Goal: Transaction & Acquisition: Purchase product/service

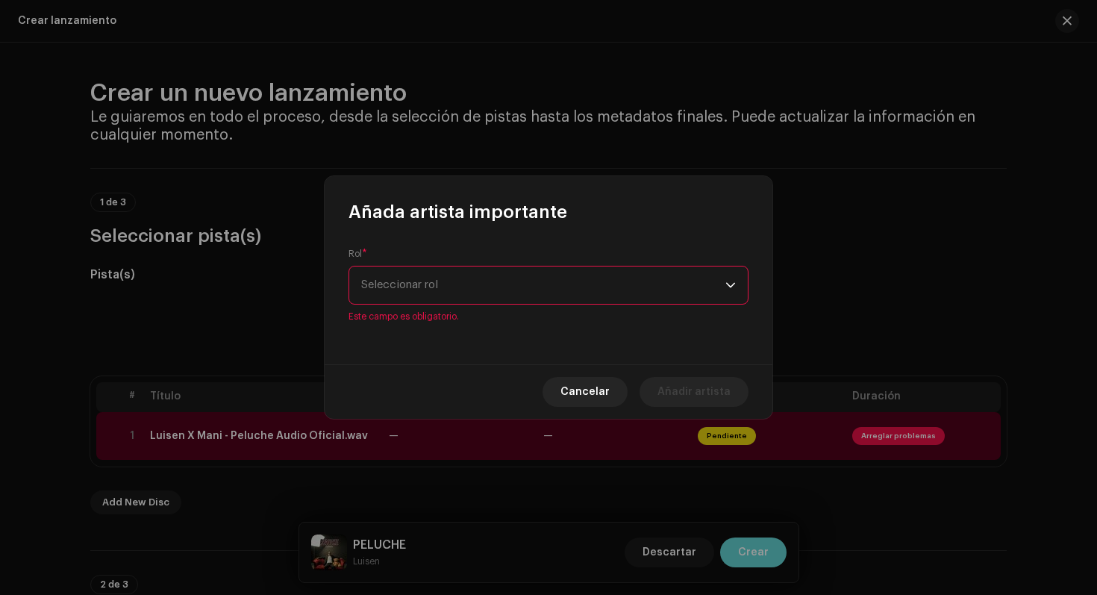
scroll to position [1654, 0]
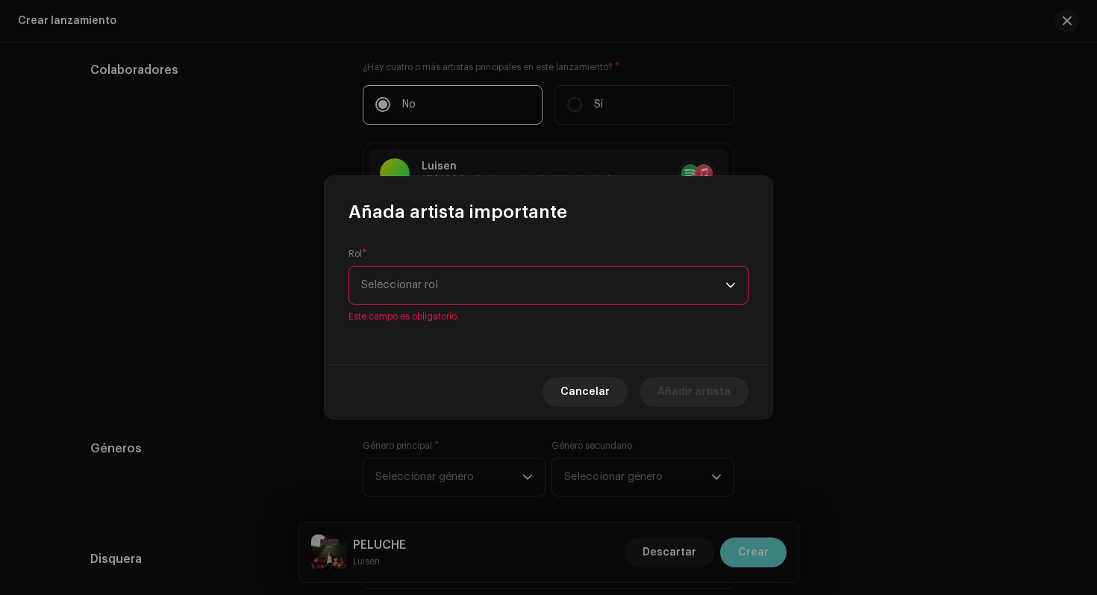
click at [531, 290] on span "Seleccionar rol" at bounding box center [543, 284] width 364 height 37
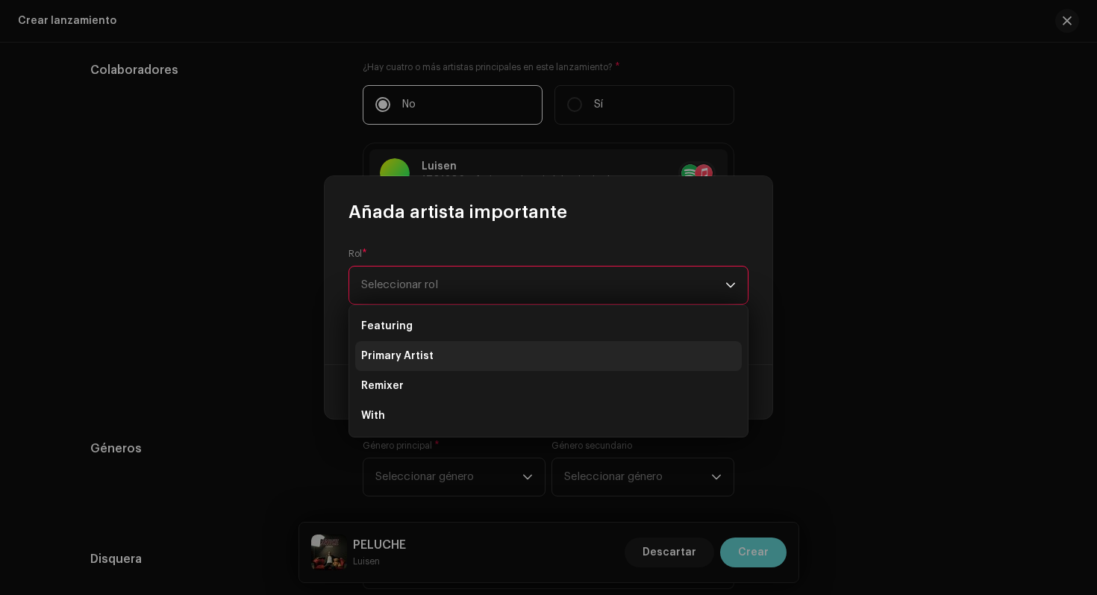
click at [462, 365] on li "Primary Artist" at bounding box center [548, 356] width 387 height 30
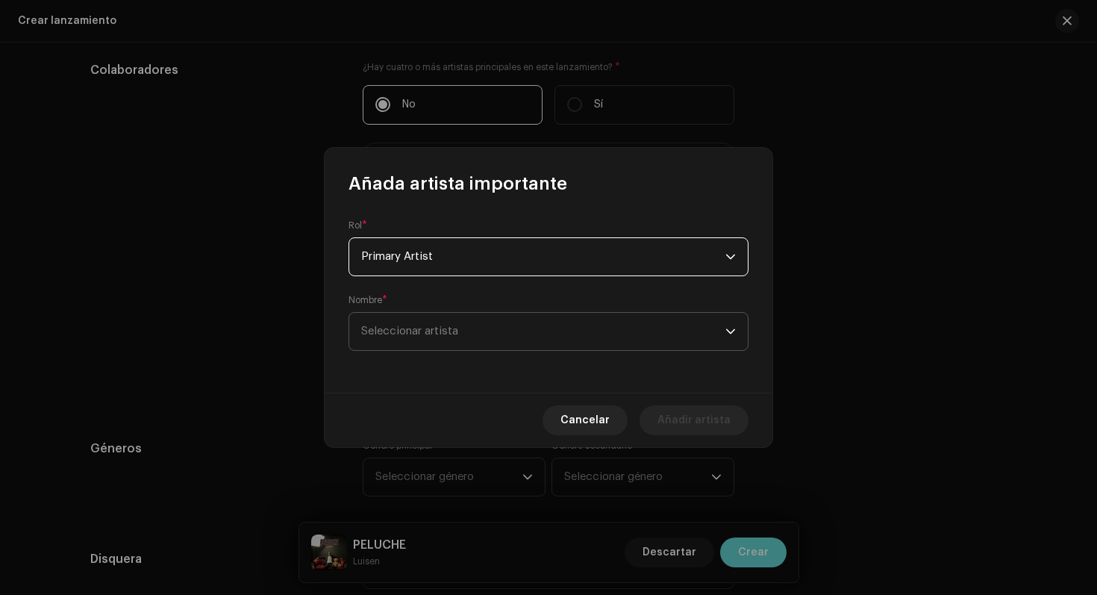
click at [545, 324] on span "Seleccionar artista" at bounding box center [543, 331] width 364 height 37
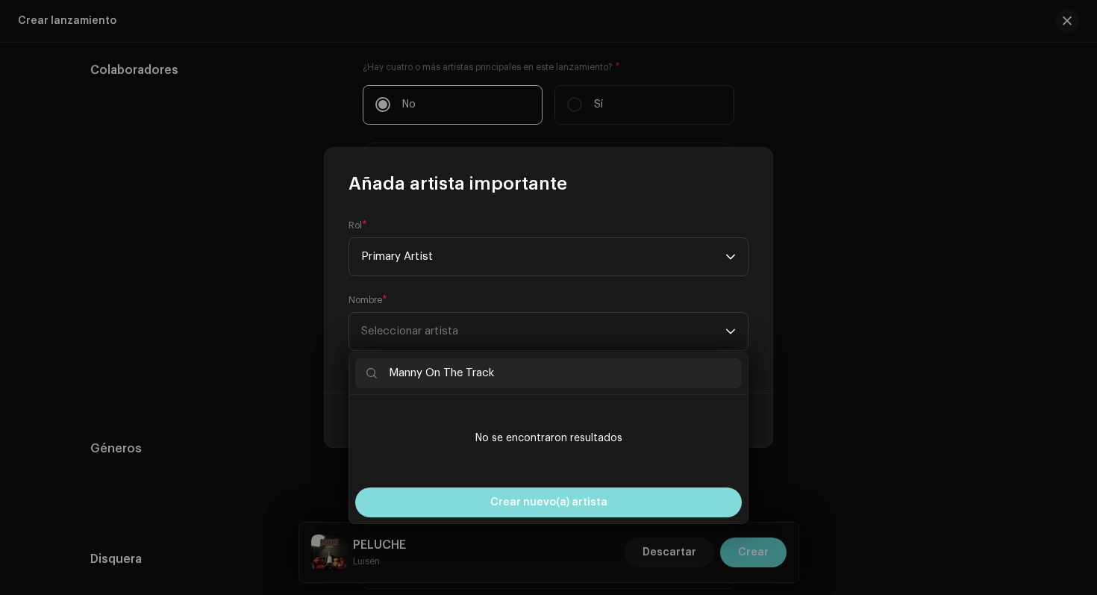
type input "Manny On The Track"
click at [532, 503] on span "Crear nuevo(a) artista" at bounding box center [548, 502] width 117 height 30
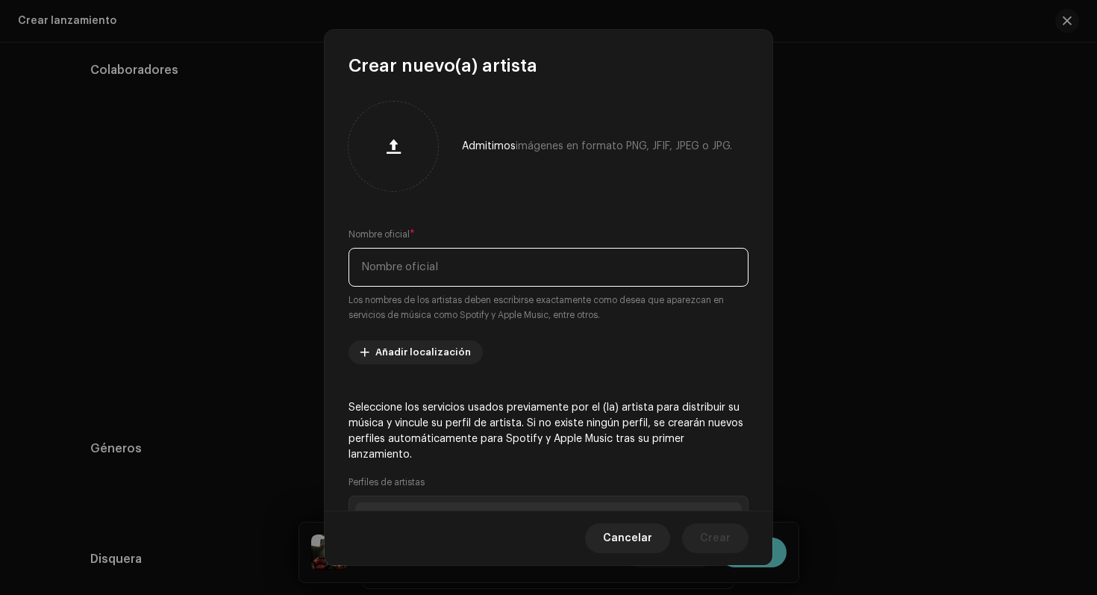
click at [428, 264] on input "text" at bounding box center [549, 267] width 400 height 39
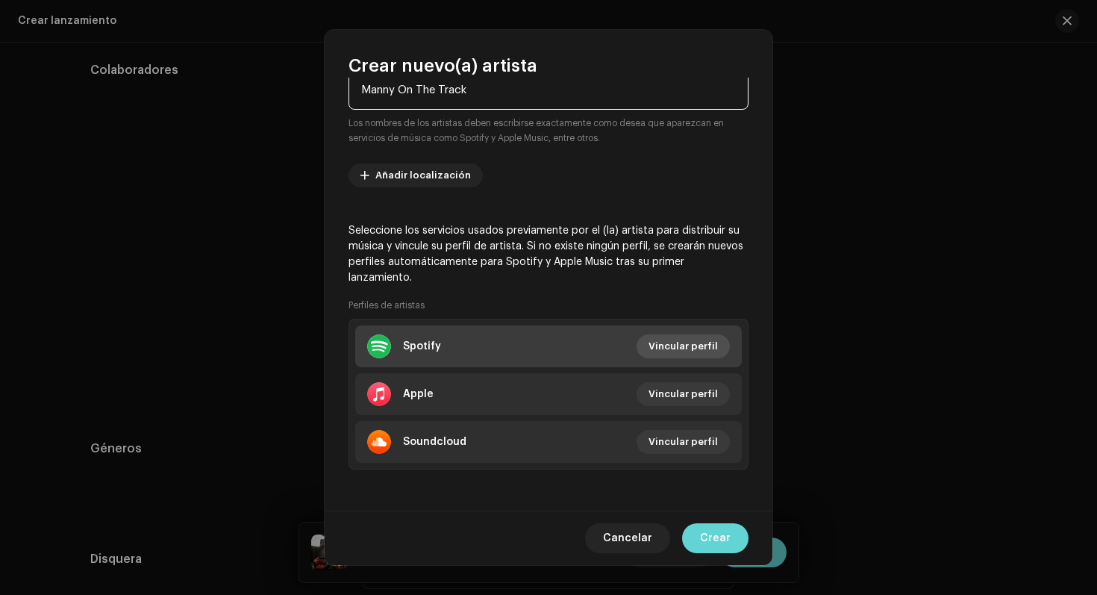
type input "Manny On The Track"
click at [658, 344] on span "Vincular perfil" at bounding box center [683, 346] width 69 height 30
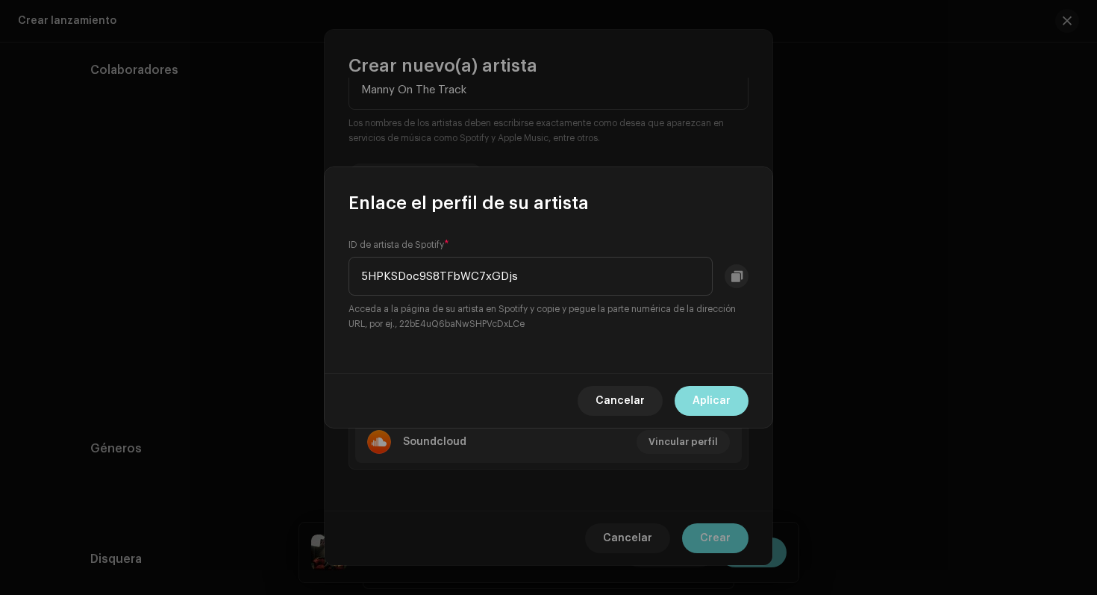
type input "5HPKSDoc9S8TFbWC7xGDjs"
click at [729, 400] on span "Aplicar" at bounding box center [712, 401] width 38 height 30
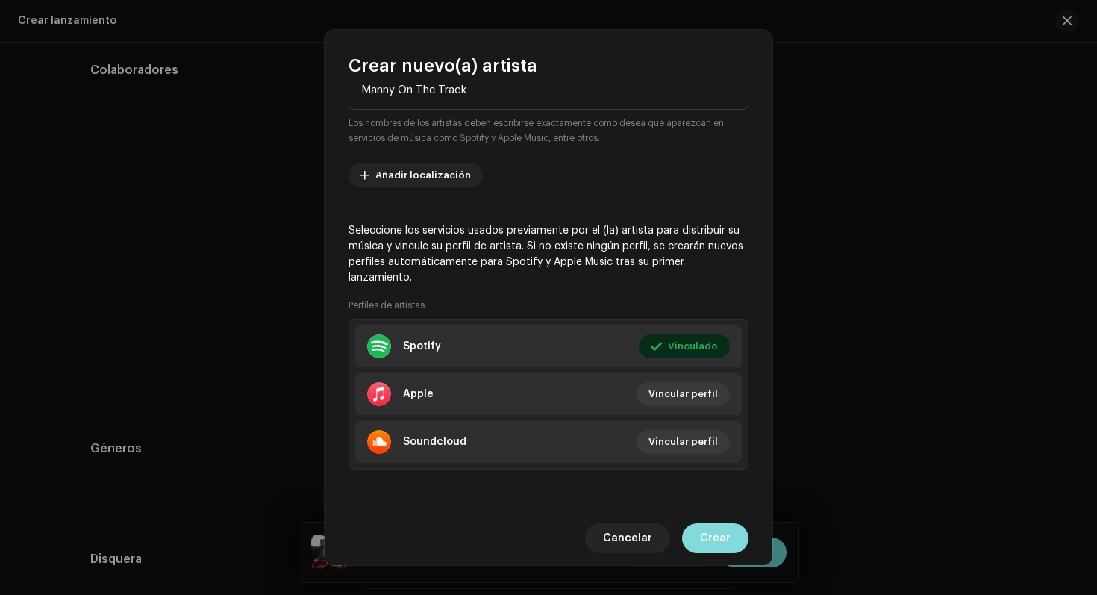
click at [702, 545] on span "Crear" at bounding box center [715, 538] width 31 height 30
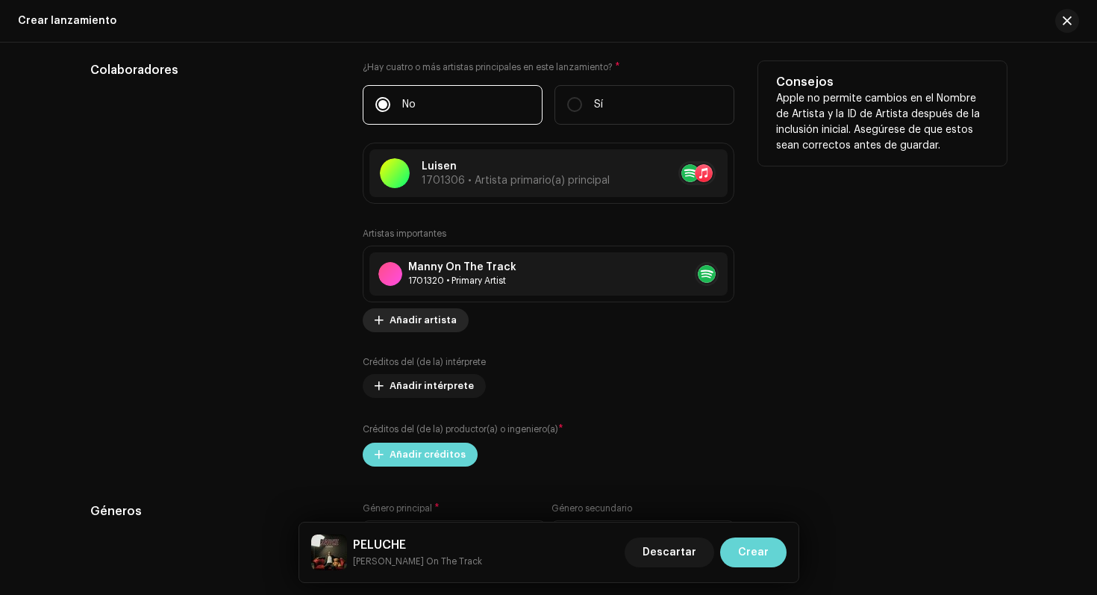
click at [434, 319] on span "Añadir artista" at bounding box center [423, 320] width 67 height 30
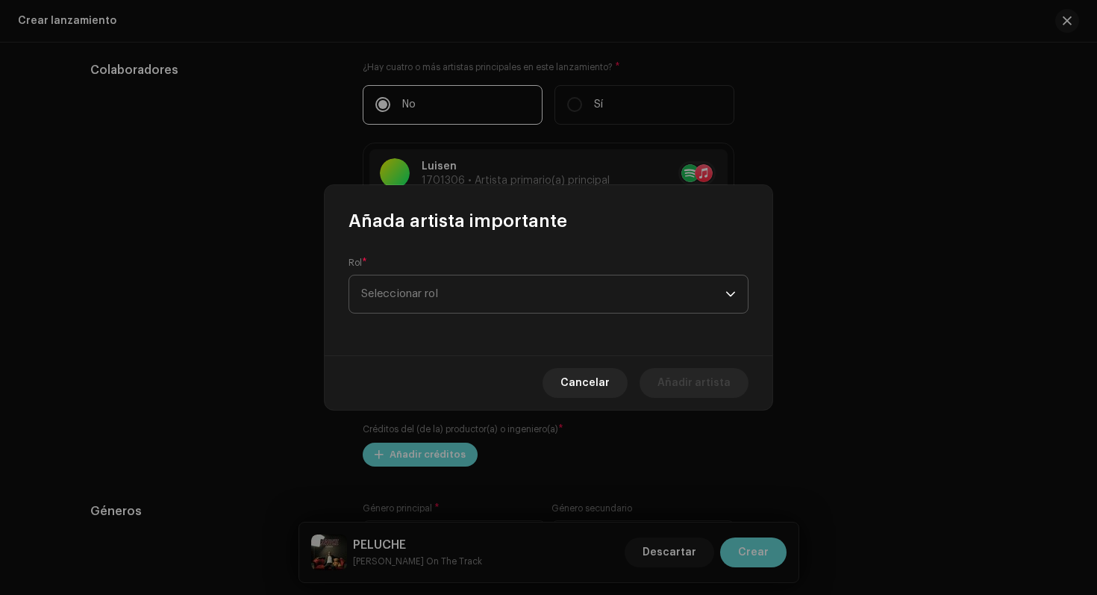
click at [511, 296] on span "Seleccionar rol" at bounding box center [543, 293] width 364 height 37
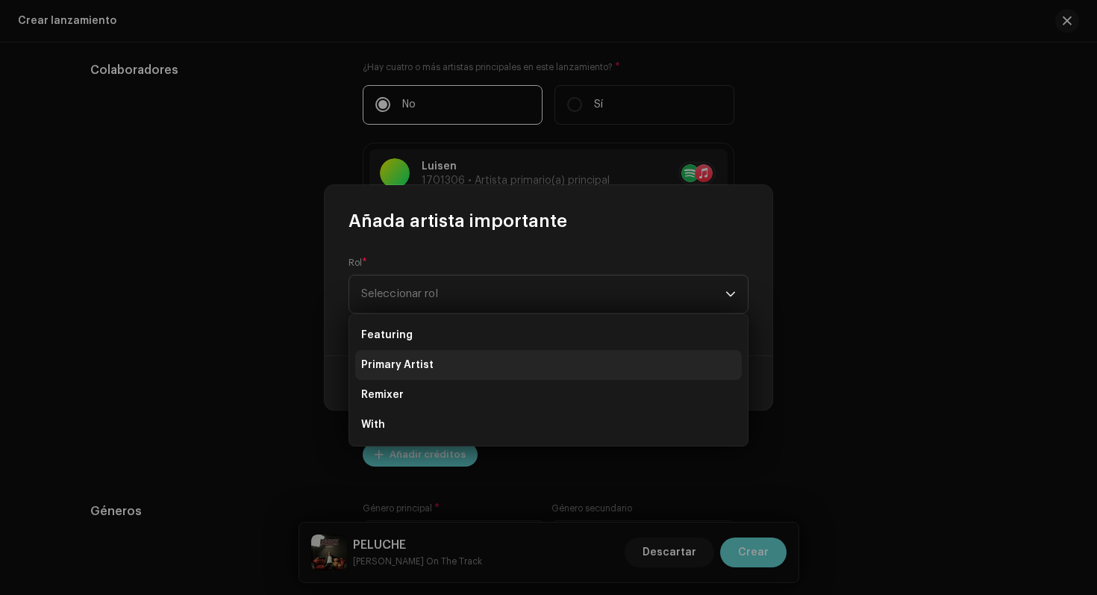
click at [434, 361] on li "Primary Artist" at bounding box center [548, 365] width 387 height 30
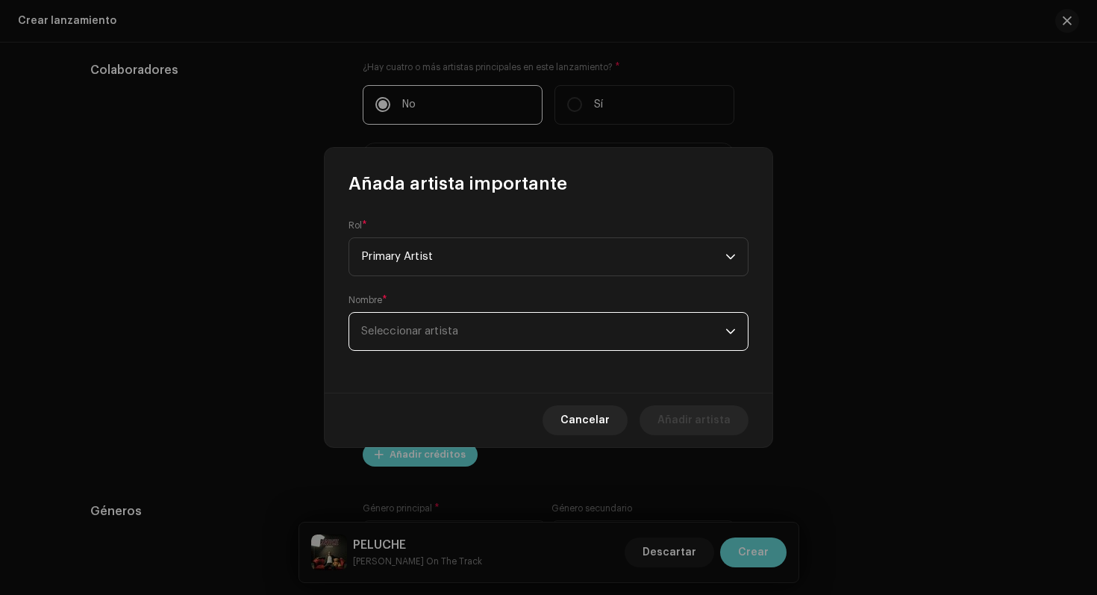
click at [493, 339] on span "Seleccionar artista" at bounding box center [543, 331] width 364 height 37
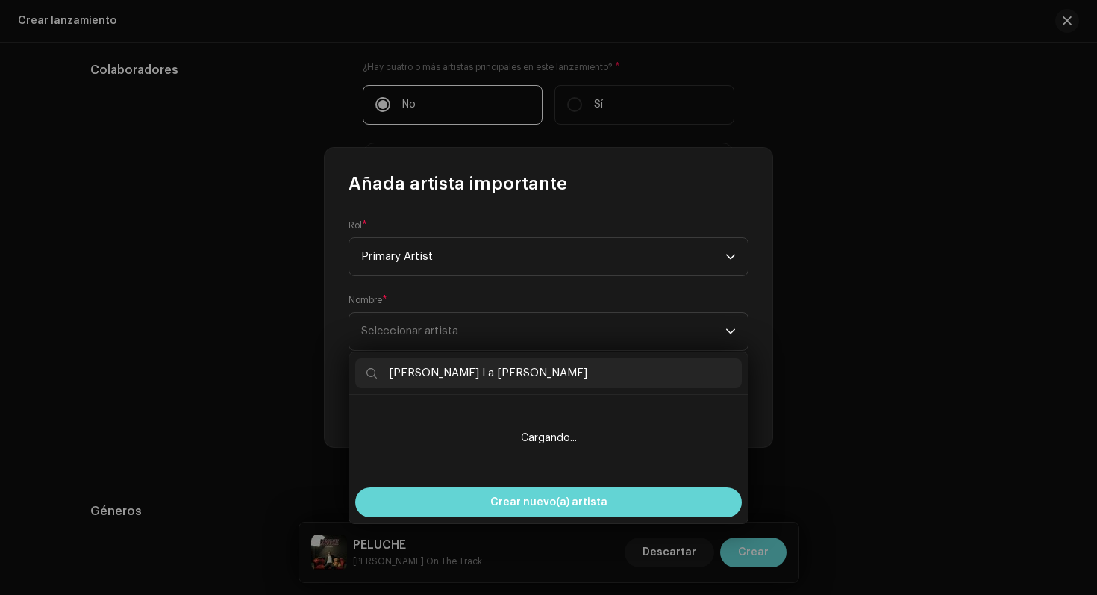
type input "[PERSON_NAME]"
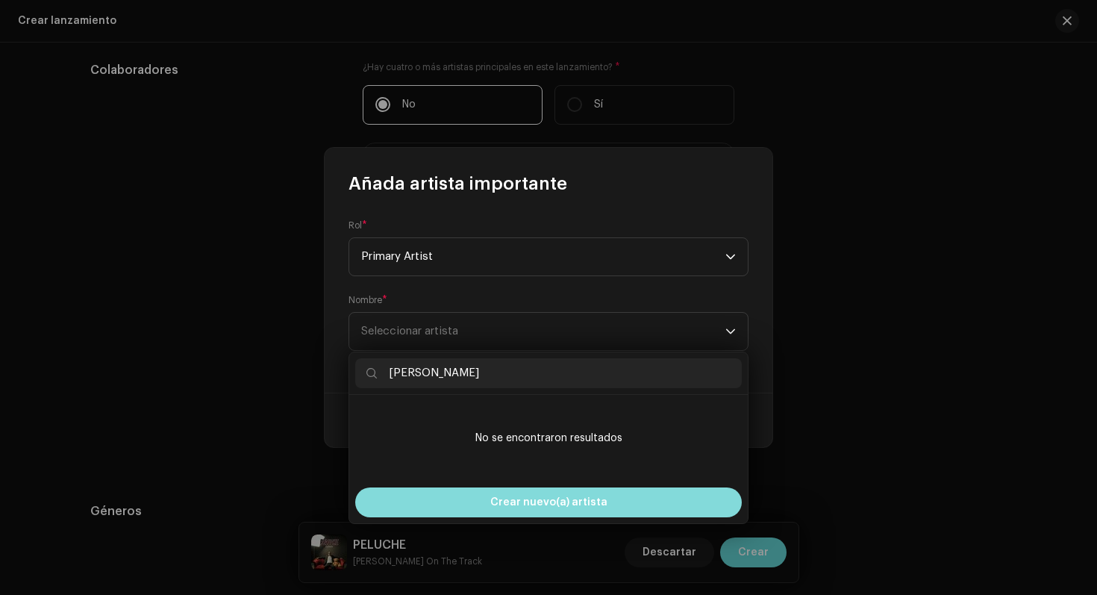
click at [558, 492] on span "Crear nuevo(a) artista" at bounding box center [548, 502] width 117 height 30
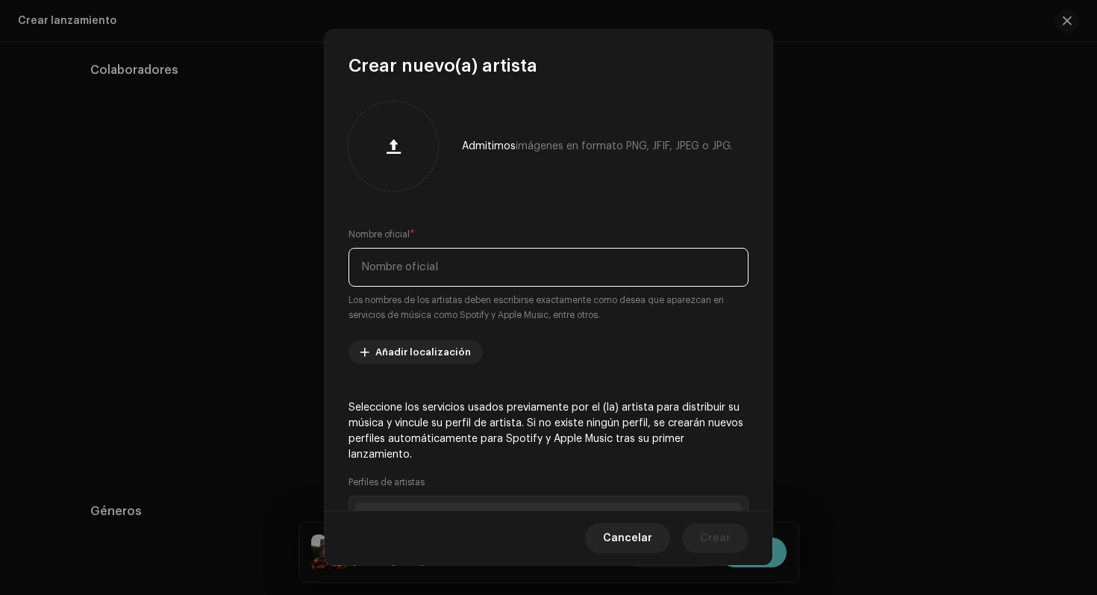
click at [506, 267] on input "text" at bounding box center [549, 267] width 400 height 39
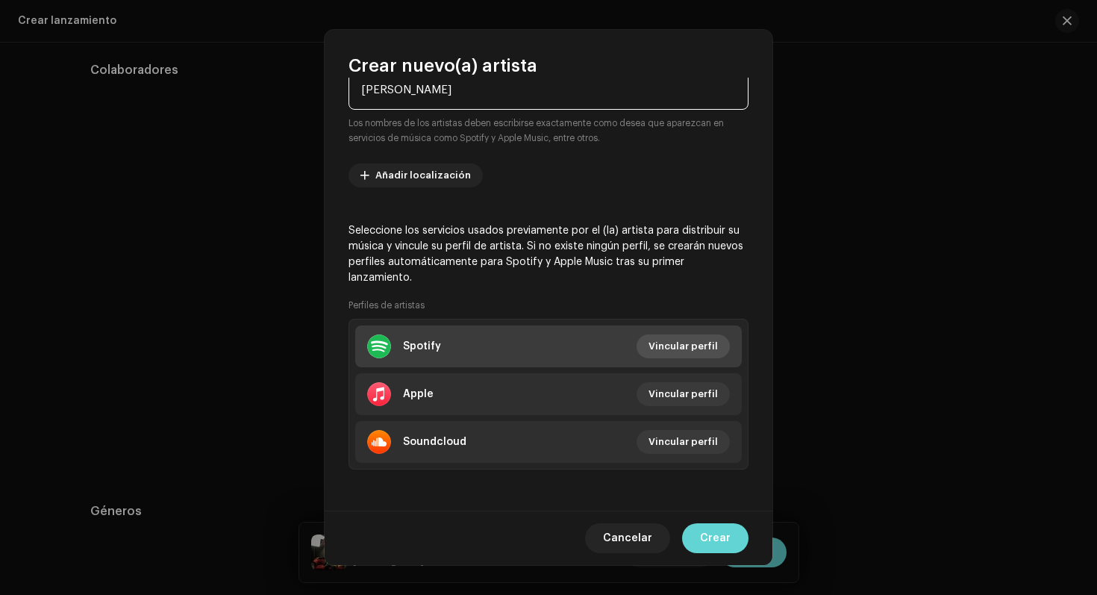
type input "[PERSON_NAME]"
click at [682, 336] on span "Vincular perfil" at bounding box center [683, 346] width 69 height 30
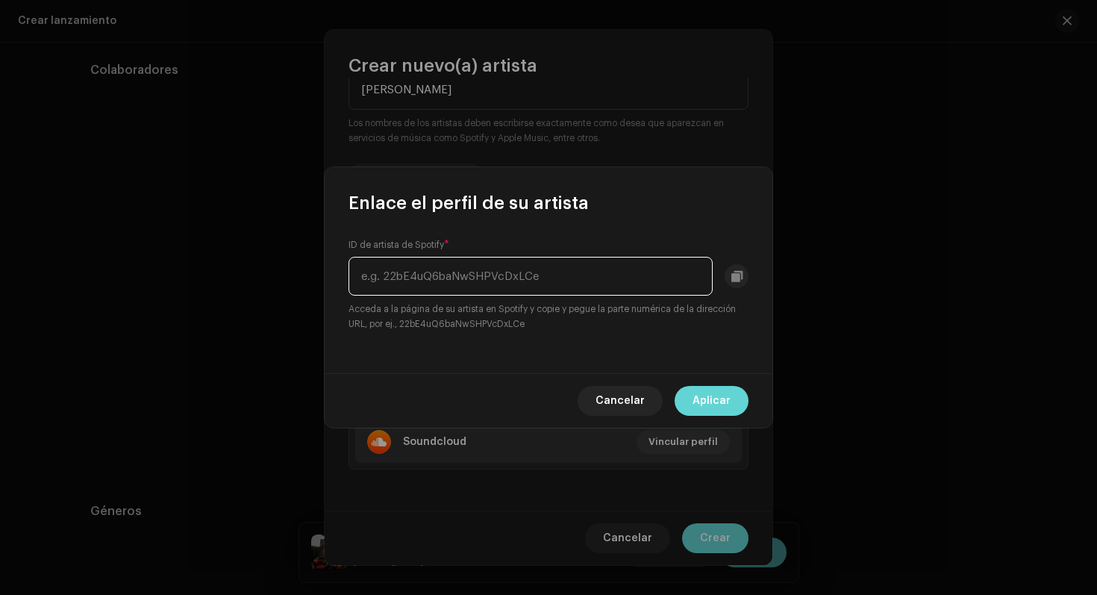
paste input "1bkuzoSRlUKGPRoc8cIcKH"
type input "1bkuzoSRlUKGPRoc8cIcKH"
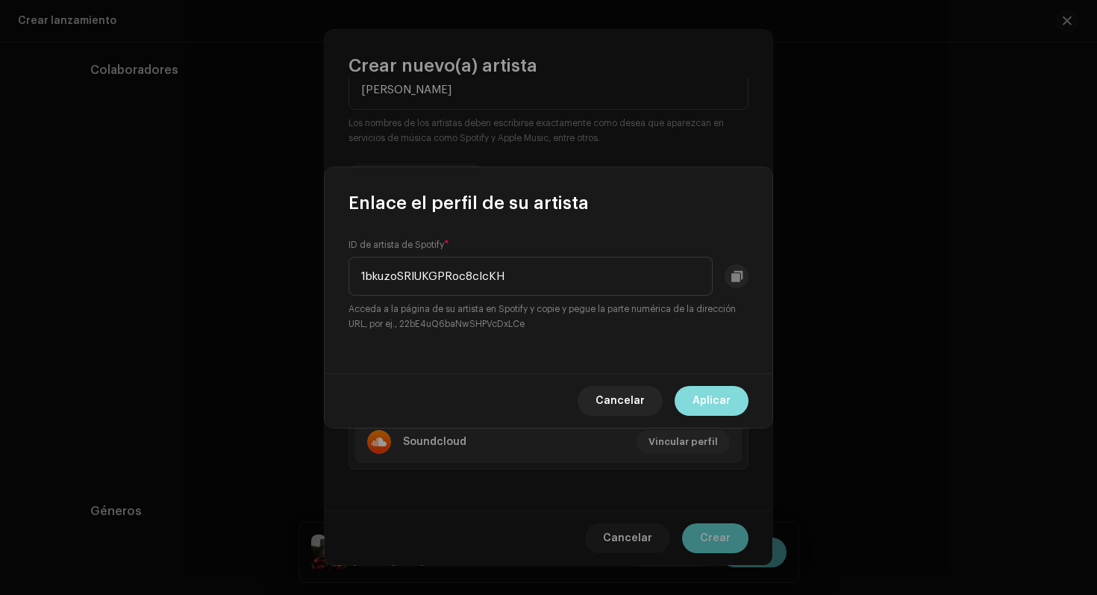
click at [730, 390] on span "Aplicar" at bounding box center [712, 401] width 38 height 30
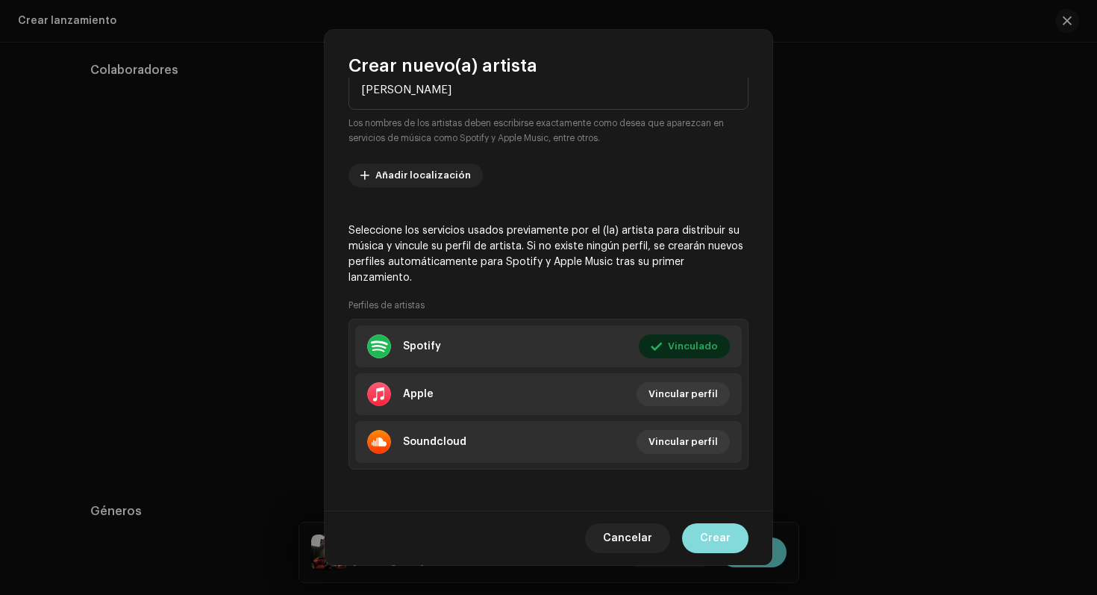
click at [729, 533] on span "Crear" at bounding box center [715, 538] width 31 height 30
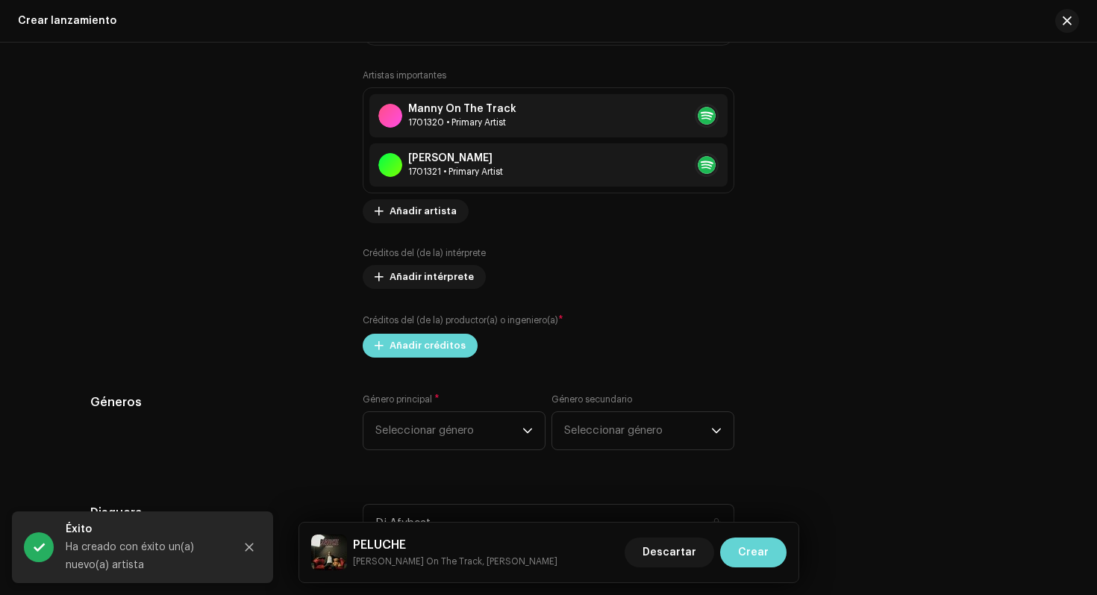
scroll to position [1834, 0]
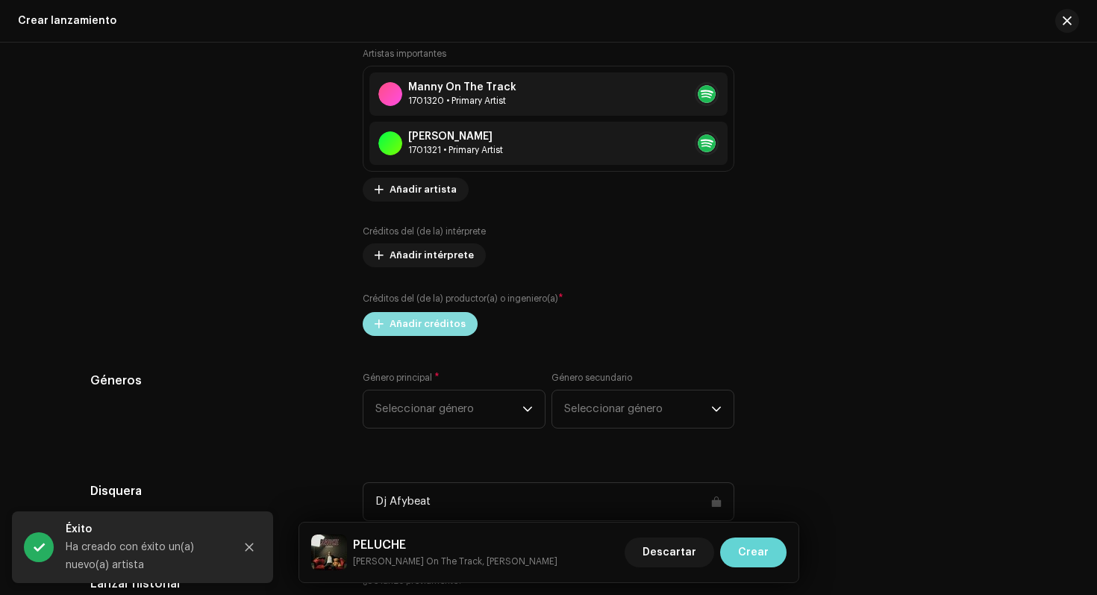
click at [397, 327] on span "Añadir créditos" at bounding box center [428, 324] width 76 height 30
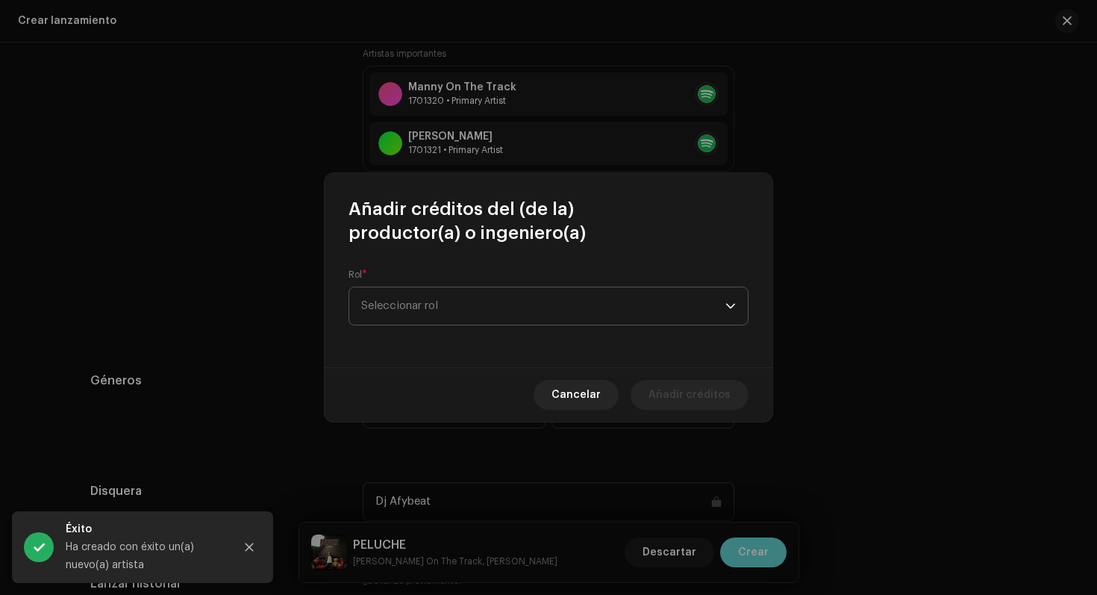
click at [433, 311] on span "Seleccionar rol" at bounding box center [543, 305] width 364 height 37
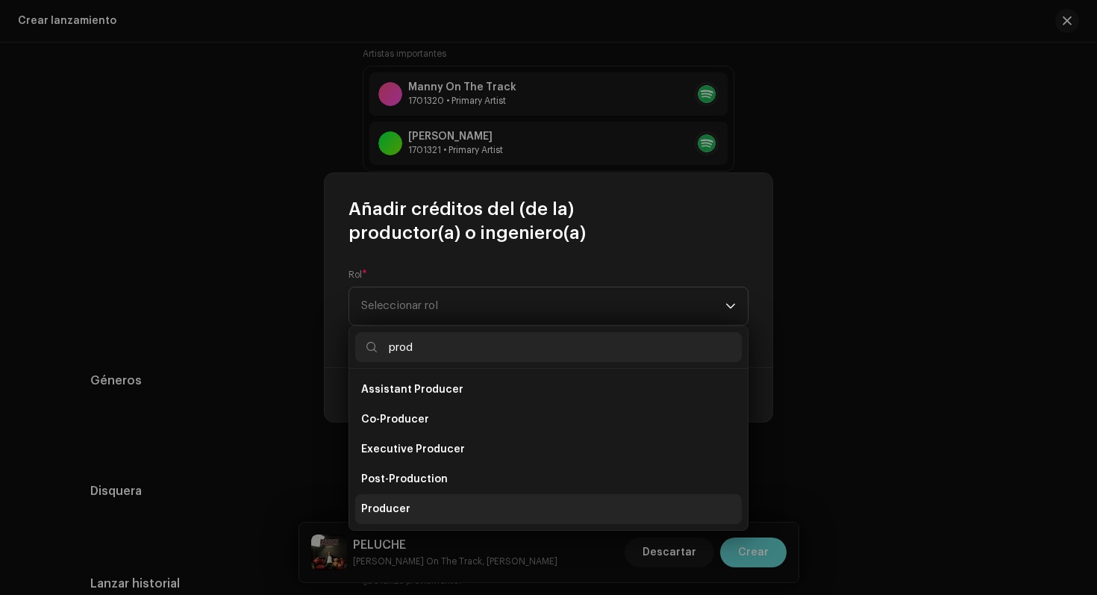
type input "prod"
click at [421, 510] on li "Producer" at bounding box center [548, 509] width 387 height 30
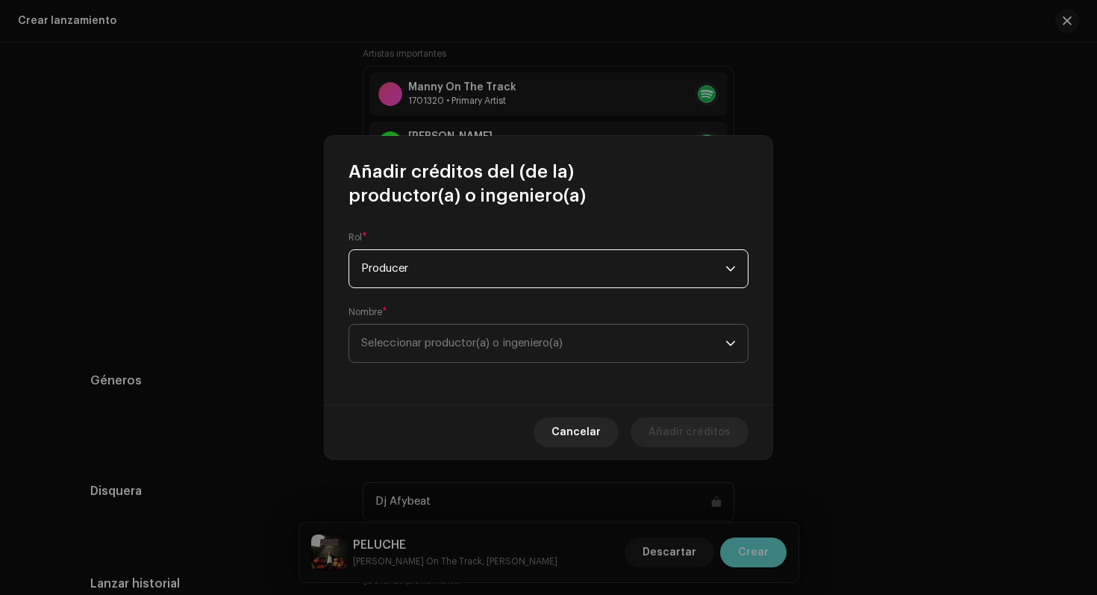
click at [438, 347] on span "Seleccionar productor(a) o ingeniero(a)" at bounding box center [462, 342] width 202 height 11
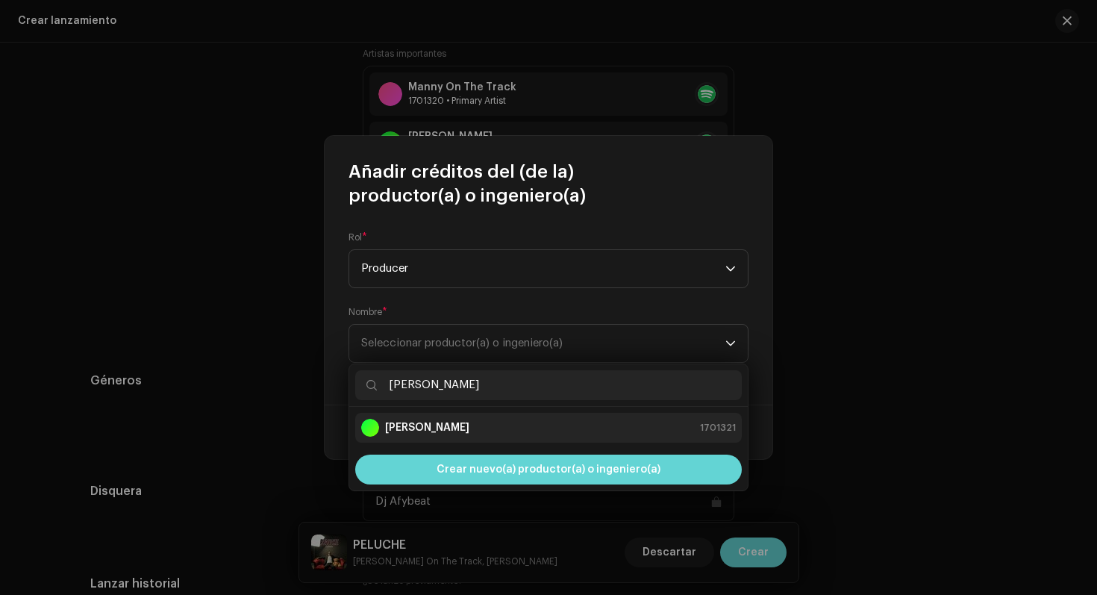
type input "[PERSON_NAME]"
click at [468, 429] on div "[PERSON_NAME] 1701321" at bounding box center [548, 428] width 375 height 18
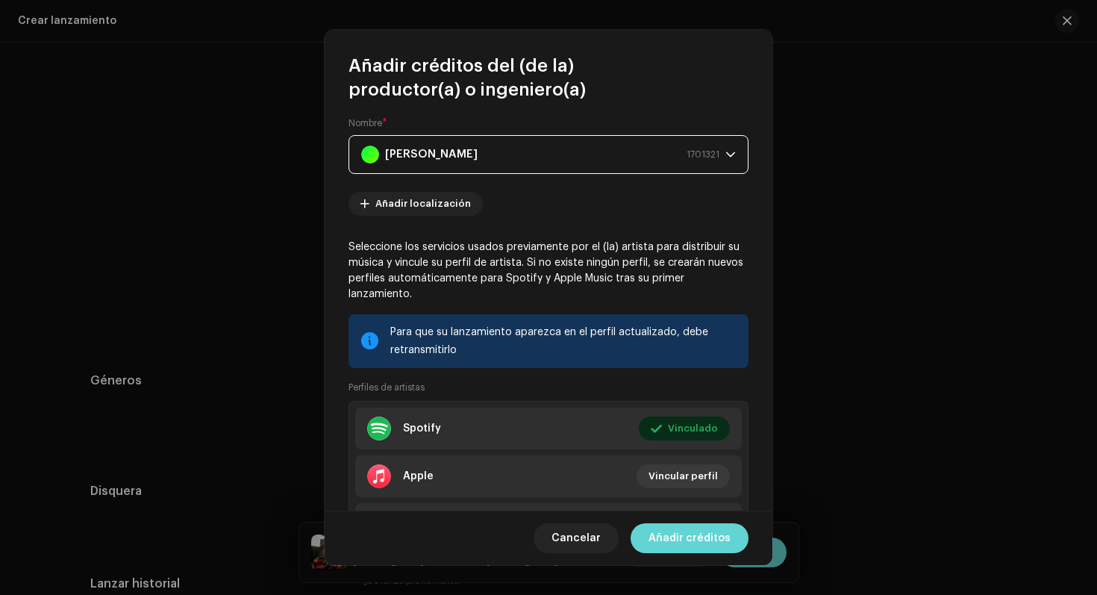
scroll to position [127, 0]
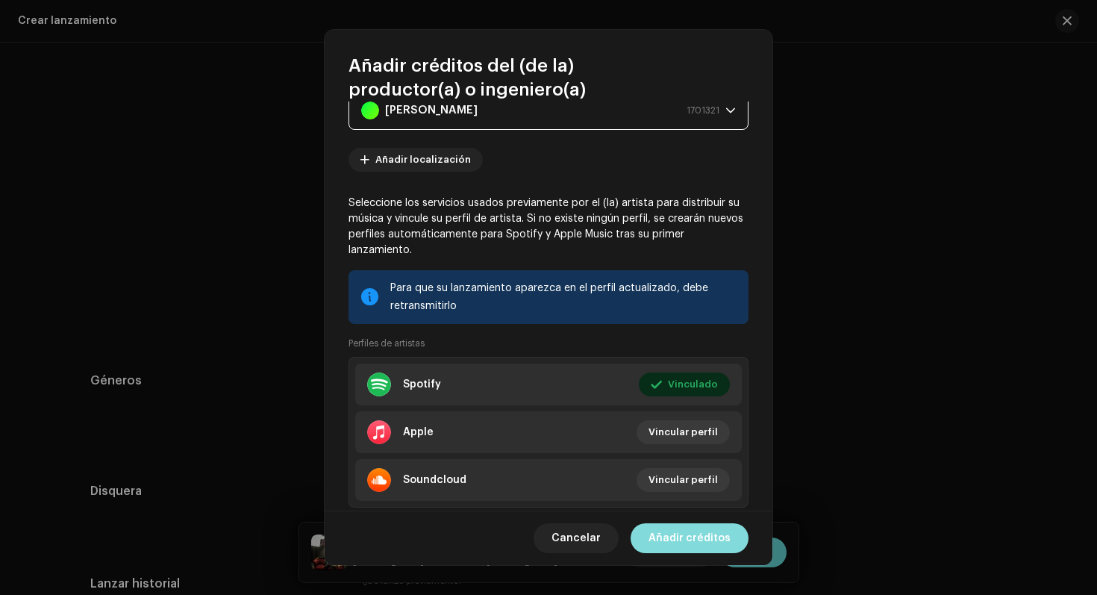
click at [682, 536] on span "Añadir créditos" at bounding box center [690, 538] width 82 height 30
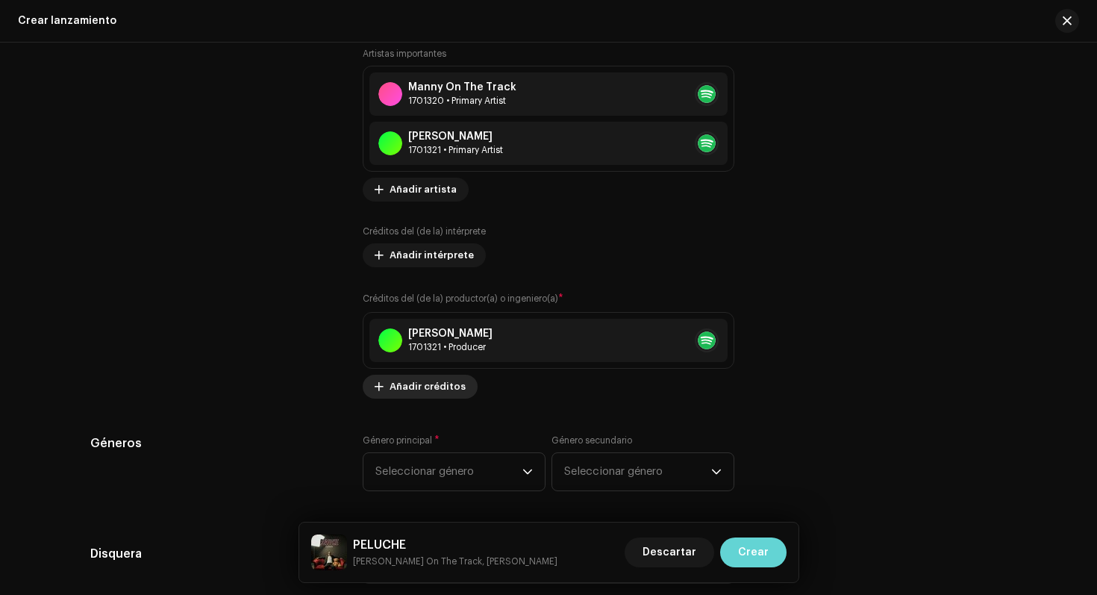
click at [444, 388] on span "Añadir créditos" at bounding box center [428, 387] width 76 height 30
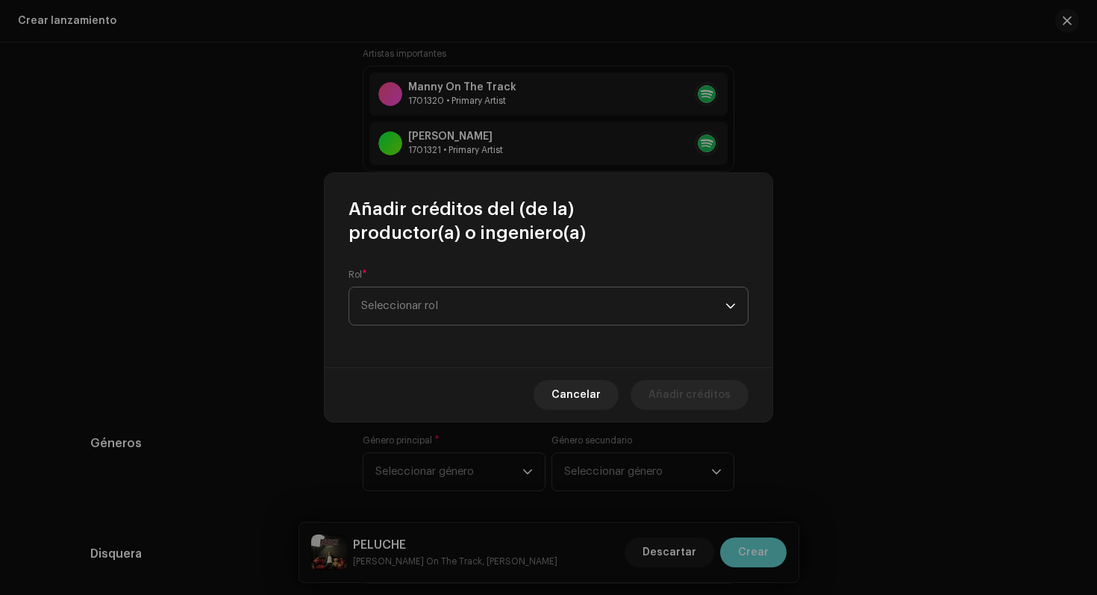
click at [457, 316] on span "Seleccionar rol" at bounding box center [543, 305] width 364 height 37
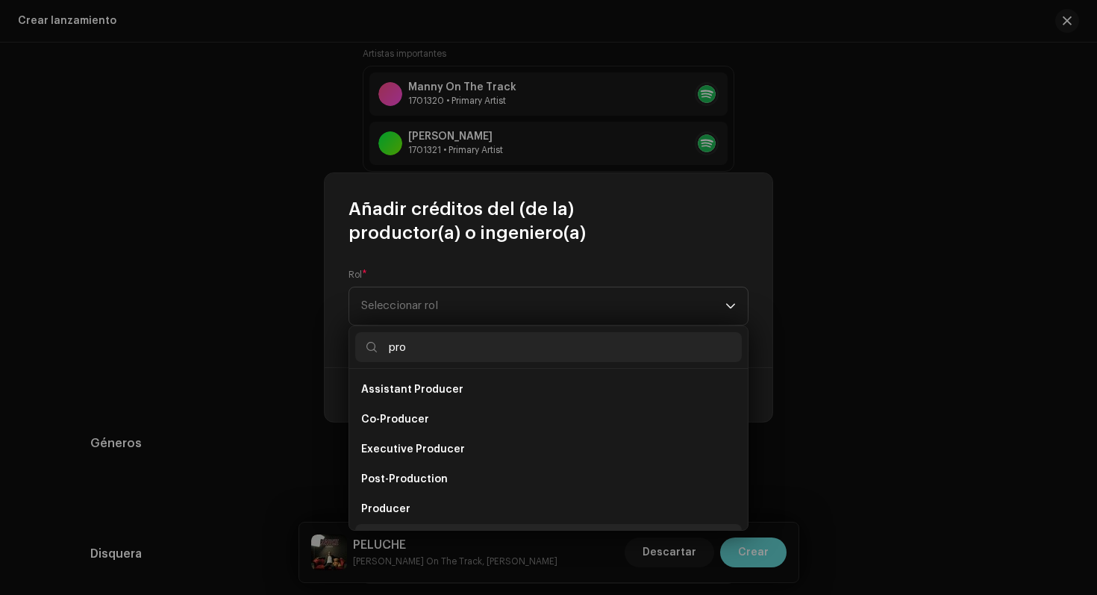
scroll to position [24, 0]
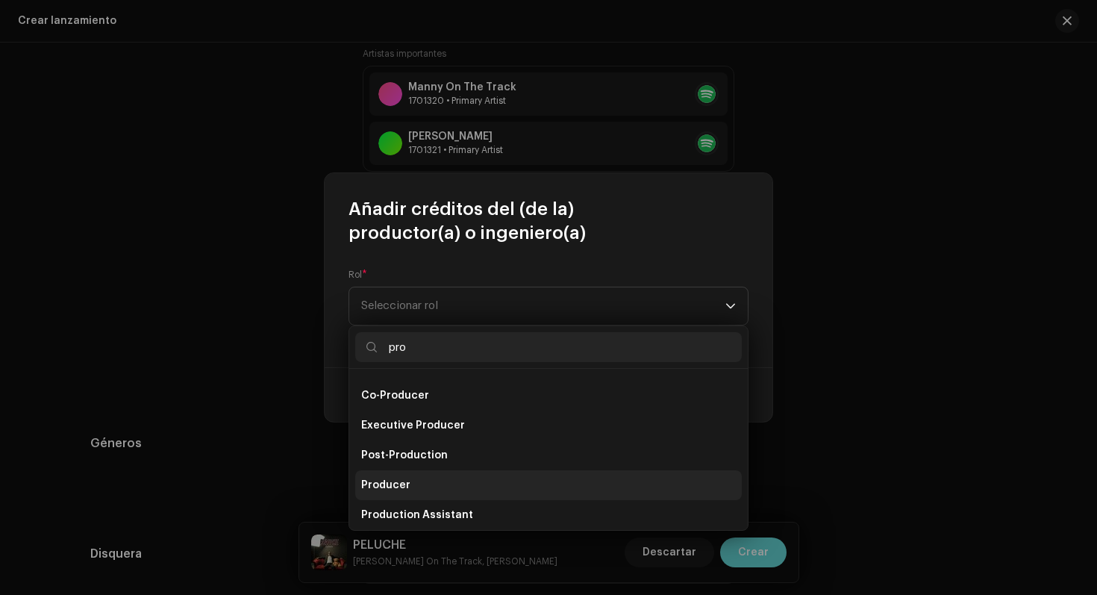
type input "pro"
click at [428, 490] on li "Producer" at bounding box center [548, 485] width 387 height 30
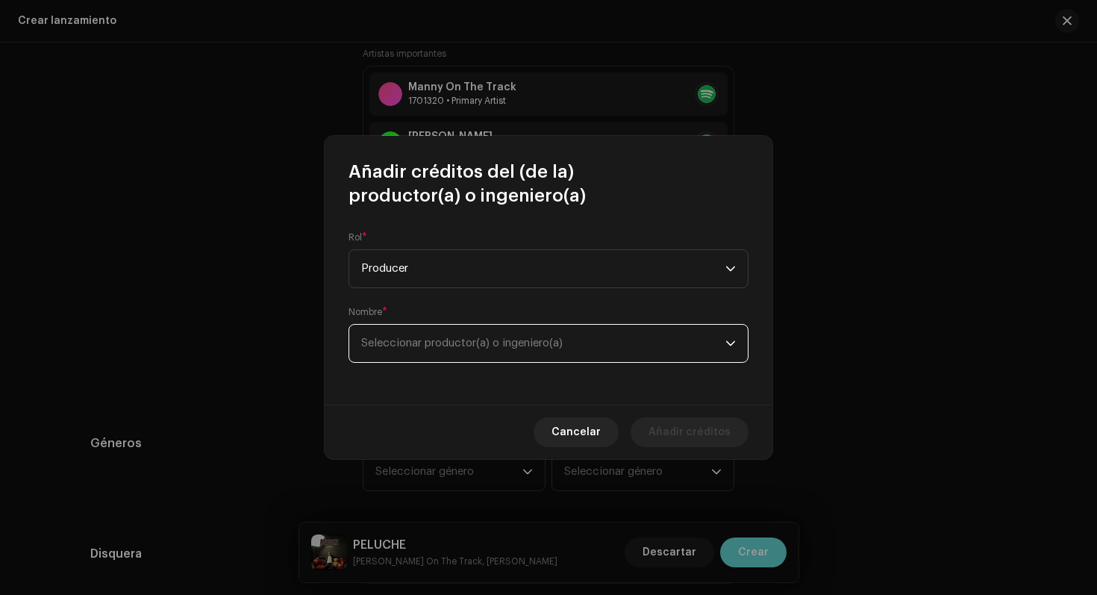
click at [440, 343] on span "Seleccionar productor(a) o ingeniero(a)" at bounding box center [462, 342] width 202 height 11
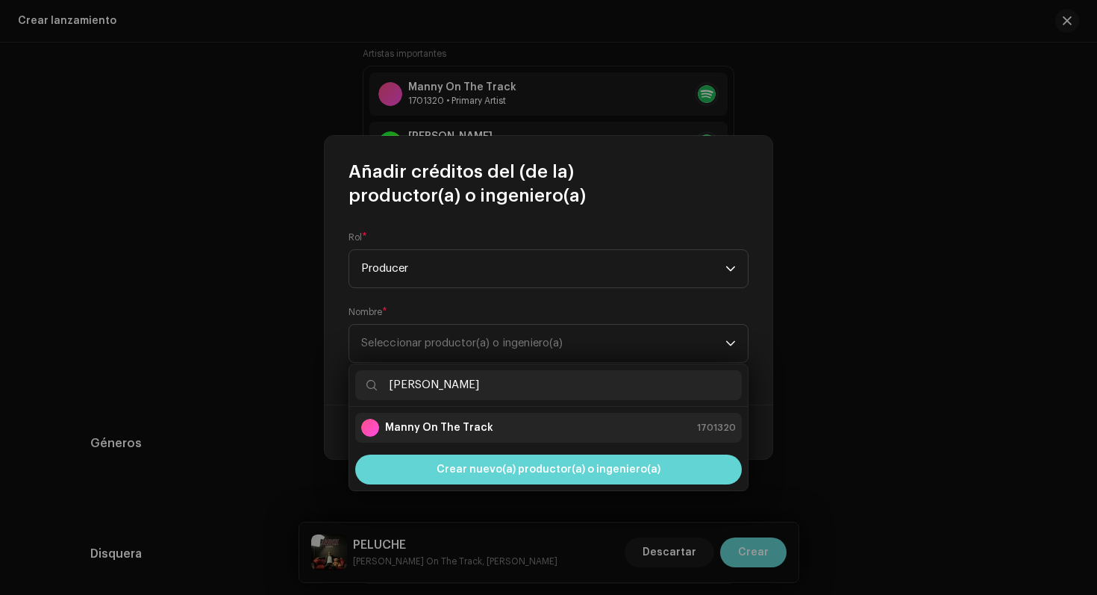
type input "[PERSON_NAME]"
click at [490, 427] on div "Manny On The Track 1701320" at bounding box center [548, 428] width 375 height 18
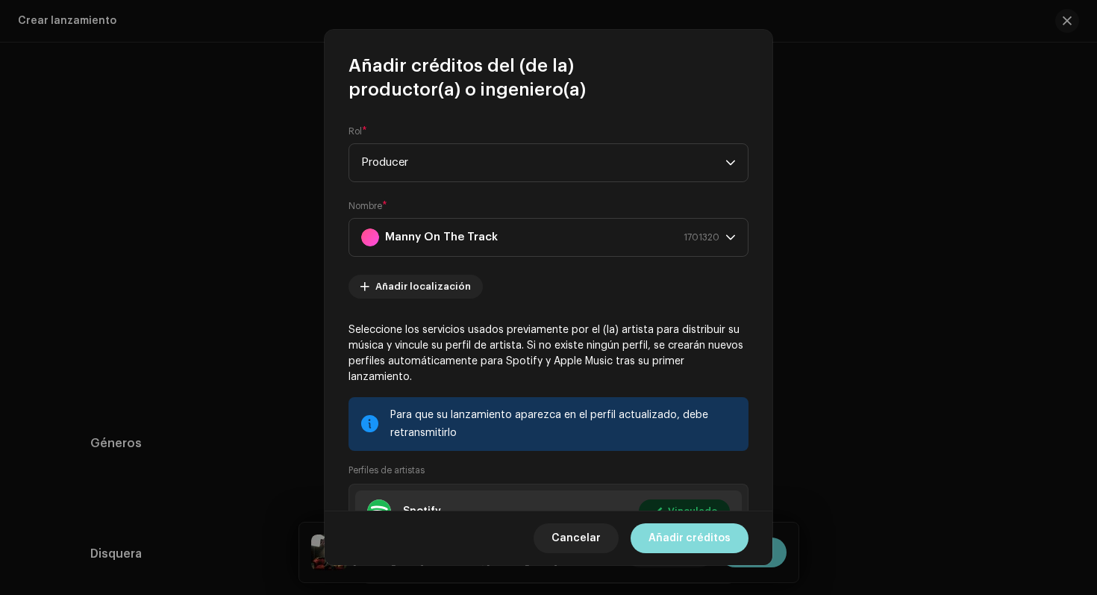
click at [690, 540] on span "Añadir créditos" at bounding box center [690, 538] width 82 height 30
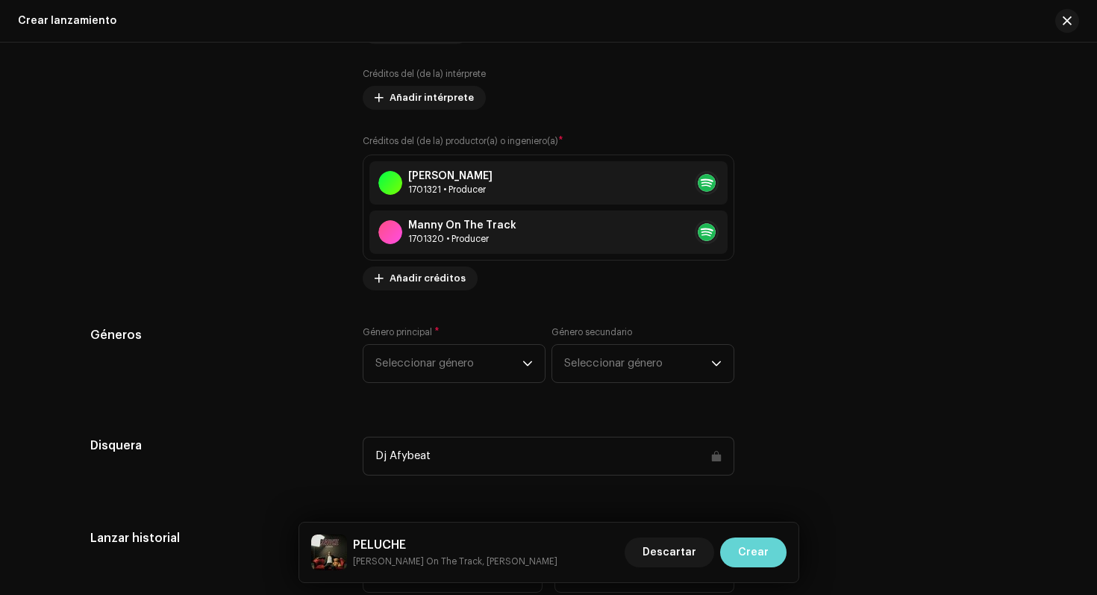
scroll to position [2008, 0]
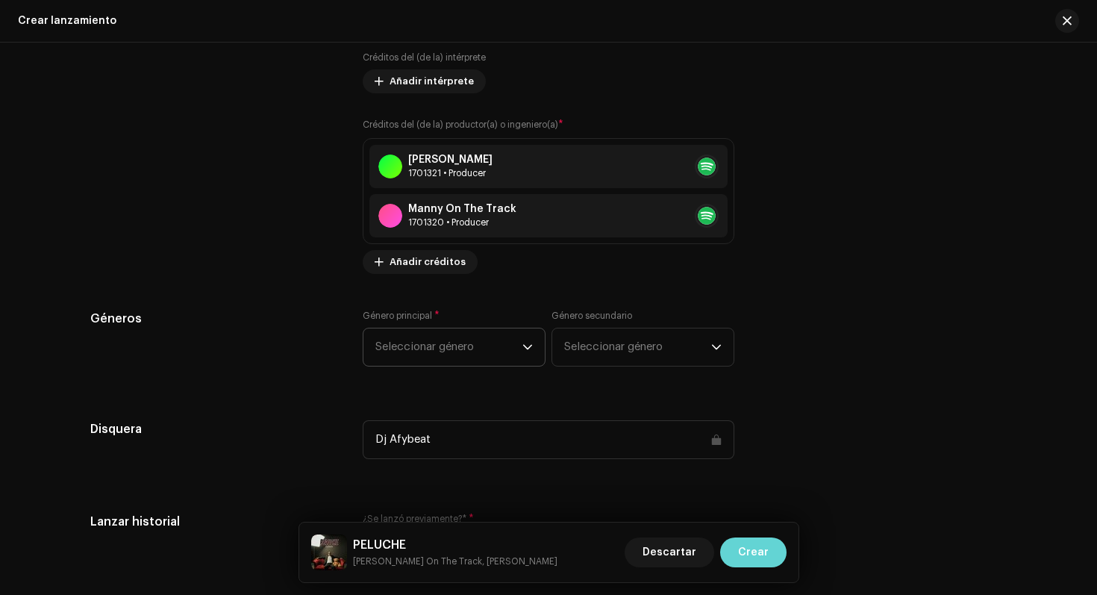
click at [529, 362] on div "dropdown trigger" at bounding box center [528, 346] width 10 height 37
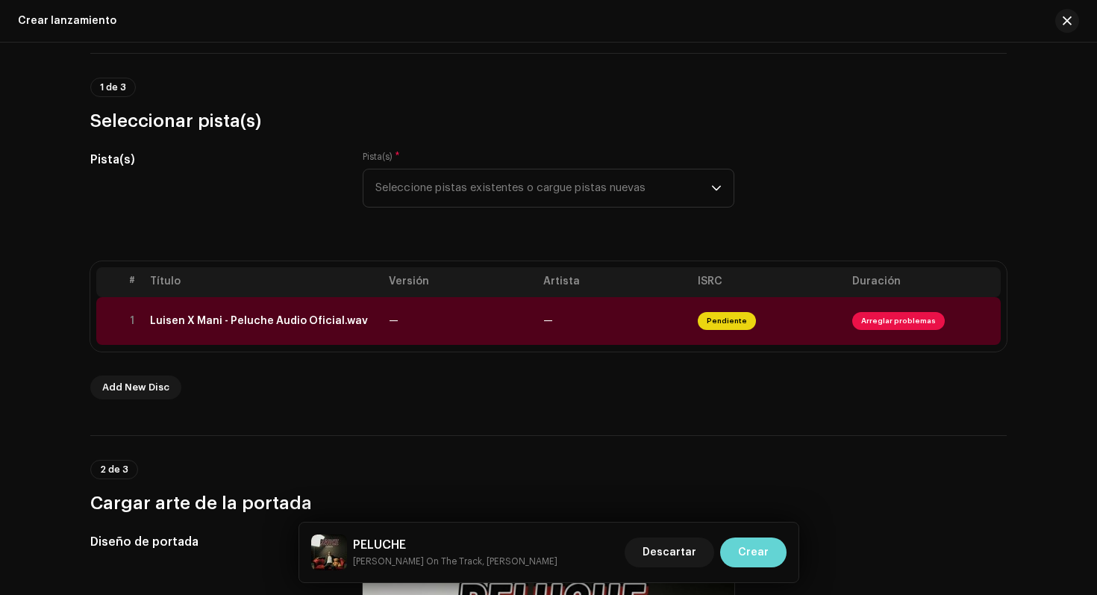
scroll to position [0, 0]
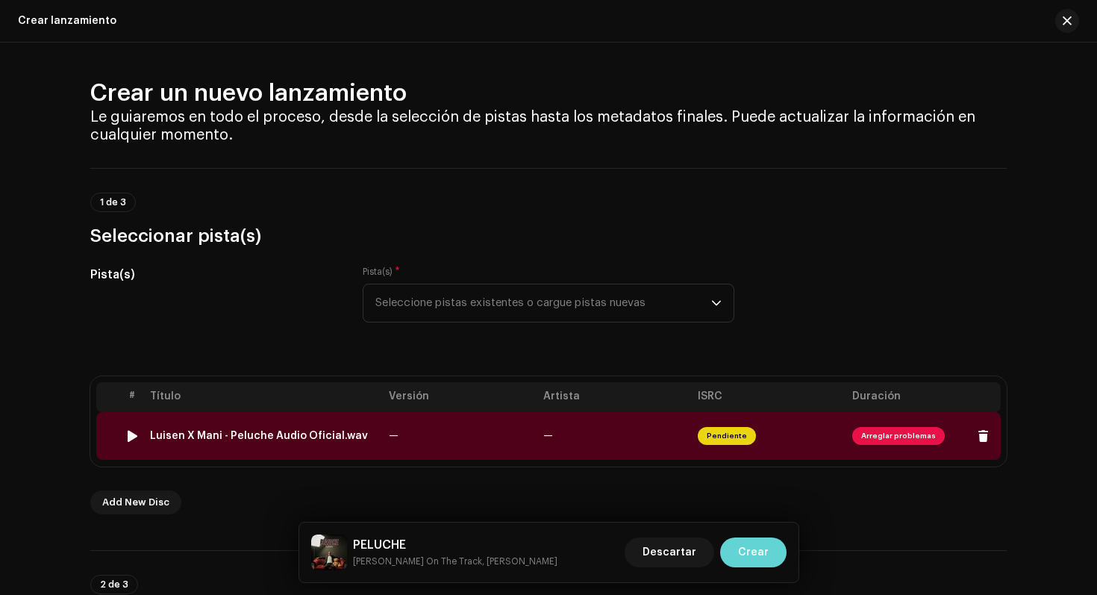
click at [128, 437] on div at bounding box center [132, 436] width 11 height 12
click at [120, 447] on td "1" at bounding box center [132, 436] width 24 height 48
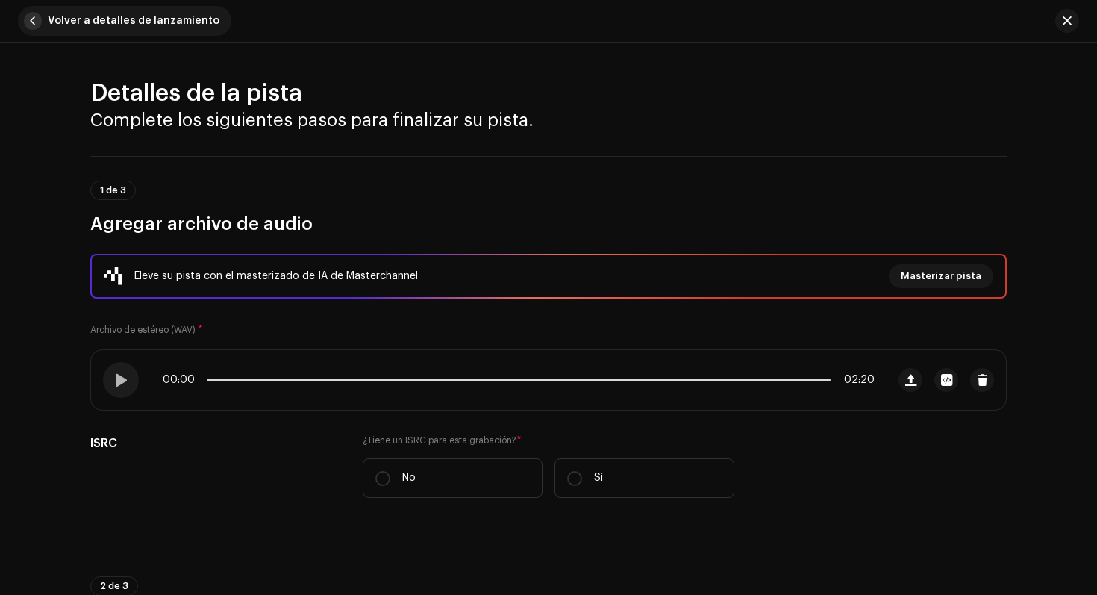
click at [31, 19] on span "button" at bounding box center [33, 21] width 18 height 18
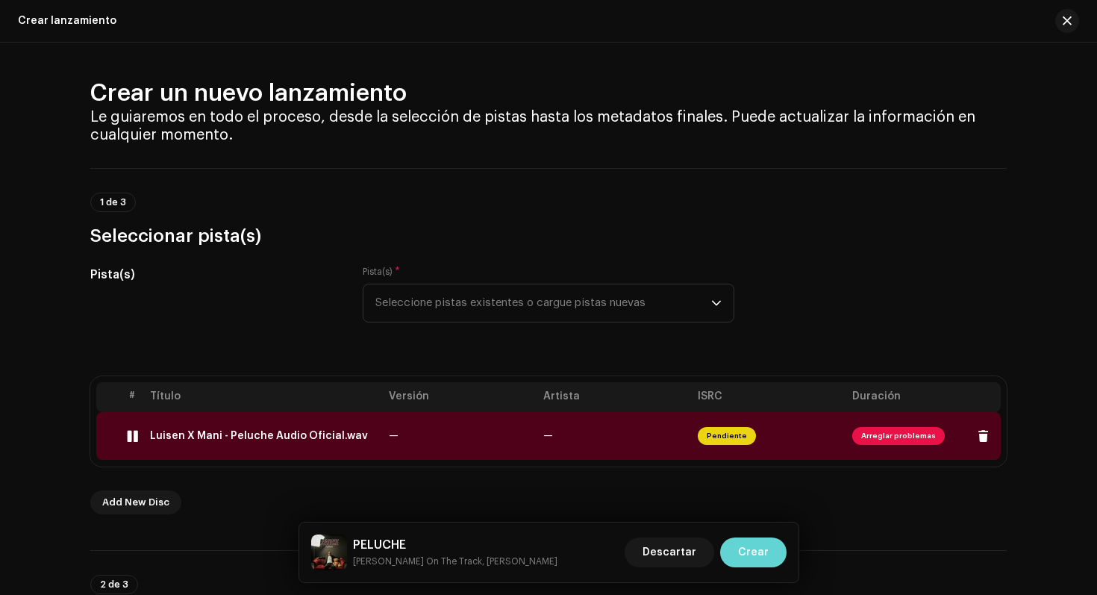
click at [129, 432] on div at bounding box center [132, 436] width 11 height 12
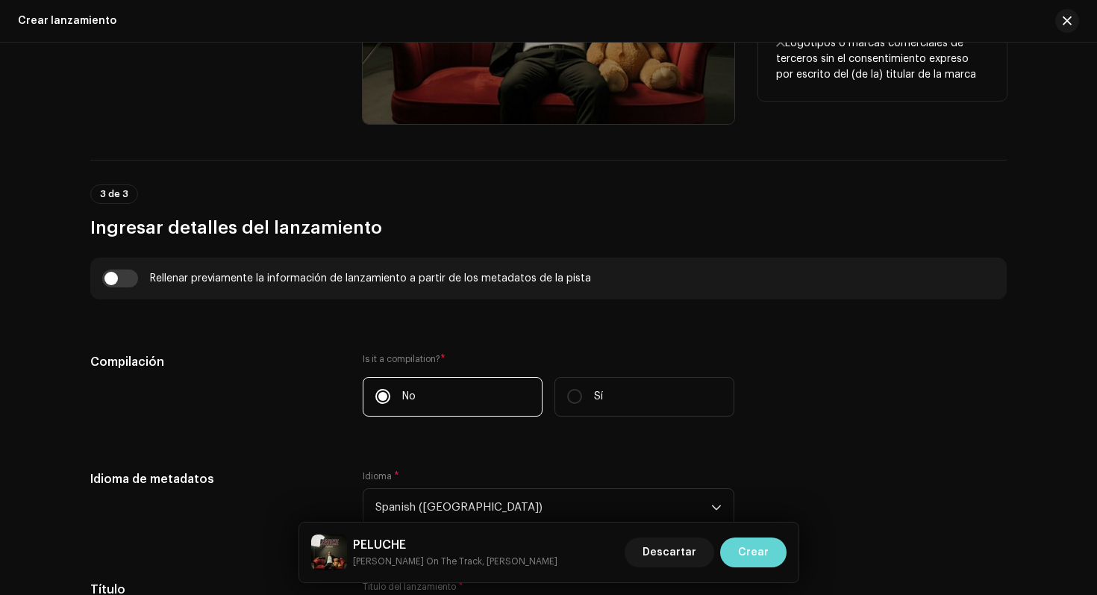
scroll to position [1285, 0]
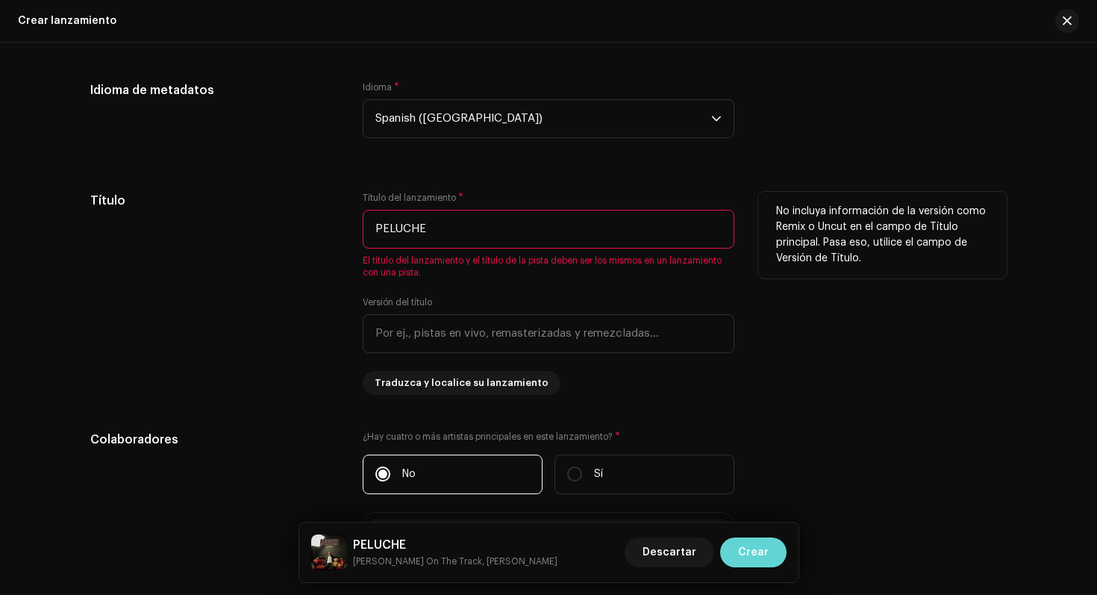
drag, startPoint x: 427, startPoint y: 232, endPoint x: 379, endPoint y: 234, distance: 47.8
click at [379, 234] on input "PELUCHE" at bounding box center [549, 229] width 372 height 39
type input "Pelucho"
click at [466, 333] on input "text" at bounding box center [549, 333] width 372 height 39
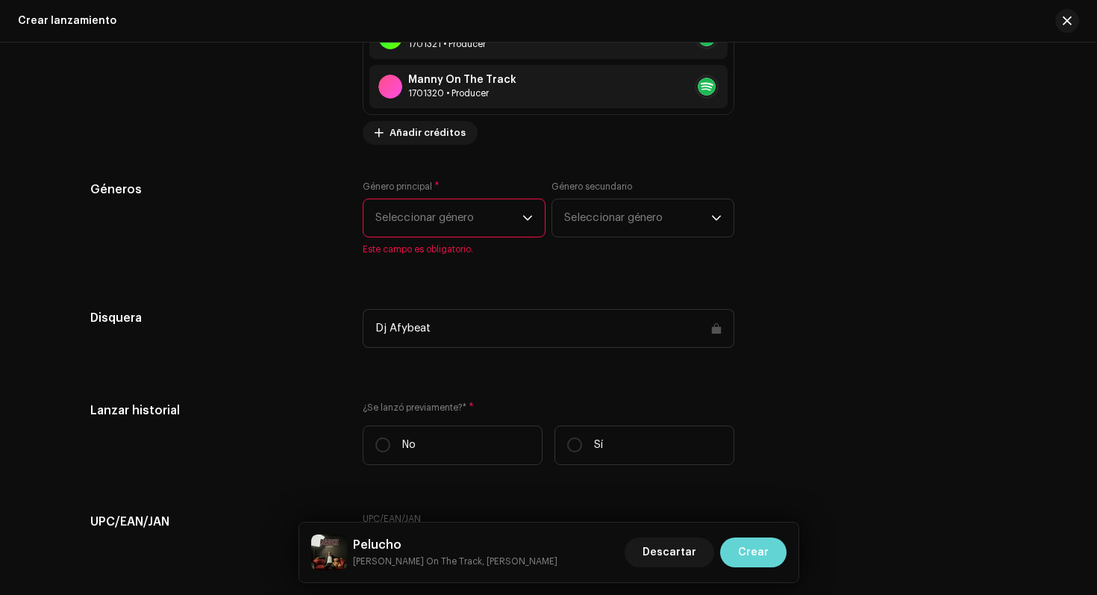
scroll to position [2157, 0]
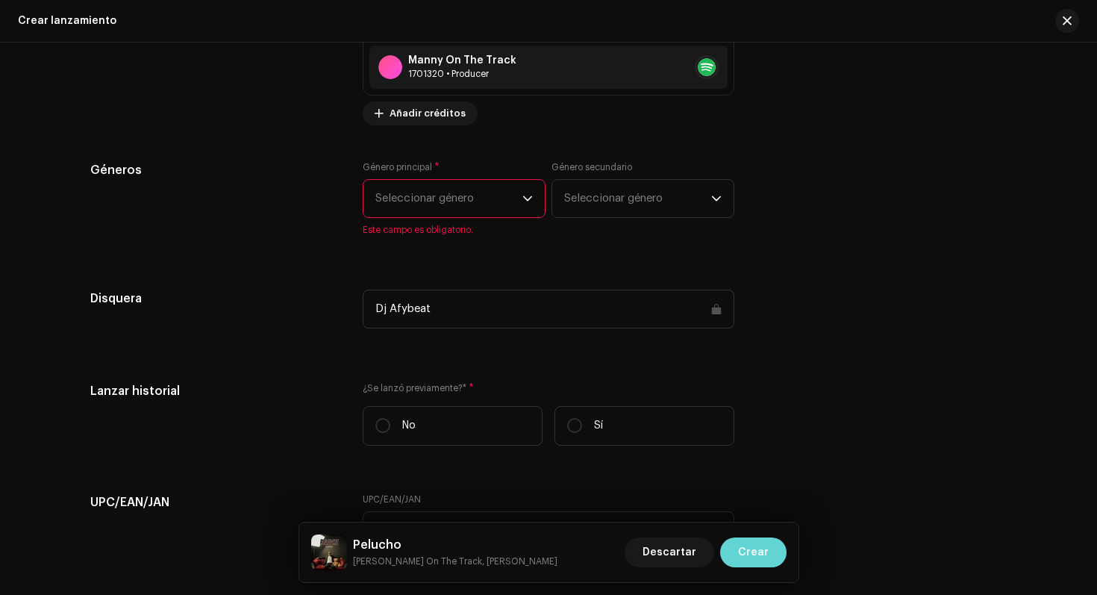
click at [537, 193] on p-select "Seleccionar género" at bounding box center [454, 198] width 183 height 39
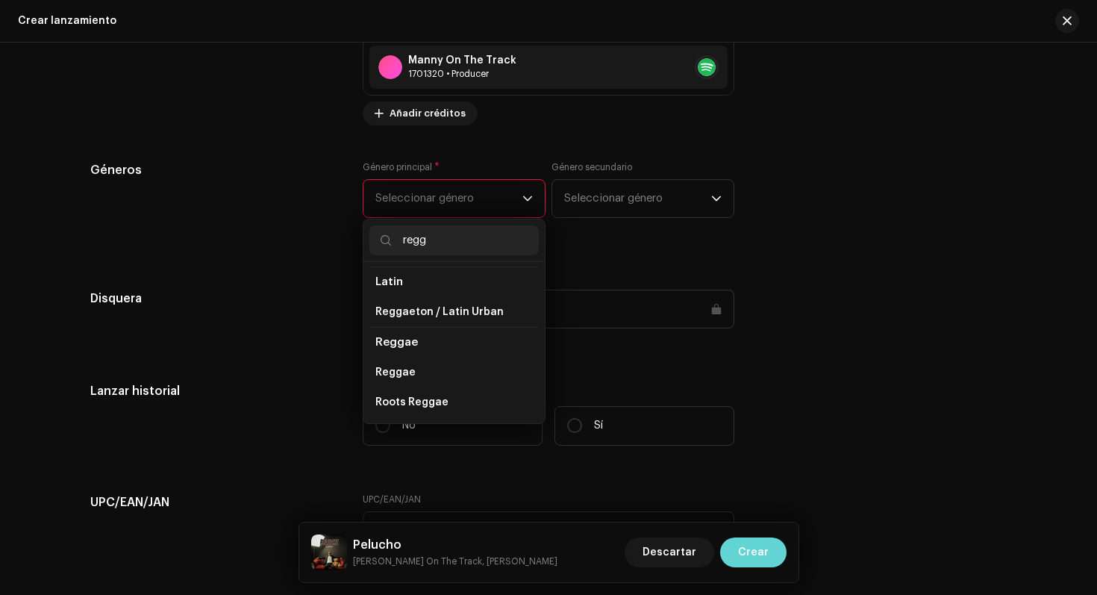
scroll to position [61, 0]
type input "regg"
click at [428, 312] on span "Reggaeton / Latin Urban" at bounding box center [439, 312] width 128 height 15
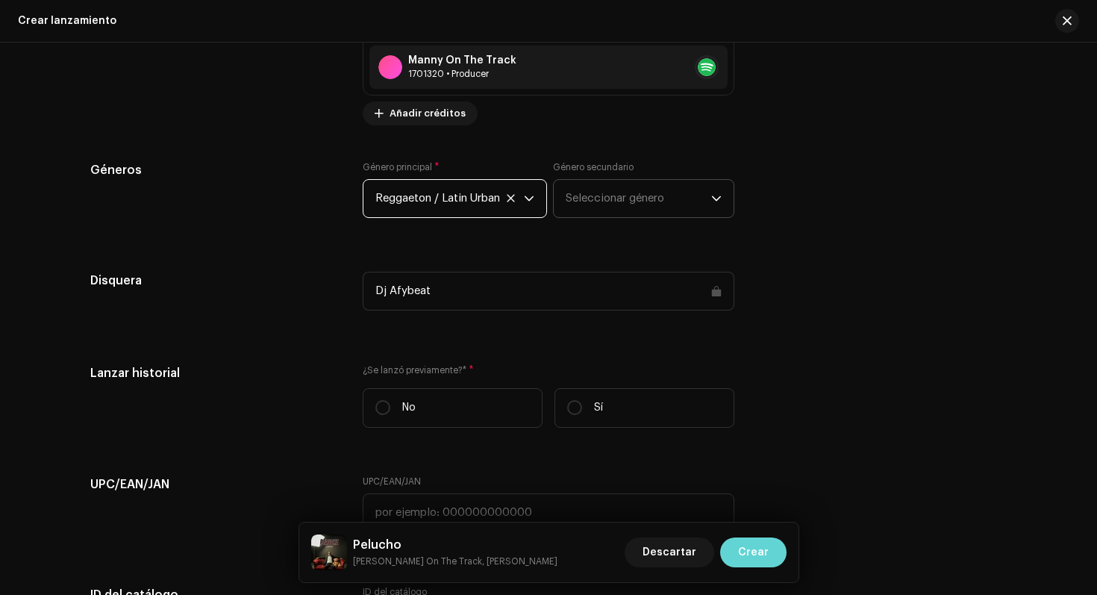
click at [626, 201] on span "Seleccionar género" at bounding box center [639, 198] width 146 height 37
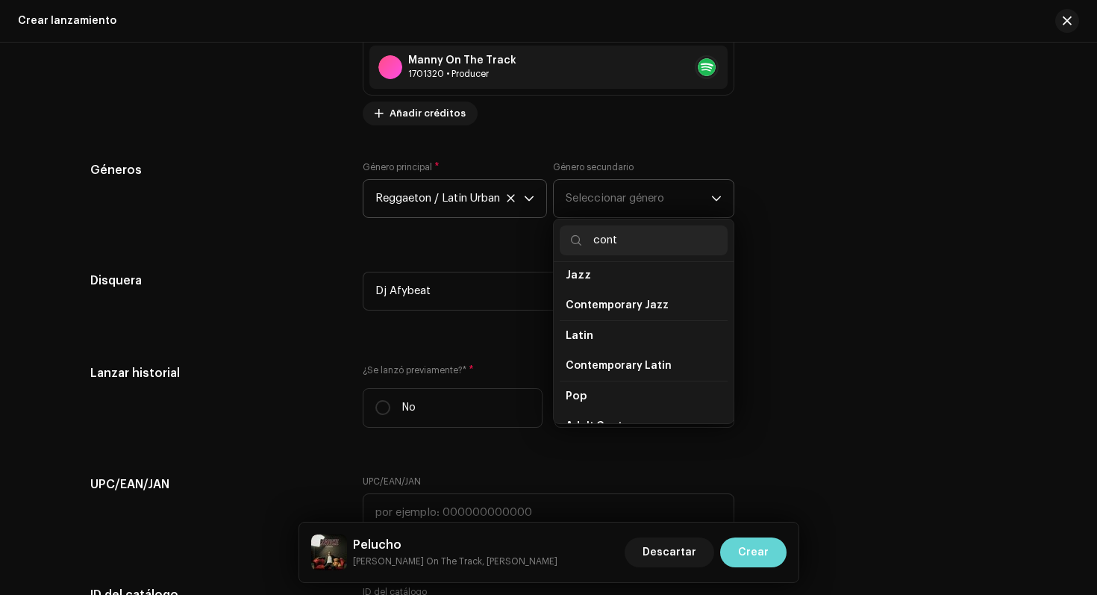
scroll to position [293, 0]
type input "cont"
click at [649, 357] on span "Contemporary Latin" at bounding box center [619, 364] width 106 height 15
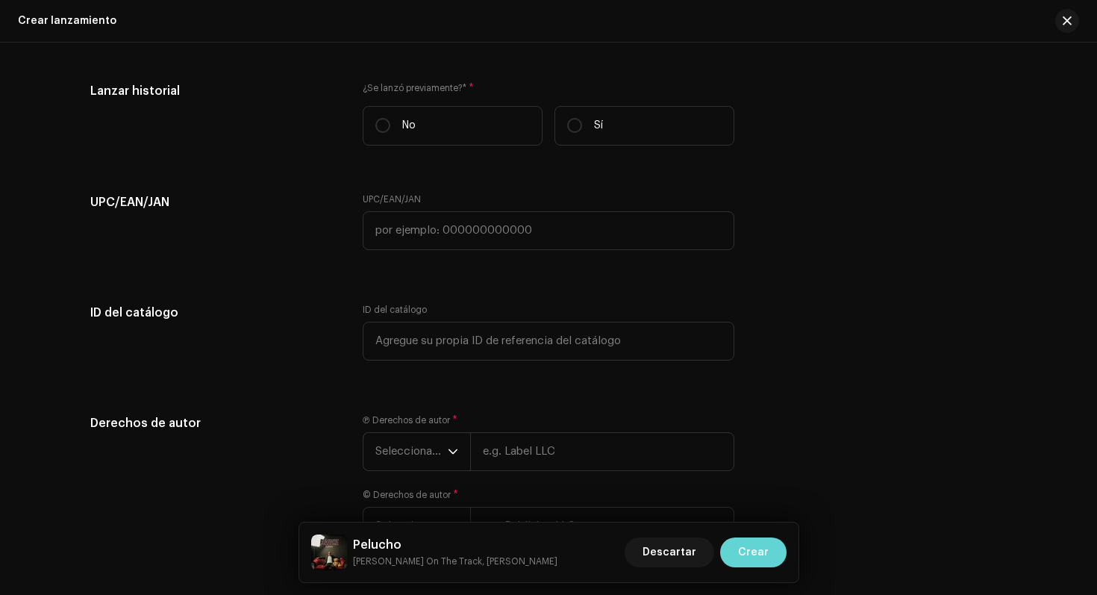
scroll to position [2438, 0]
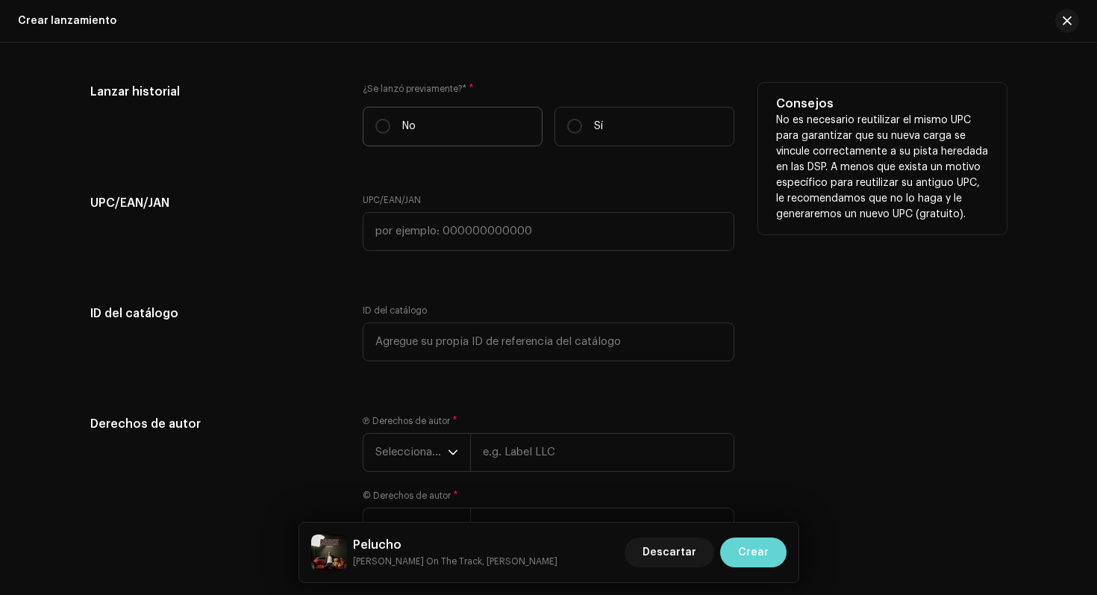
click at [384, 116] on label "No" at bounding box center [453, 127] width 180 height 40
click at [384, 119] on input "No" at bounding box center [382, 126] width 15 height 15
radio input "true"
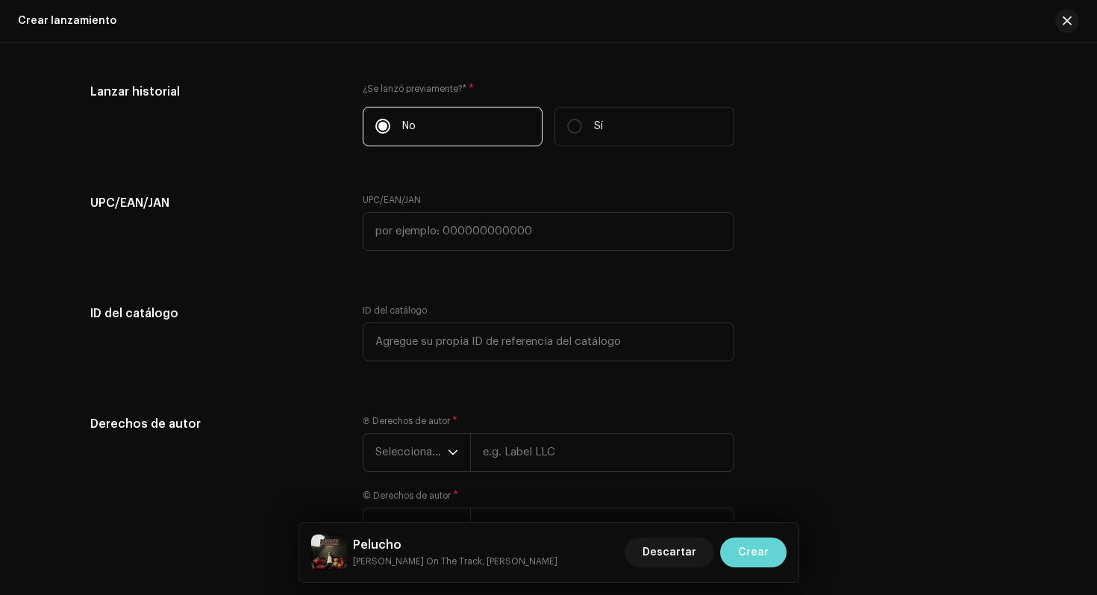
scroll to position [2554, 0]
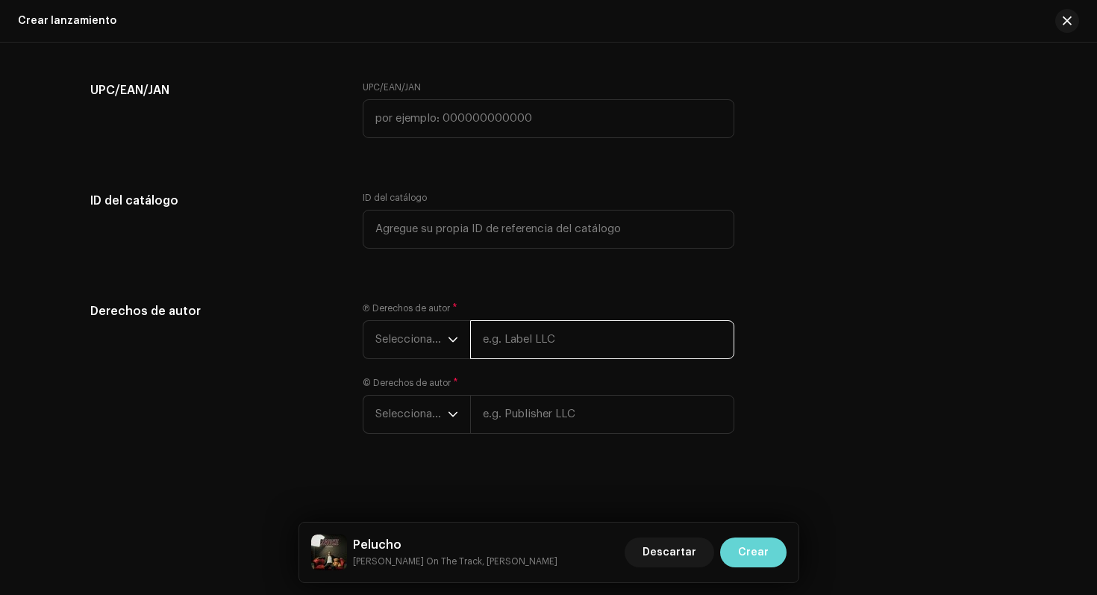
click at [505, 350] on input "text" at bounding box center [602, 339] width 264 height 39
click at [457, 342] on p-select "Seleccionar año" at bounding box center [416, 339] width 107 height 39
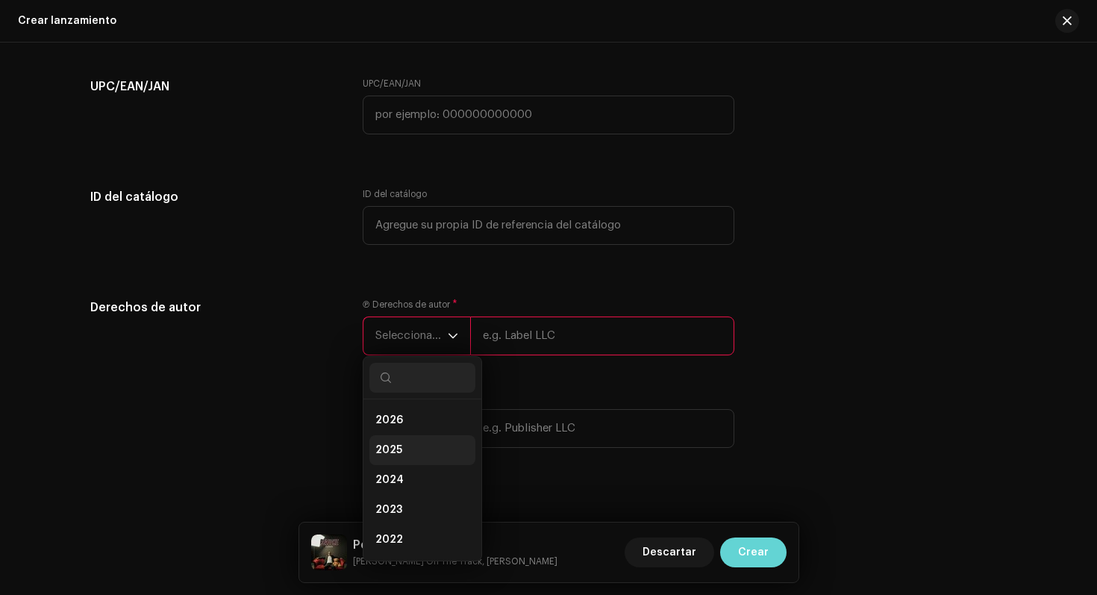
click at [405, 449] on li "2025" at bounding box center [423, 450] width 106 height 30
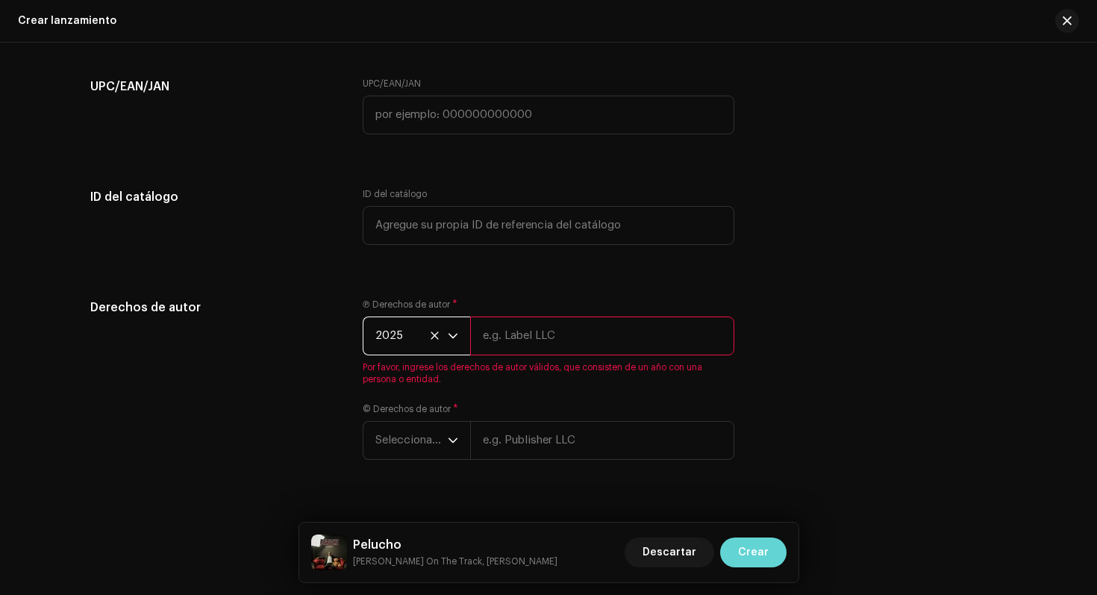
click at [502, 352] on input "text" at bounding box center [602, 336] width 264 height 39
type input "Emet Music"
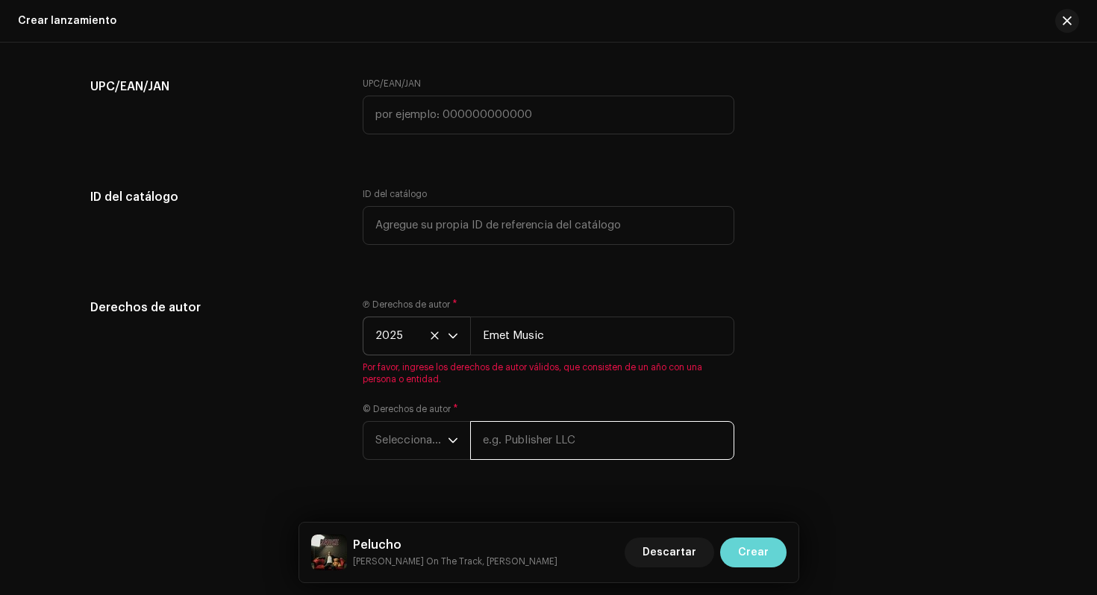
click at [493, 461] on div "Crear un nuevo lanzamiento Le guiaremos en todo el proceso, desde la selección …" at bounding box center [548, 319] width 1097 height 552
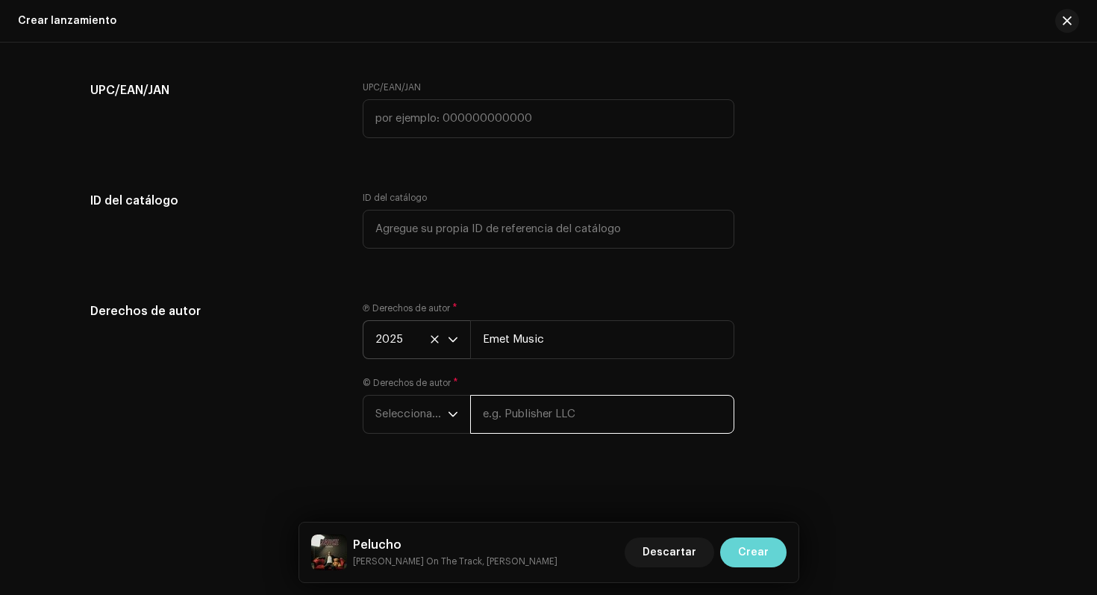
click at [487, 423] on input "text" at bounding box center [602, 414] width 264 height 39
type input "Emet Music"
click at [409, 419] on span "Seleccionar año" at bounding box center [411, 414] width 72 height 37
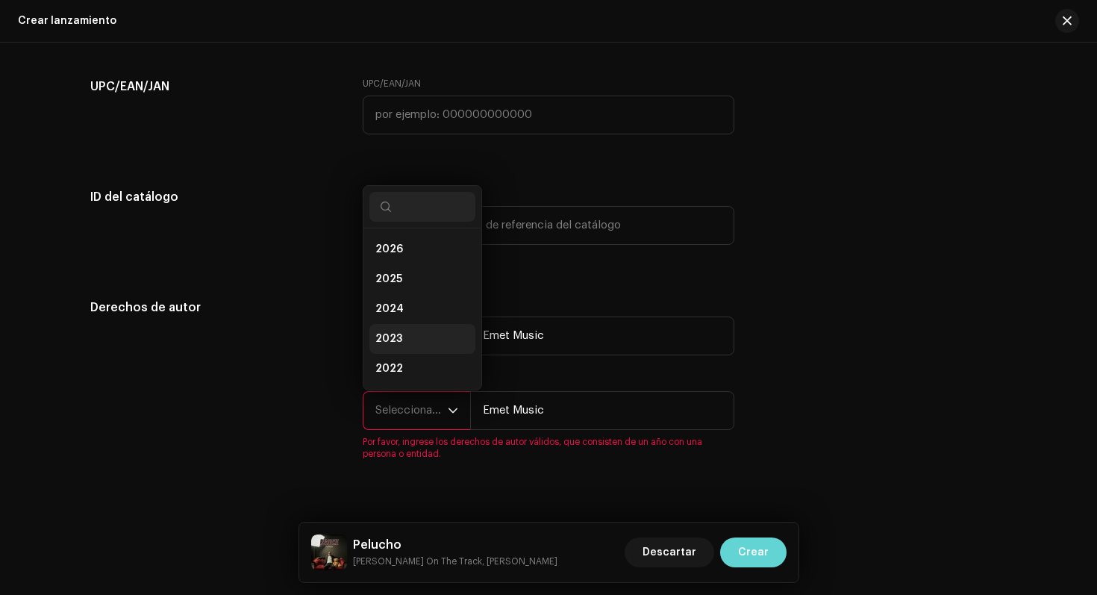
scroll to position [24, 0]
click at [407, 264] on li "2025" at bounding box center [423, 255] width 106 height 30
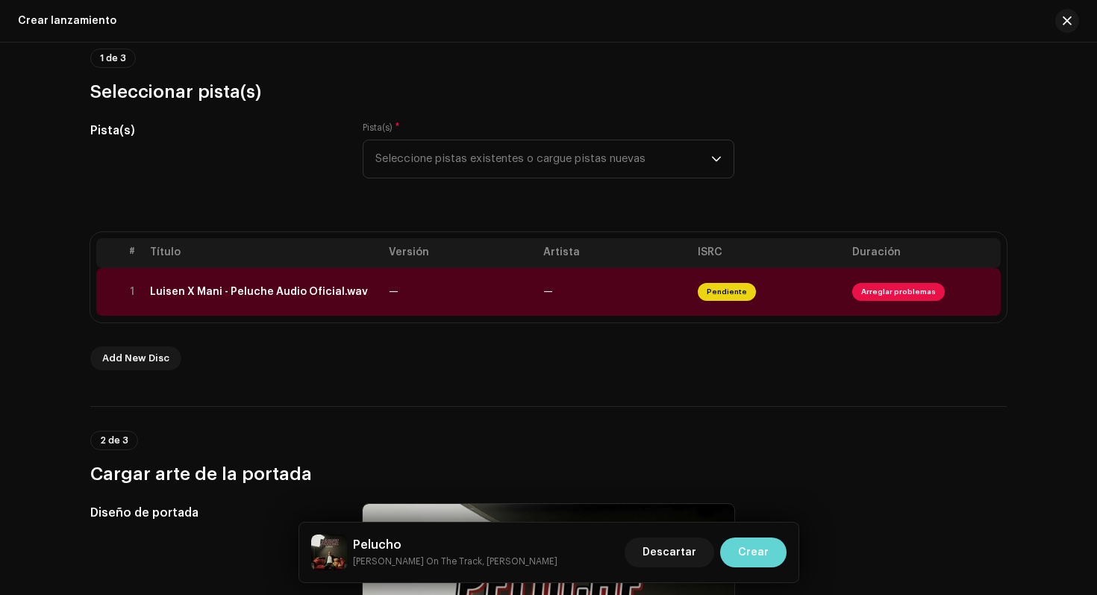
scroll to position [123, 0]
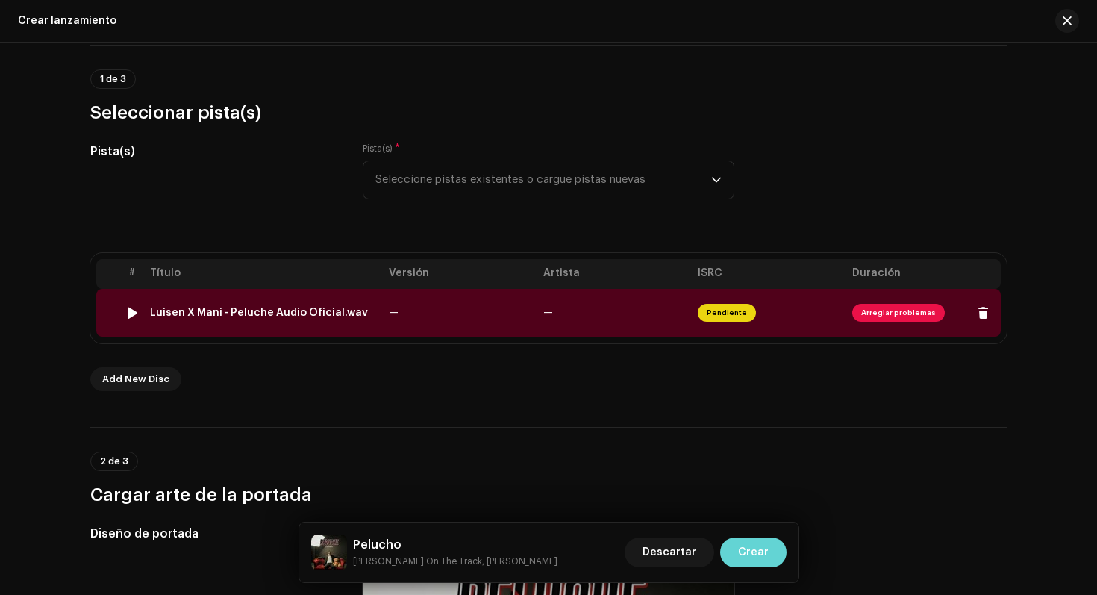
click at [621, 313] on td "—" at bounding box center [614, 313] width 155 height 48
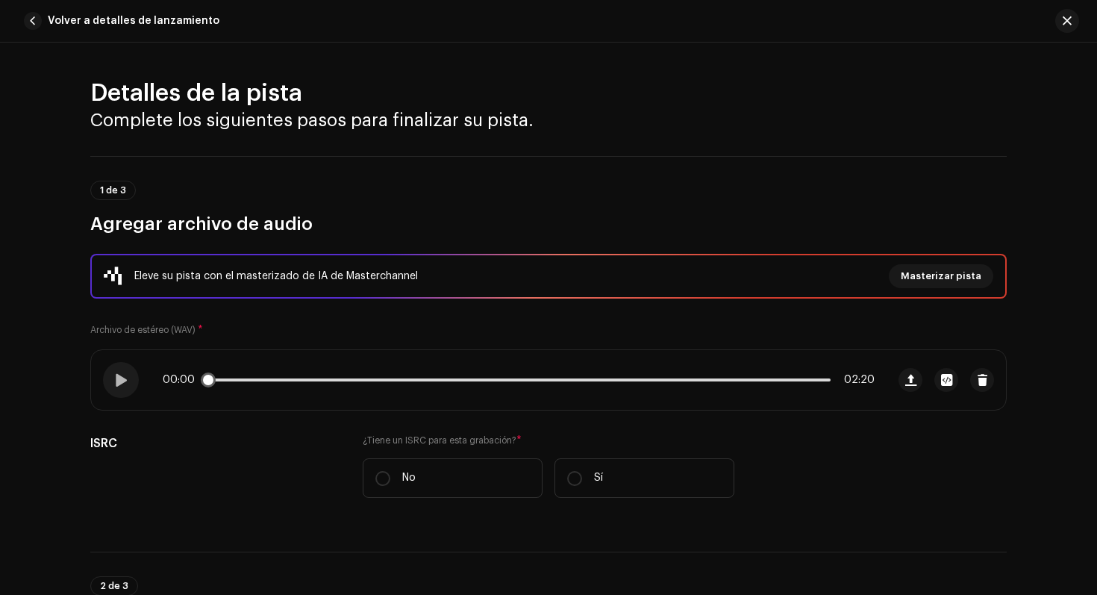
scroll to position [319, 0]
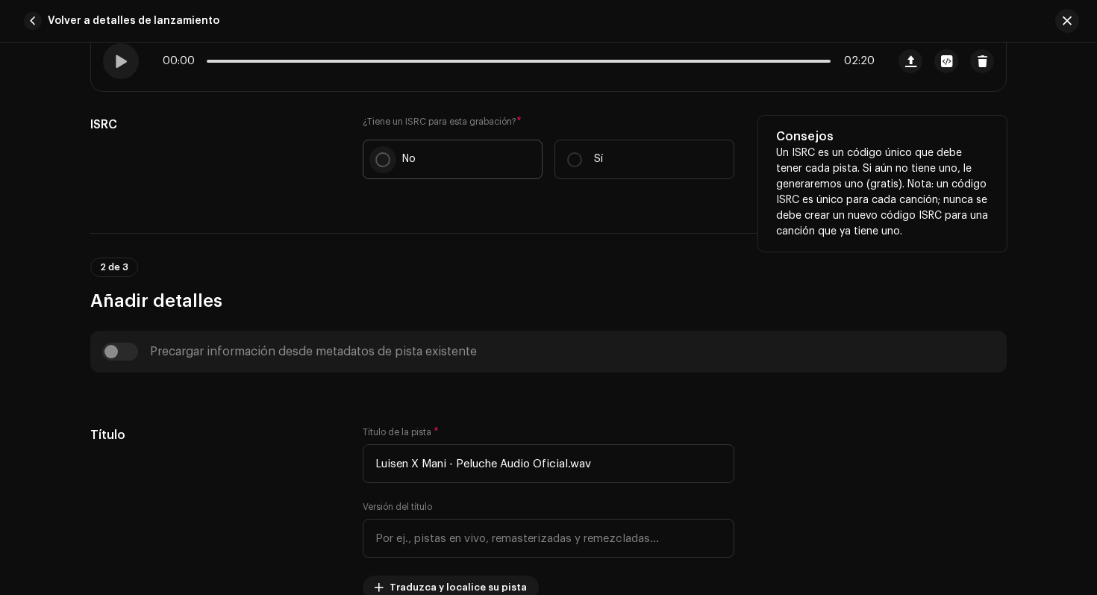
click at [375, 156] on input "No" at bounding box center [382, 159] width 15 height 15
radio input "true"
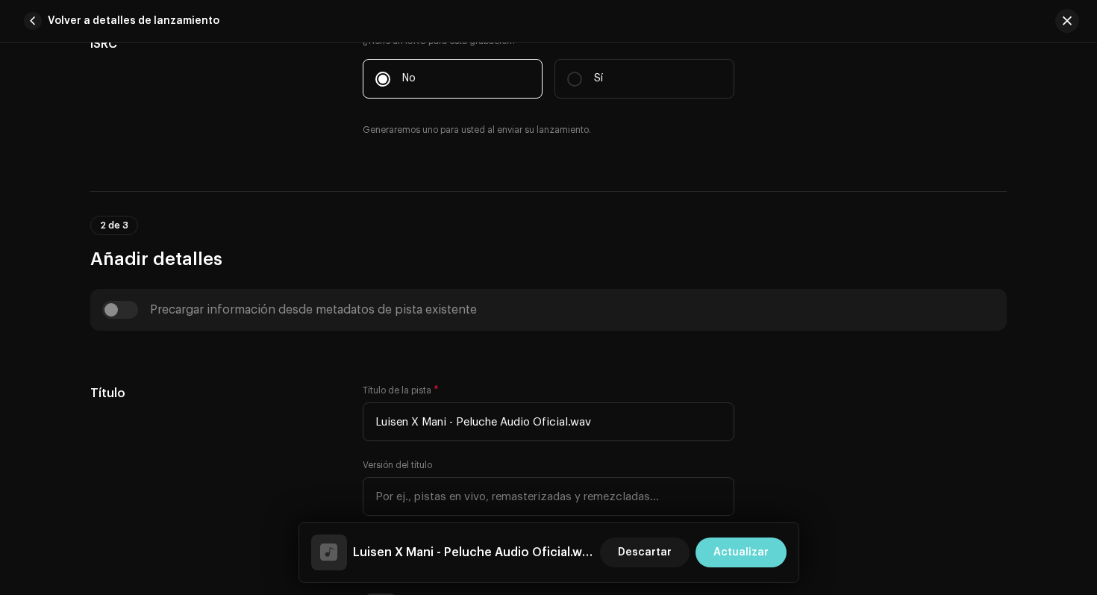
scroll to position [599, 0]
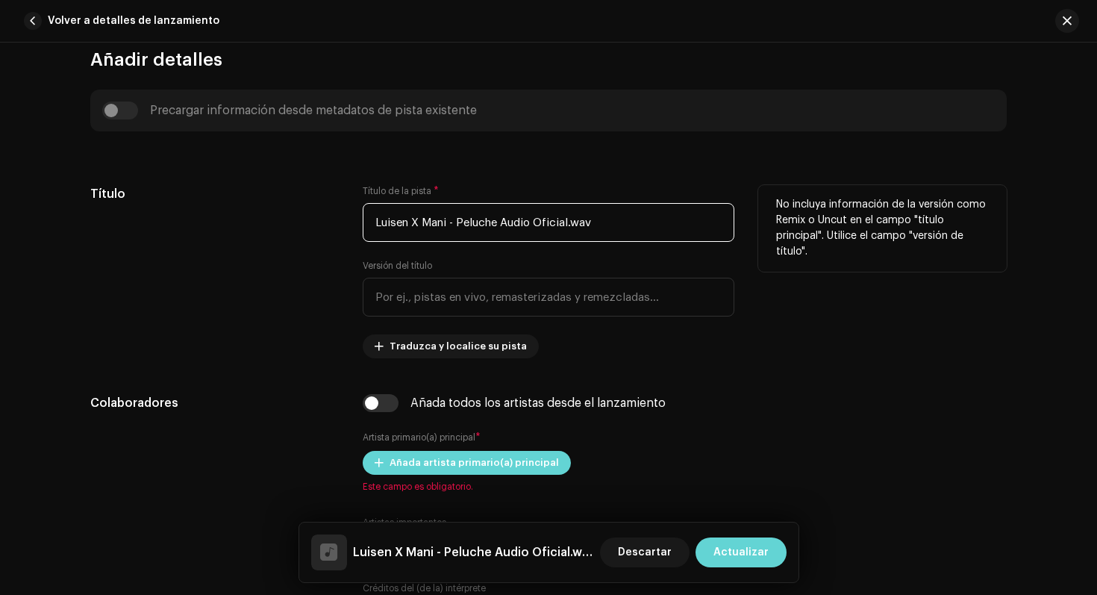
drag, startPoint x: 458, startPoint y: 229, endPoint x: 331, endPoint y: 210, distance: 127.6
click at [331, 210] on div "Título Título de la pista * Luisen X Mani - Peluche Audio Oficial.wav Versión d…" at bounding box center [548, 271] width 917 height 173
click at [460, 227] on input "Luisen X Mani - Peluche Audio Oficial.wav" at bounding box center [549, 222] width 372 height 39
drag, startPoint x: 455, startPoint y: 222, endPoint x: 355, endPoint y: 217, distance: 100.9
click at [355, 217] on div "Título Título de la pista * Luisen X Mani - Peluche Audio Oficial.wav Versión d…" at bounding box center [548, 271] width 917 height 173
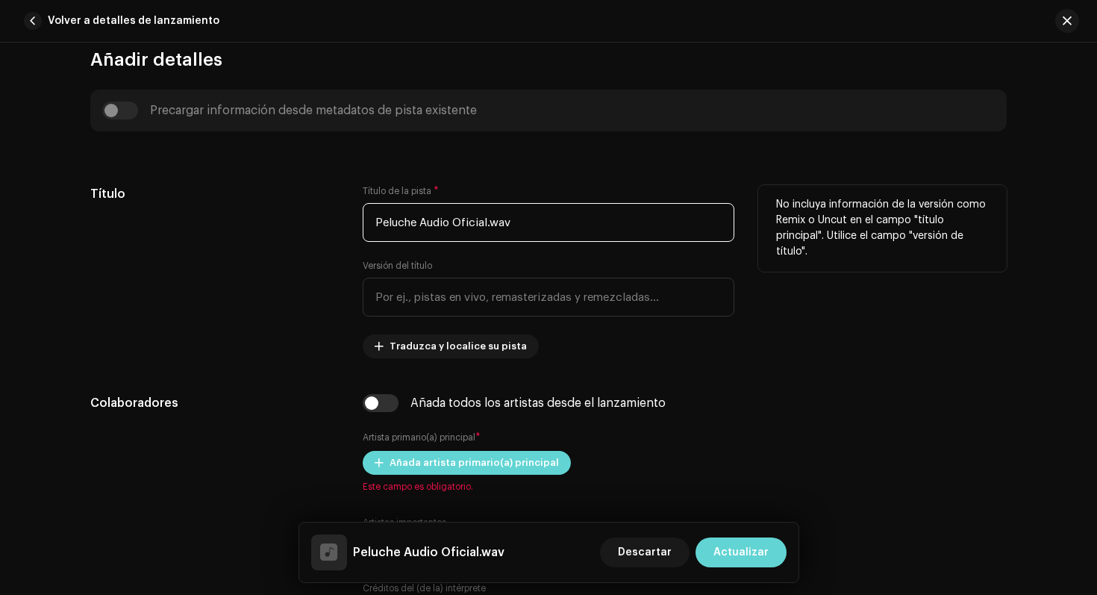
drag, startPoint x: 555, startPoint y: 220, endPoint x: 412, endPoint y: 226, distance: 143.4
click at [412, 226] on input "Peluche Audio Oficial.wav" at bounding box center [549, 222] width 372 height 39
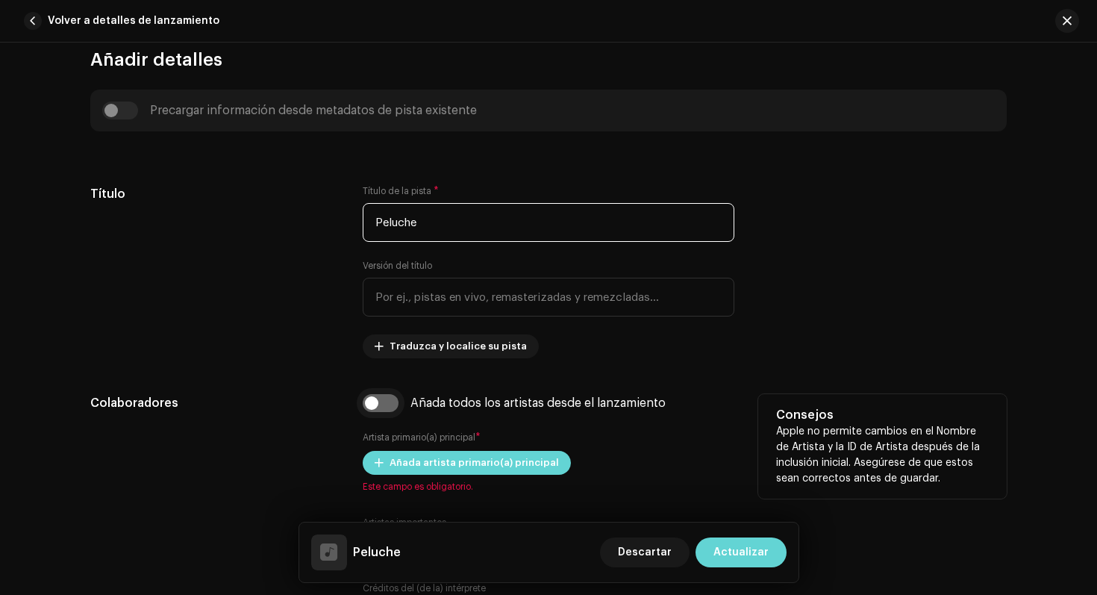
type input "Peluche"
click at [378, 407] on input "checkbox" at bounding box center [381, 403] width 36 height 18
checkbox input "true"
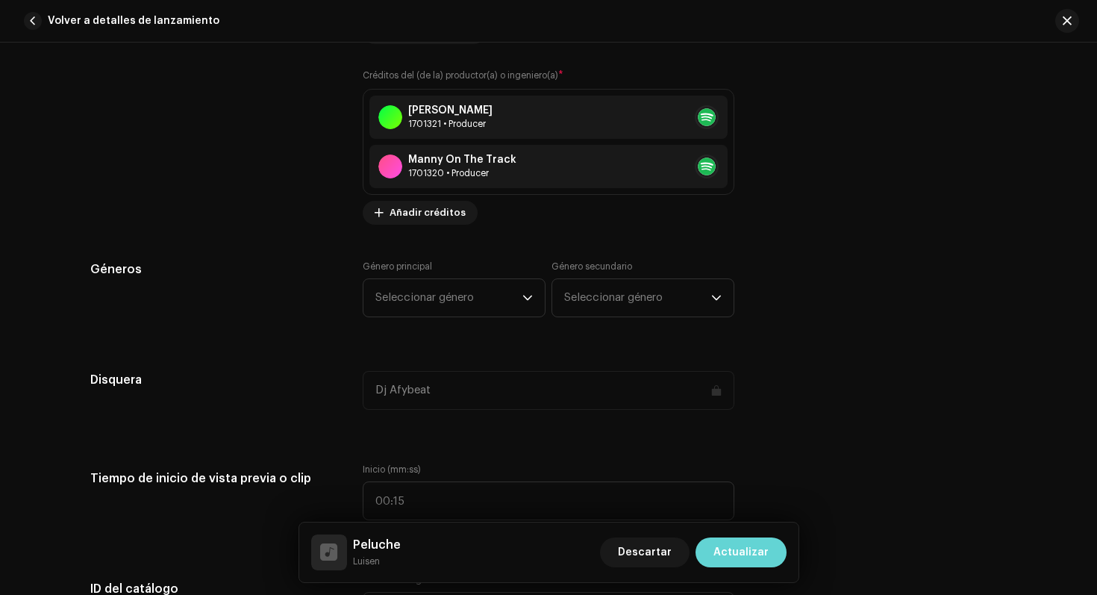
scroll to position [1353, 0]
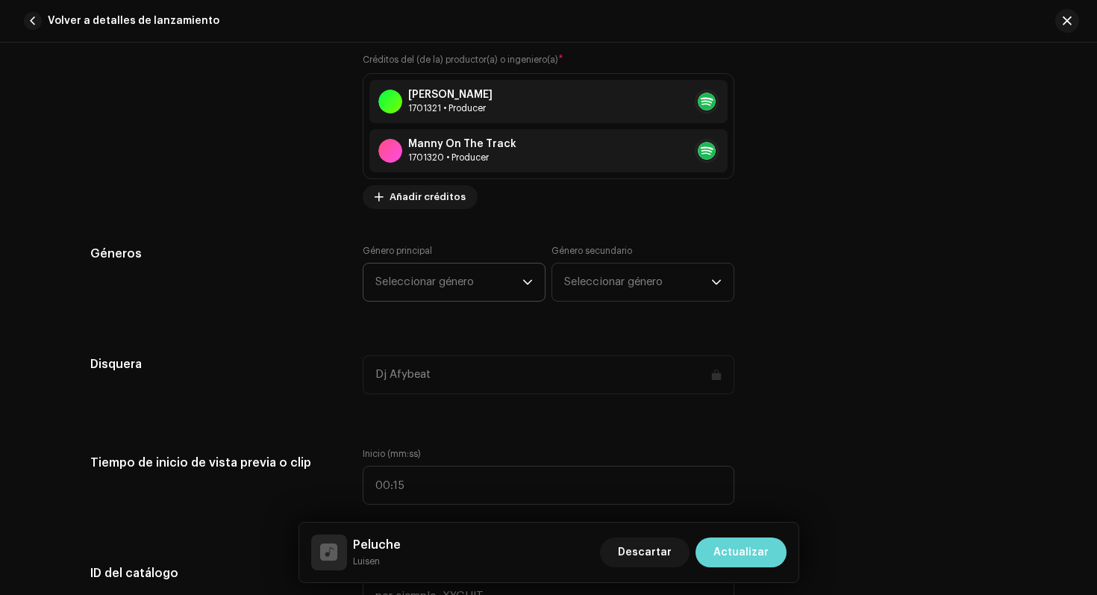
click at [446, 297] on span "Seleccionar género" at bounding box center [448, 282] width 147 height 37
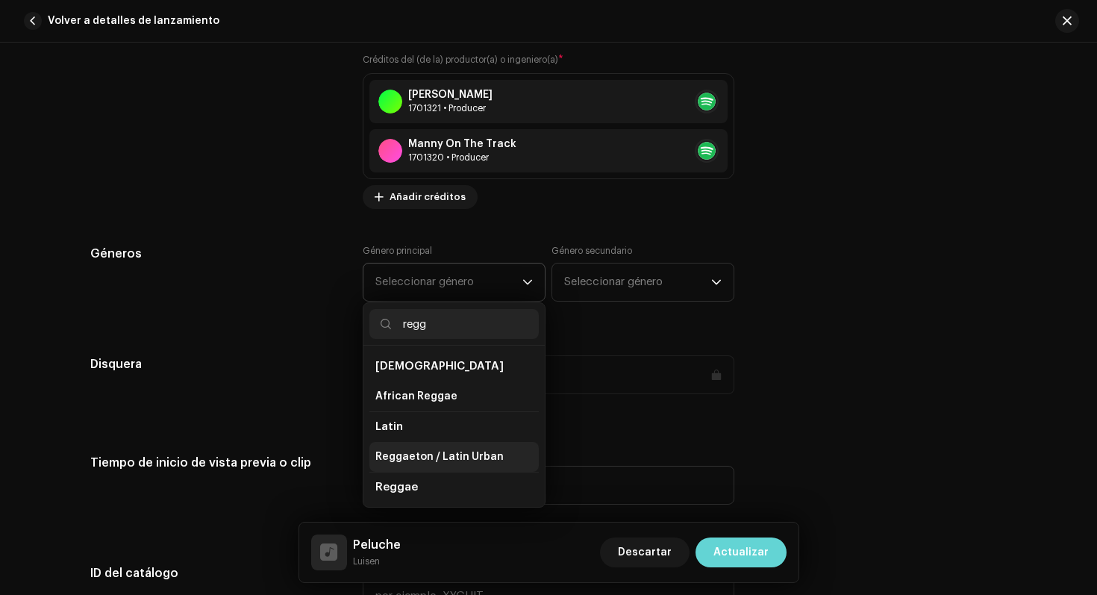
type input "regg"
click at [478, 452] on span "Reggaeton / Latin Urban" at bounding box center [439, 456] width 128 height 15
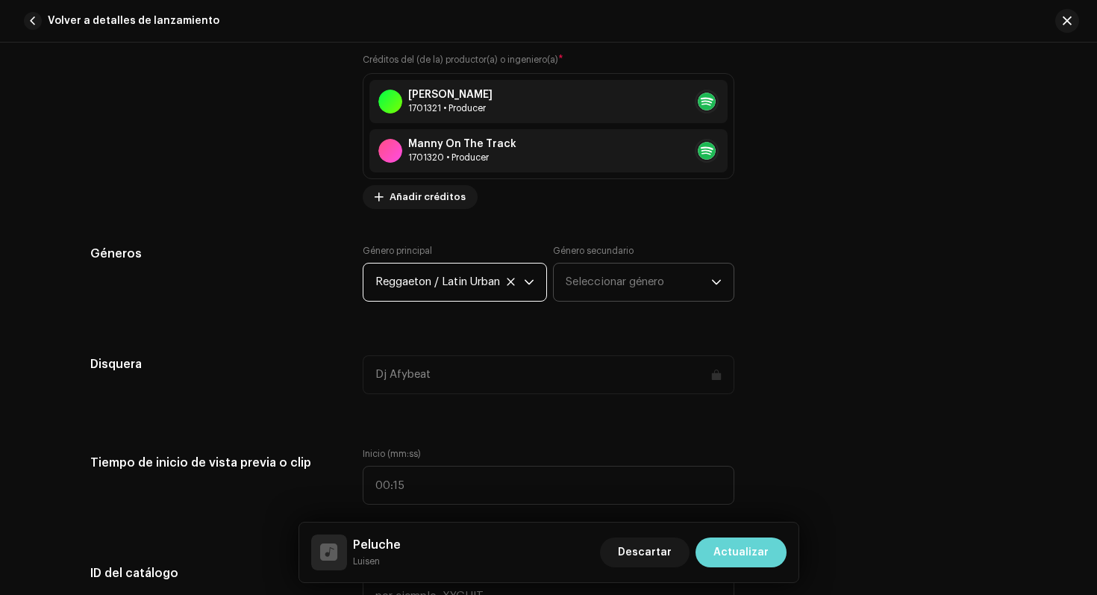
click at [580, 295] on span "Seleccionar género" at bounding box center [639, 282] width 146 height 37
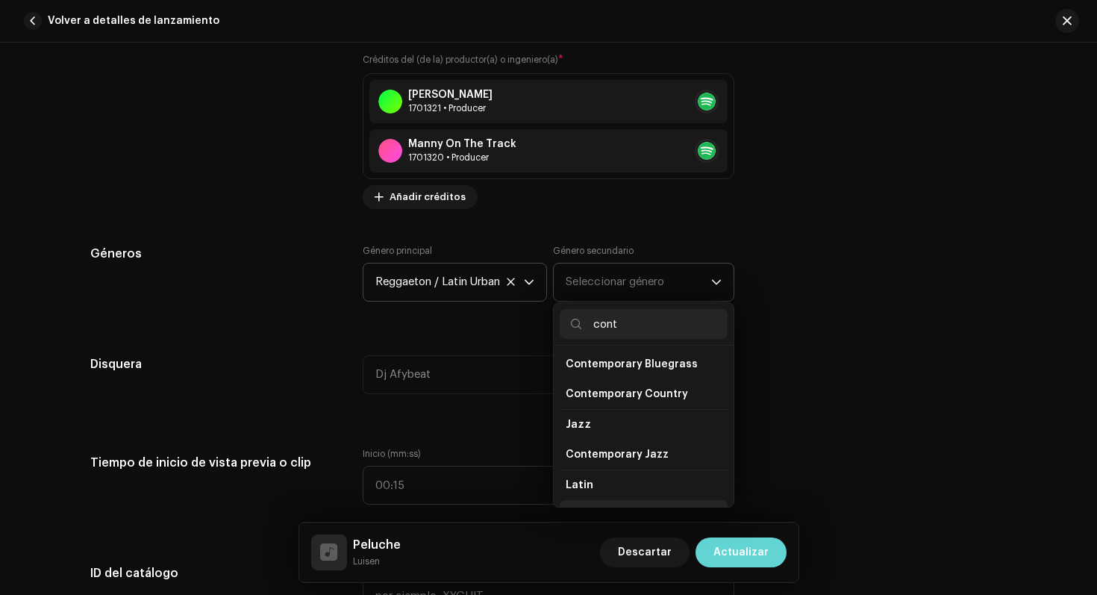
scroll to position [237, 0]
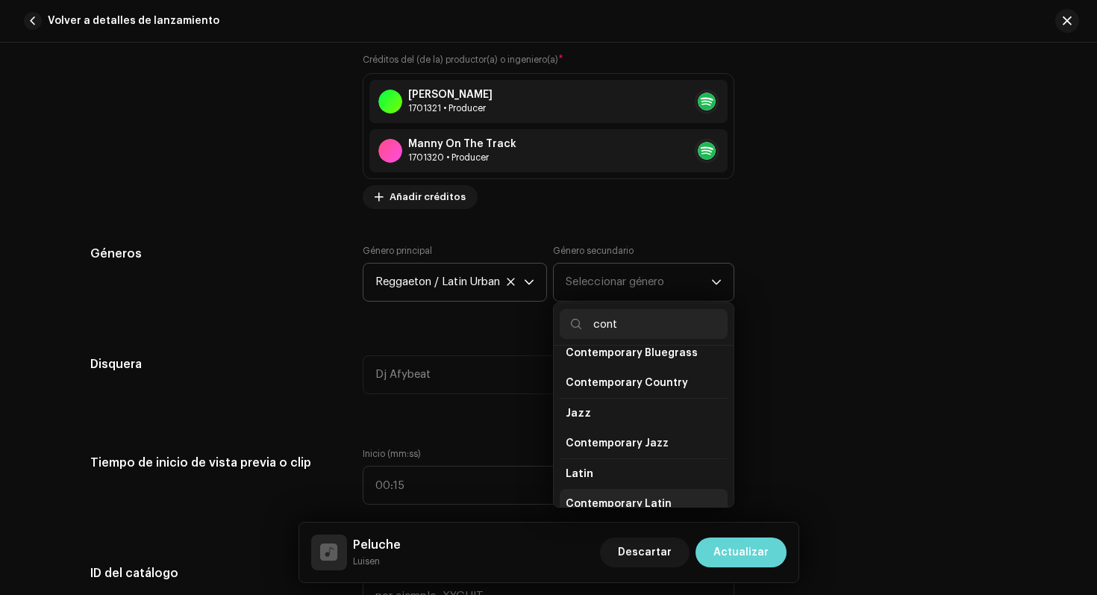
type input "cont"
click at [628, 496] on span "Contemporary Latin" at bounding box center [619, 503] width 106 height 15
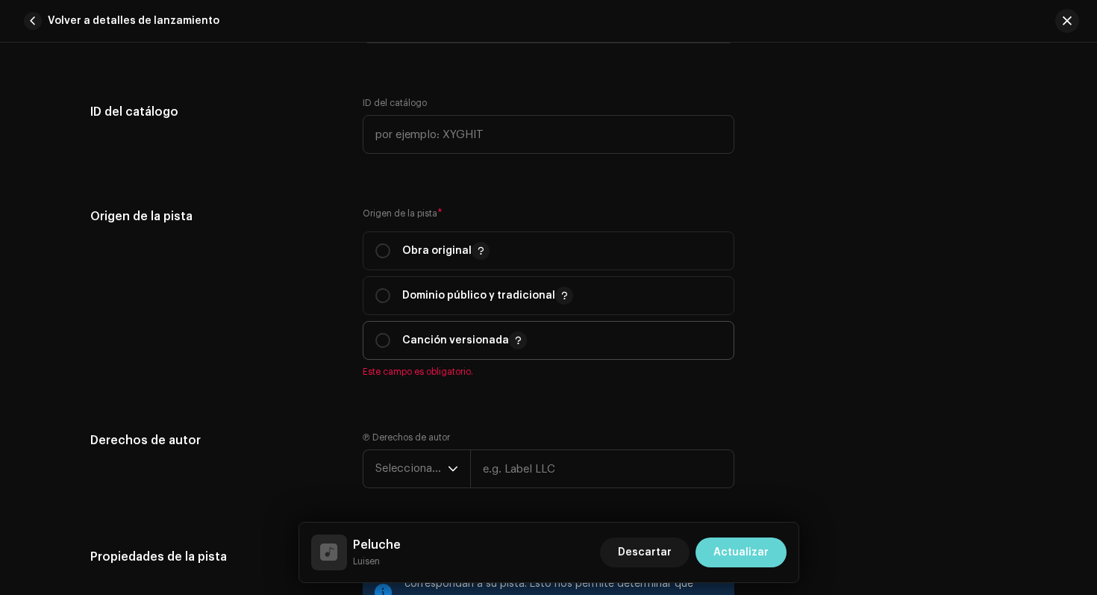
scroll to position [1830, 0]
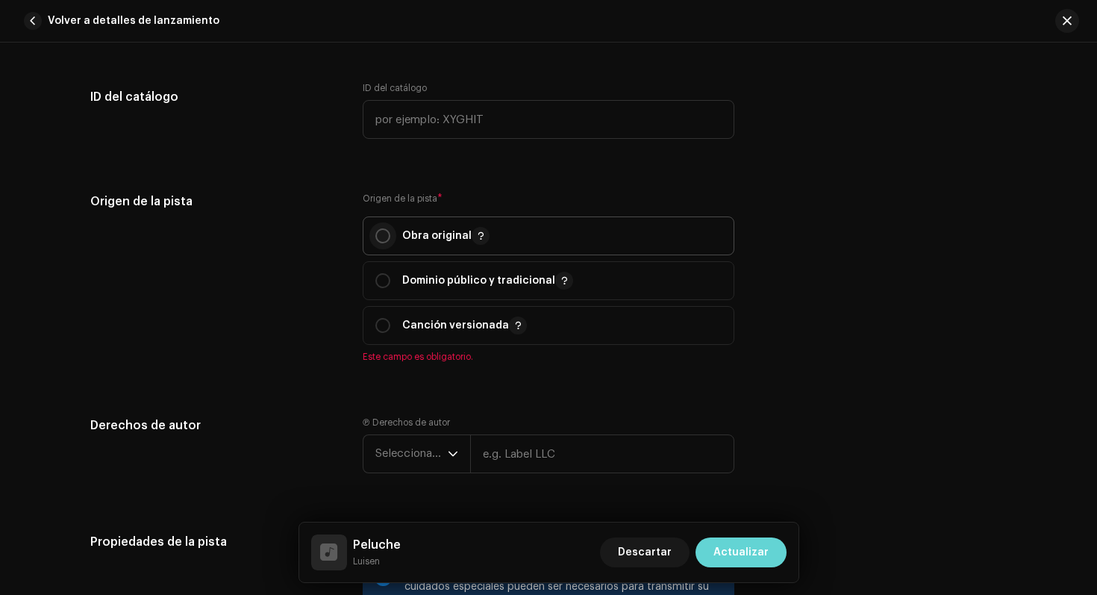
click at [375, 239] on input "radio" at bounding box center [382, 235] width 15 height 15
radio input "true"
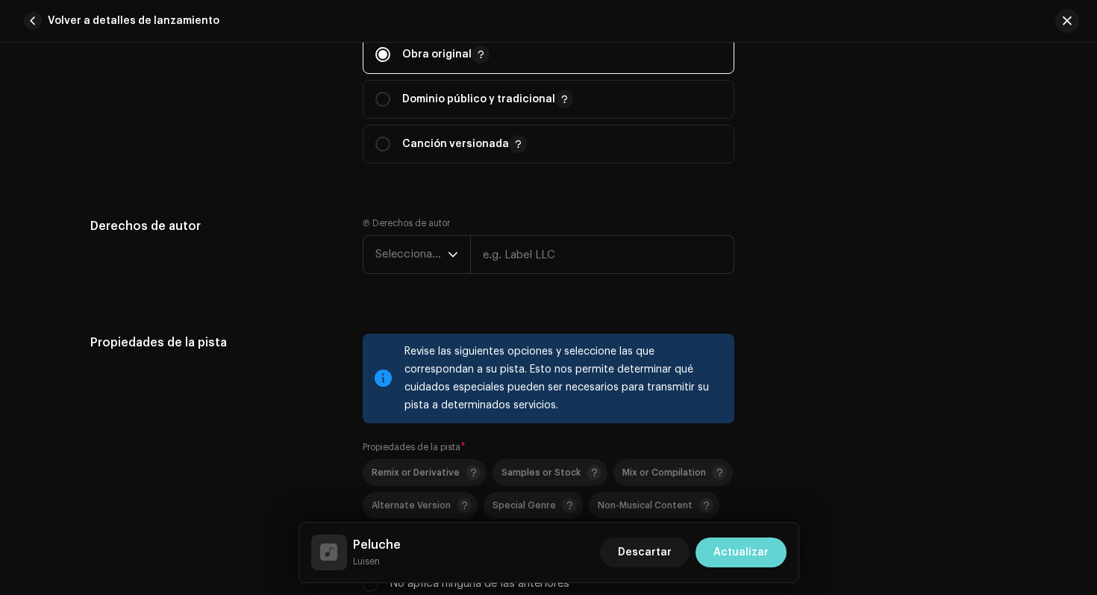
scroll to position [2033, 0]
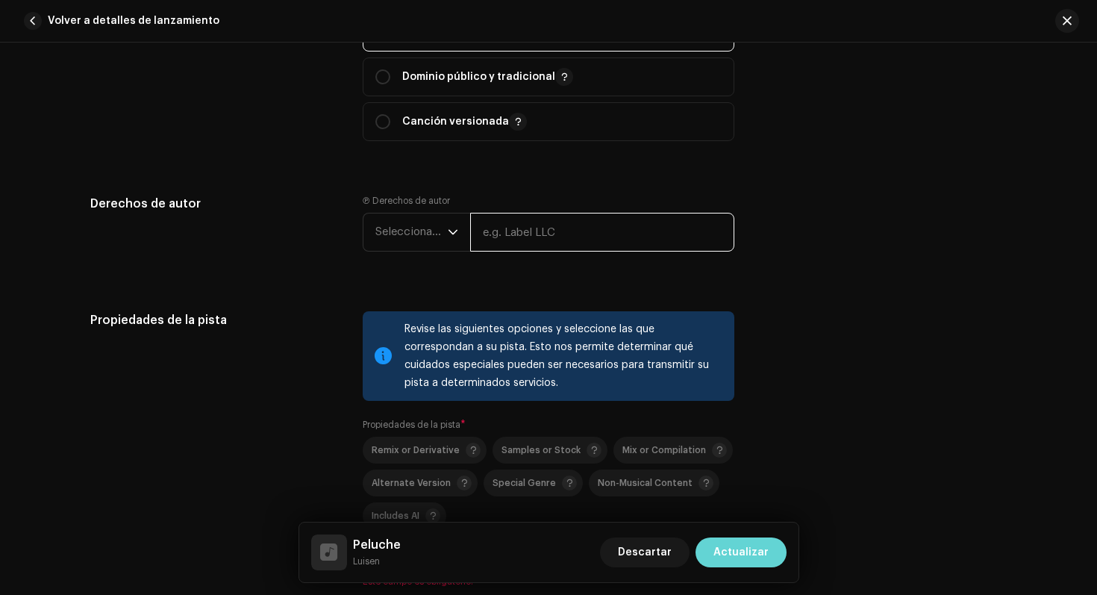
click at [482, 250] on input "text" at bounding box center [602, 232] width 264 height 39
type input "Emet Music"
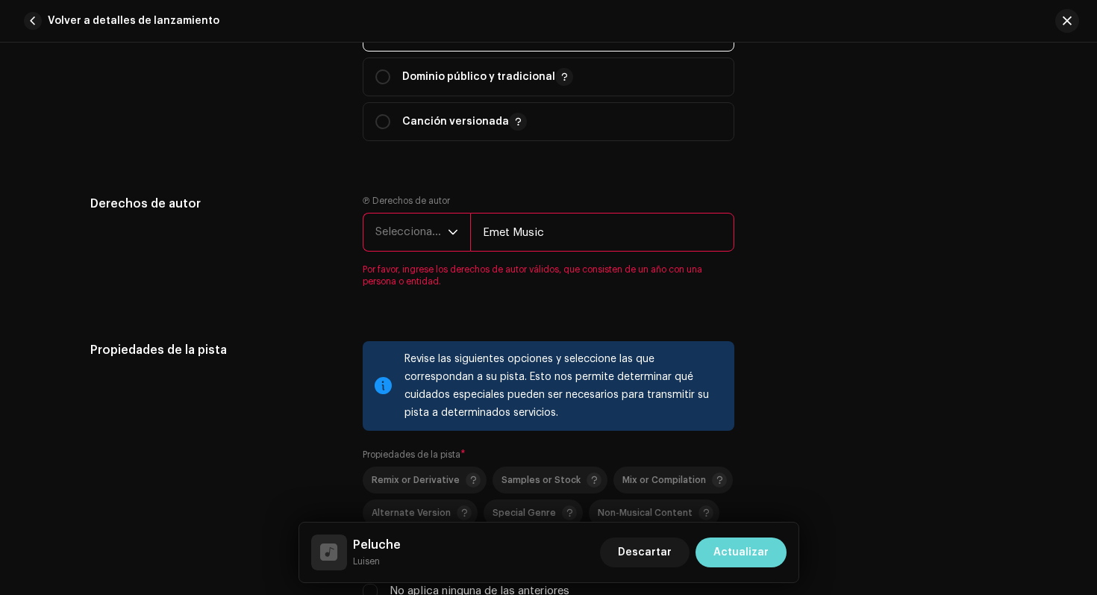
click at [422, 228] on span "Seleccionar año" at bounding box center [411, 231] width 72 height 37
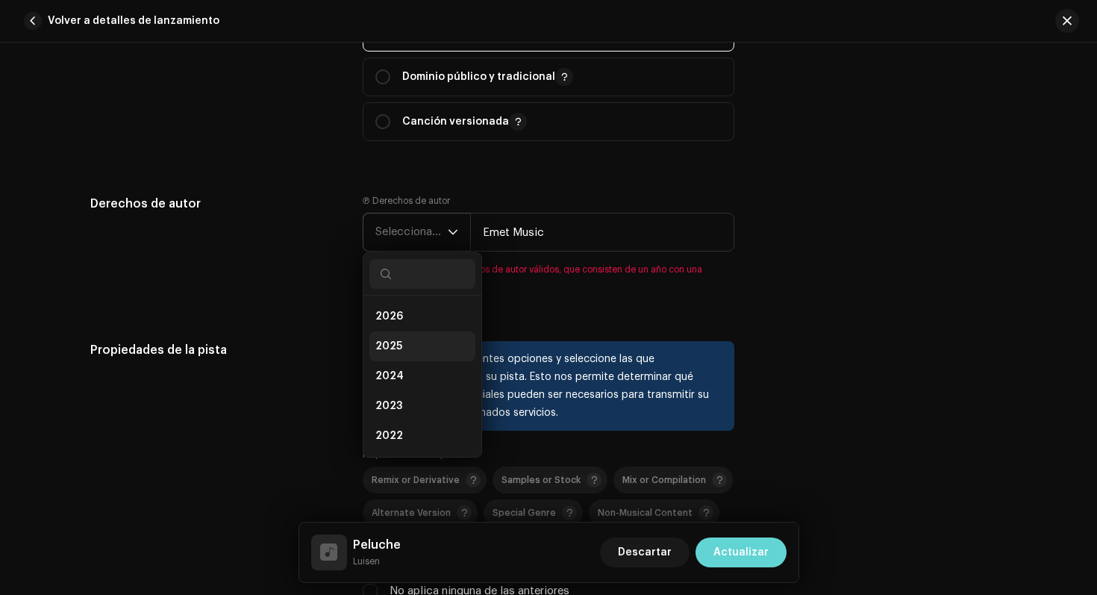
click at [414, 345] on li "2025" at bounding box center [423, 346] width 106 height 30
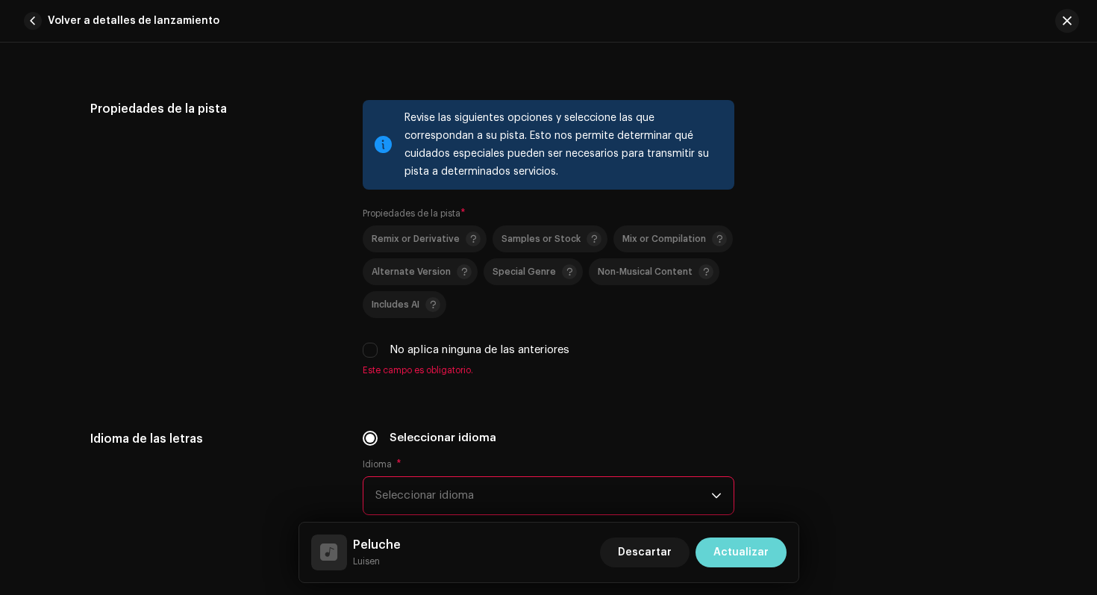
scroll to position [2316, 0]
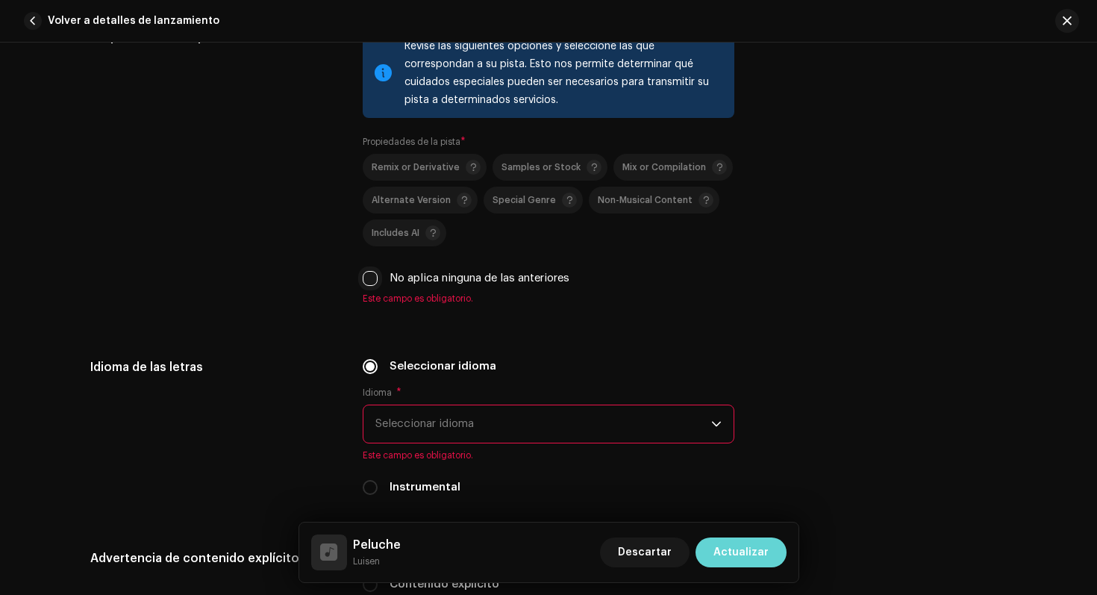
click at [370, 281] on input "No aplica ninguna de las anteriores" at bounding box center [370, 278] width 15 height 15
checkbox input "true"
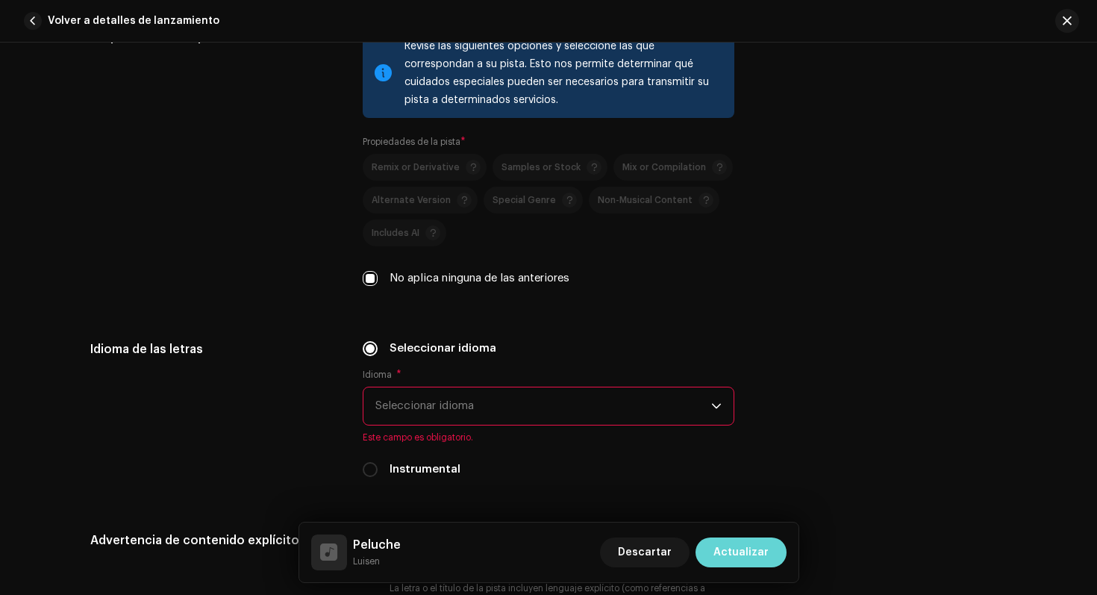
scroll to position [2476, 0]
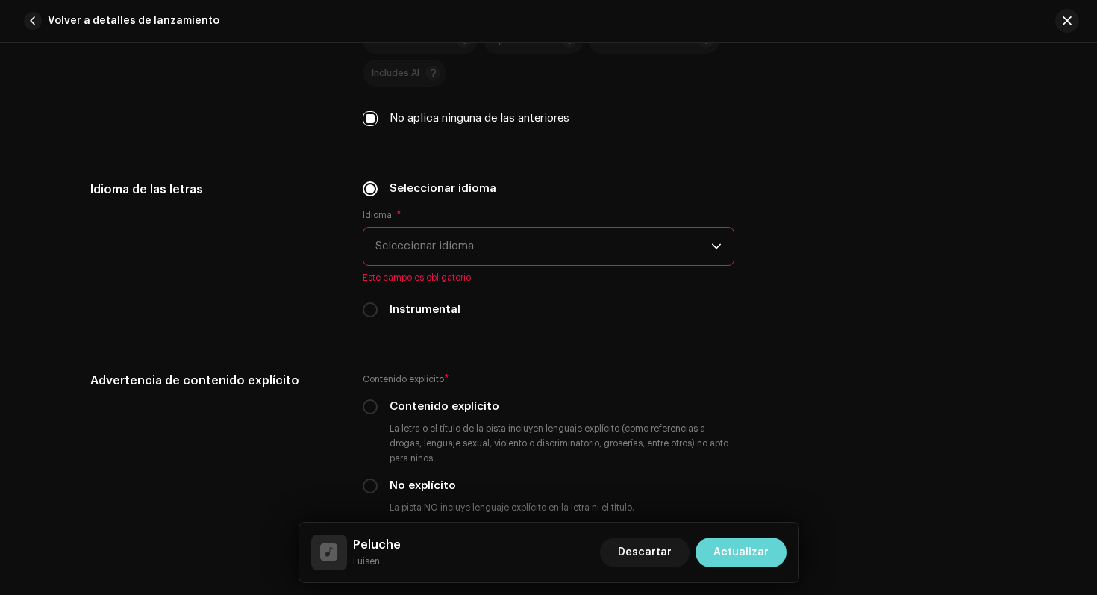
click at [401, 253] on span "Seleccionar idioma" at bounding box center [543, 246] width 336 height 37
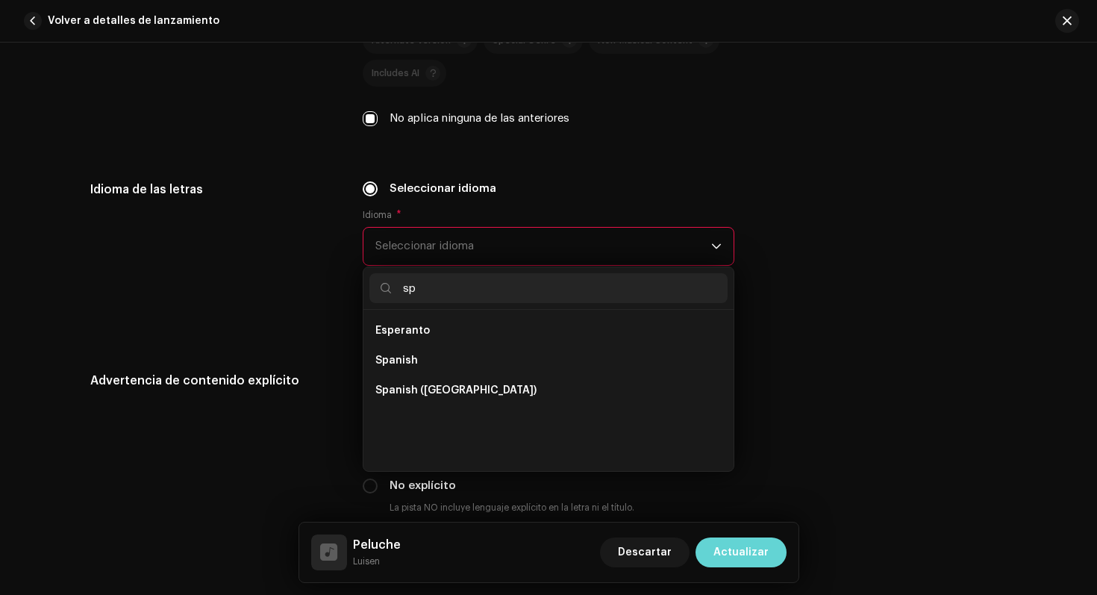
scroll to position [0, 0]
type input "sp"
click at [413, 393] on span "Spanish ([GEOGRAPHIC_DATA])" at bounding box center [455, 390] width 161 height 15
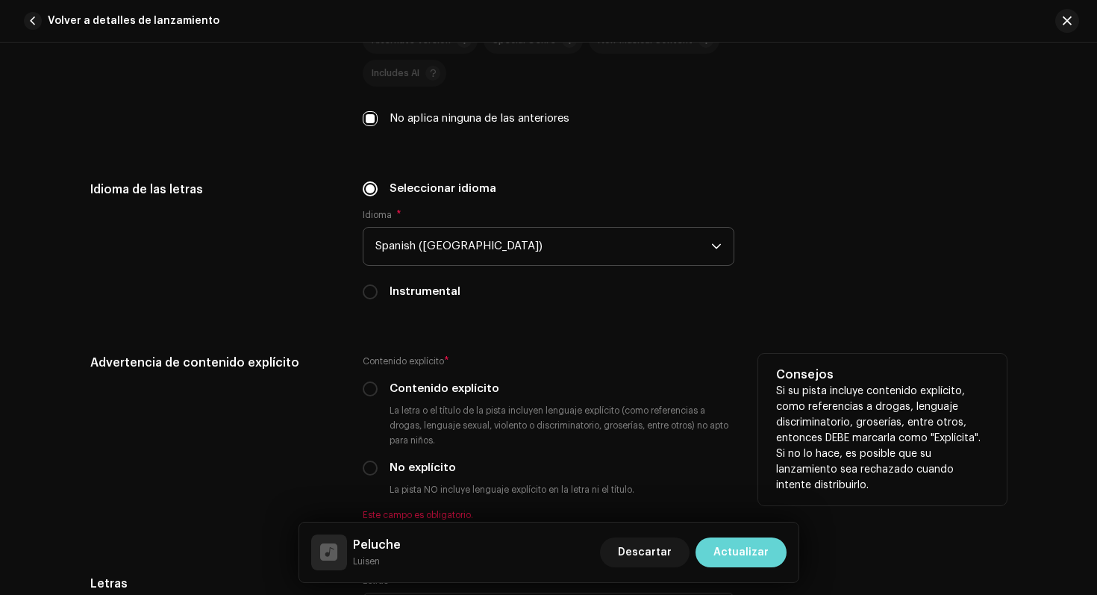
click at [377, 470] on div "No explícito" at bounding box center [549, 468] width 372 height 16
click at [371, 470] on input "No explícito" at bounding box center [370, 468] width 15 height 15
radio input "true"
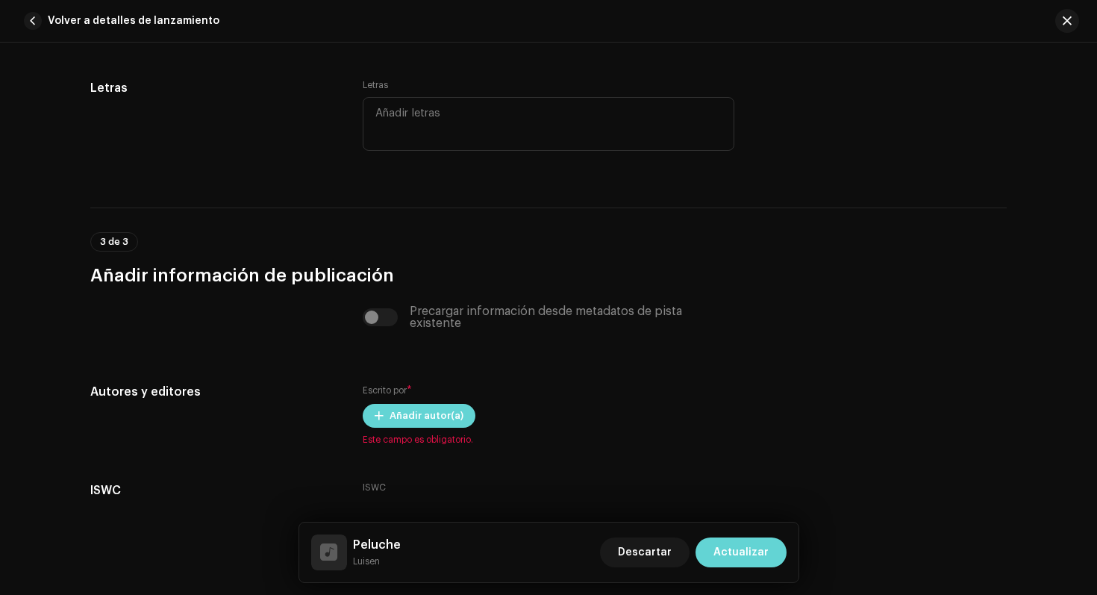
scroll to position [2975, 0]
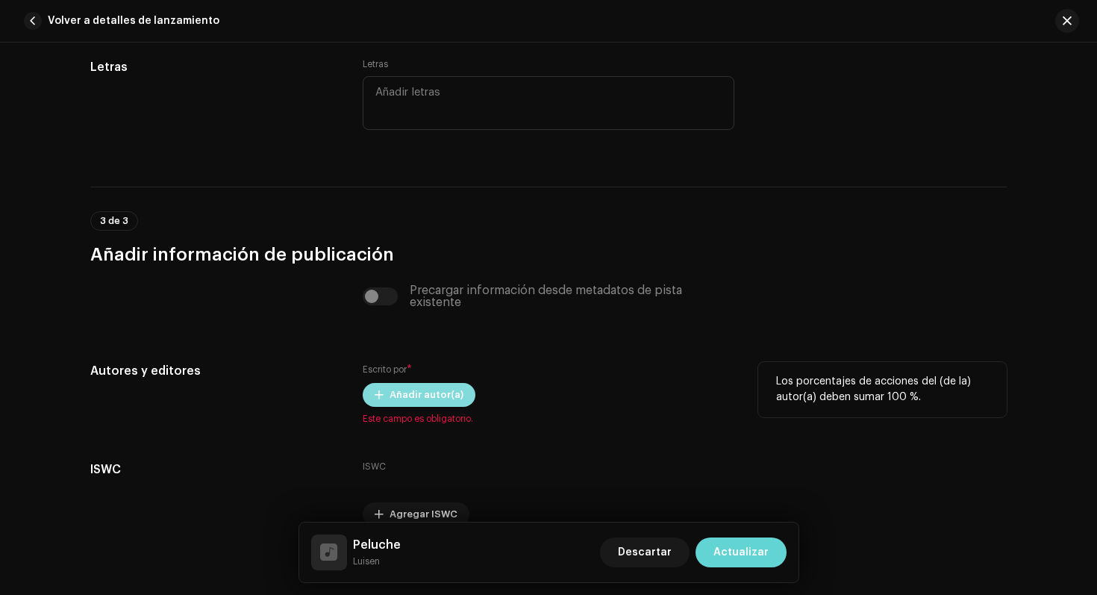
click at [403, 402] on span "Añadir autor(a)" at bounding box center [427, 395] width 74 height 30
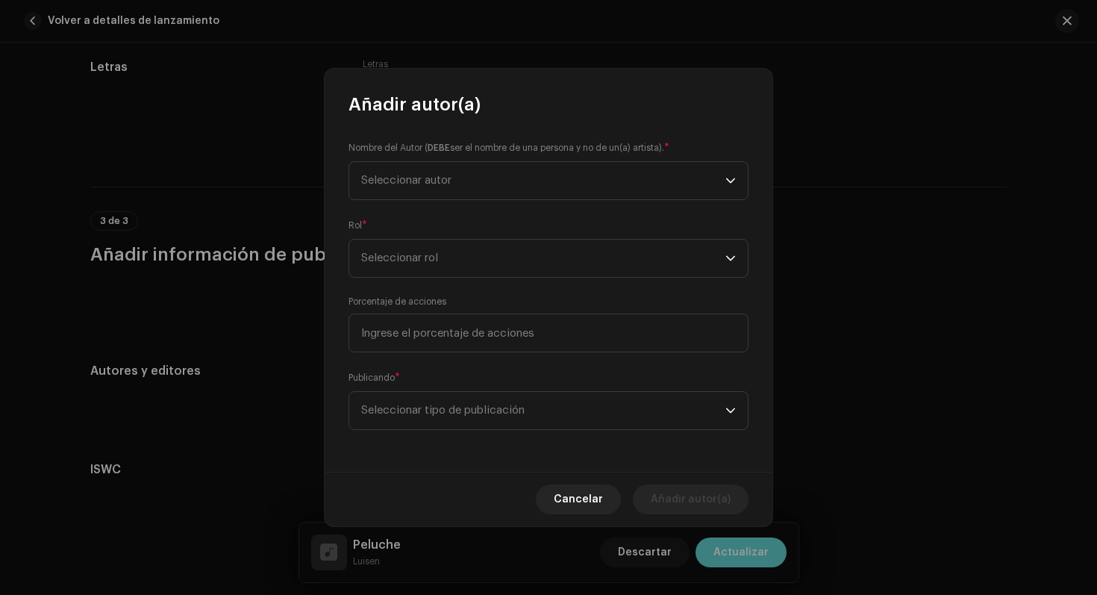
click at [476, 200] on div "Nombre del Autor ( DEBE ser el nombre de una persona y no de un(a) artista). * …" at bounding box center [549, 293] width 448 height 355
click at [452, 179] on span "Seleccionar autor" at bounding box center [406, 180] width 90 height 11
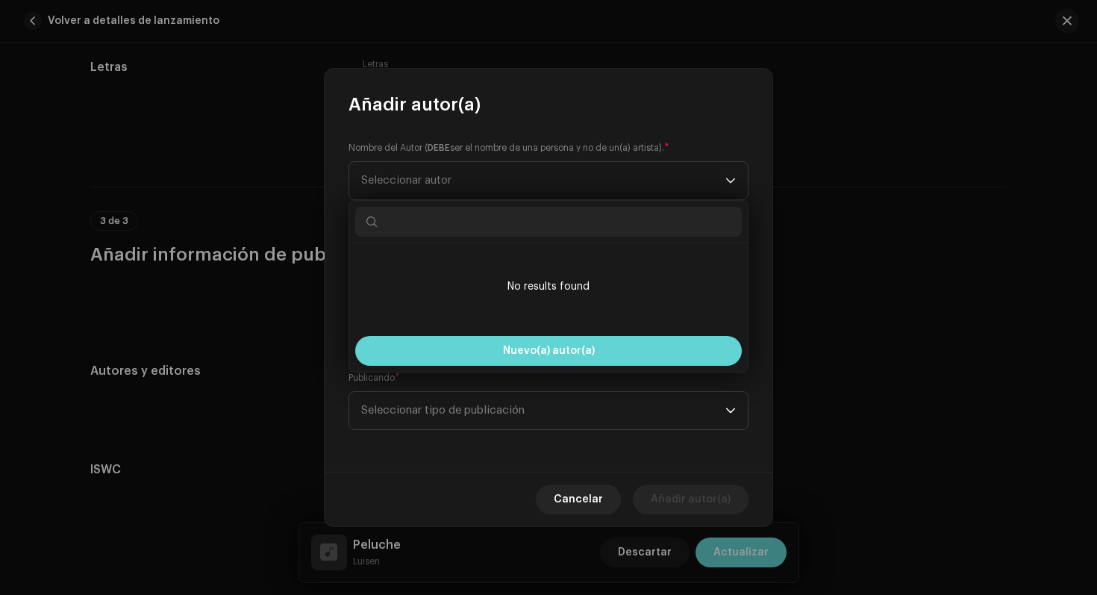
paste input "[PERSON_NAME]"
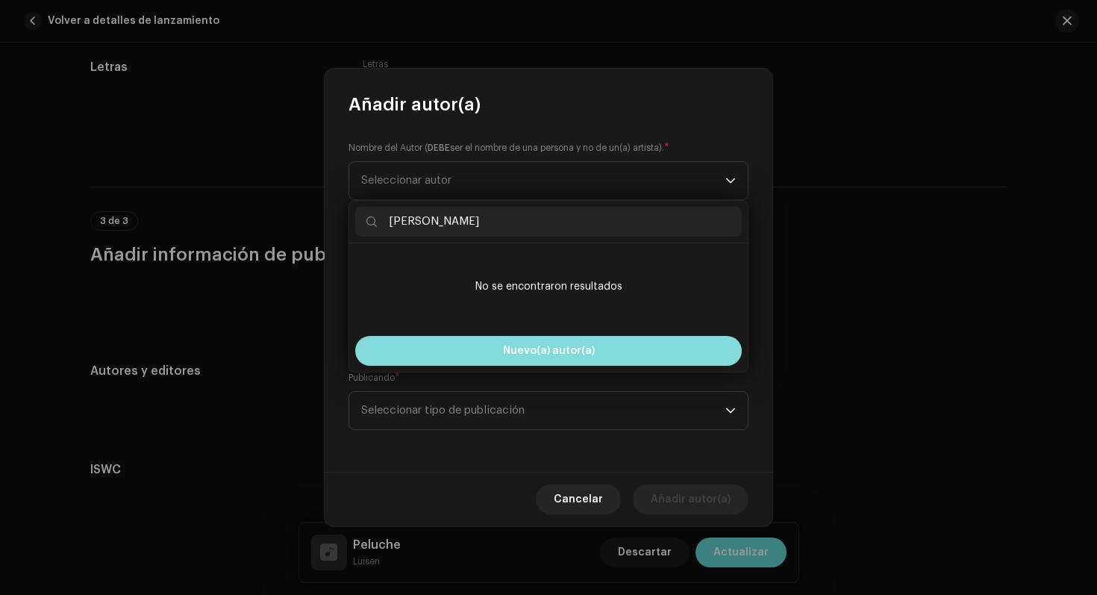
type input "[PERSON_NAME]"
click at [505, 338] on button "Nuevo(a) autor(a)" at bounding box center [548, 351] width 387 height 30
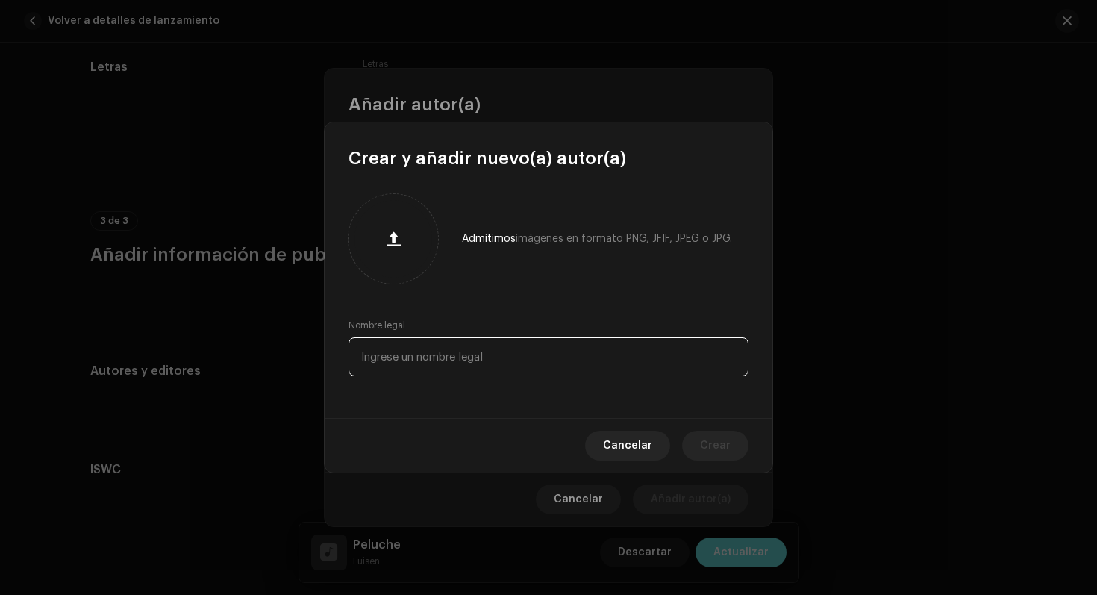
click at [522, 355] on input "text" at bounding box center [549, 356] width 400 height 39
paste input "[PERSON_NAME]"
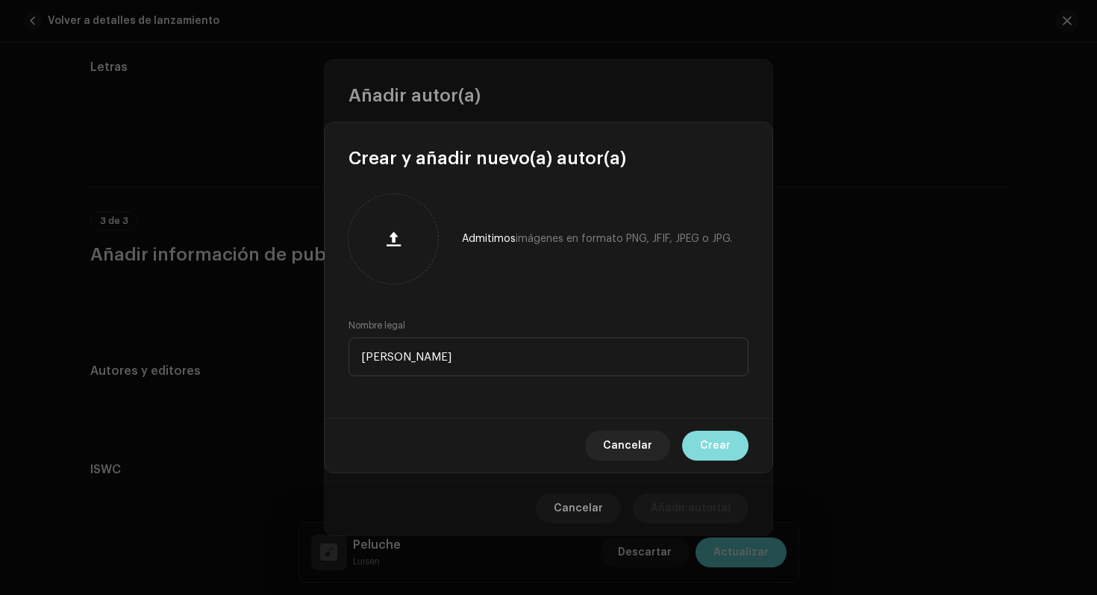
type input "[PERSON_NAME]"
click at [707, 440] on span "Crear" at bounding box center [715, 446] width 31 height 30
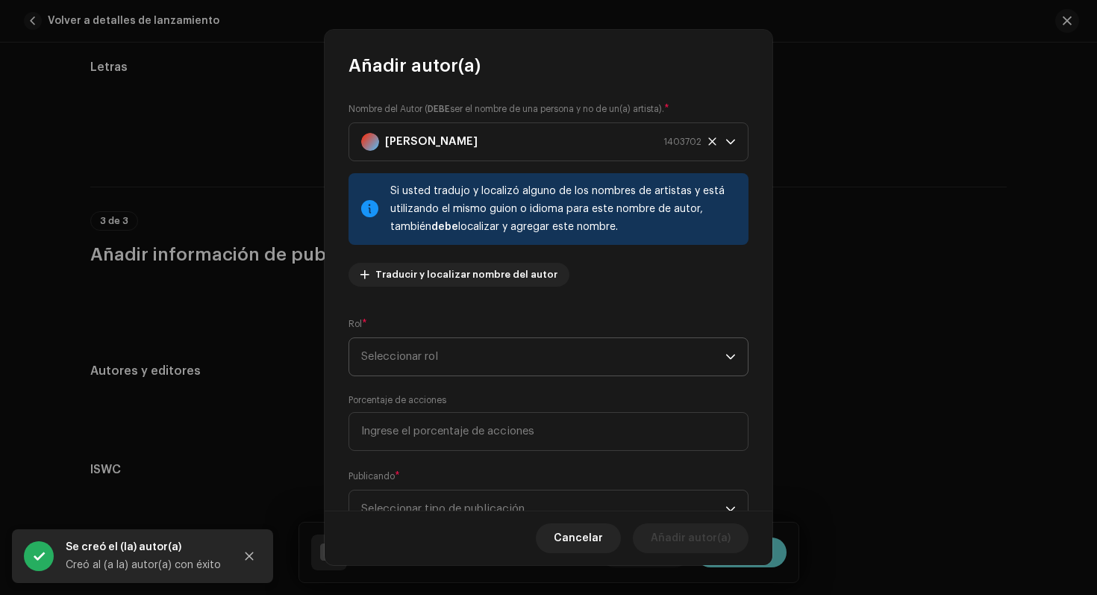
click at [500, 358] on span "Seleccionar rol" at bounding box center [543, 356] width 364 height 37
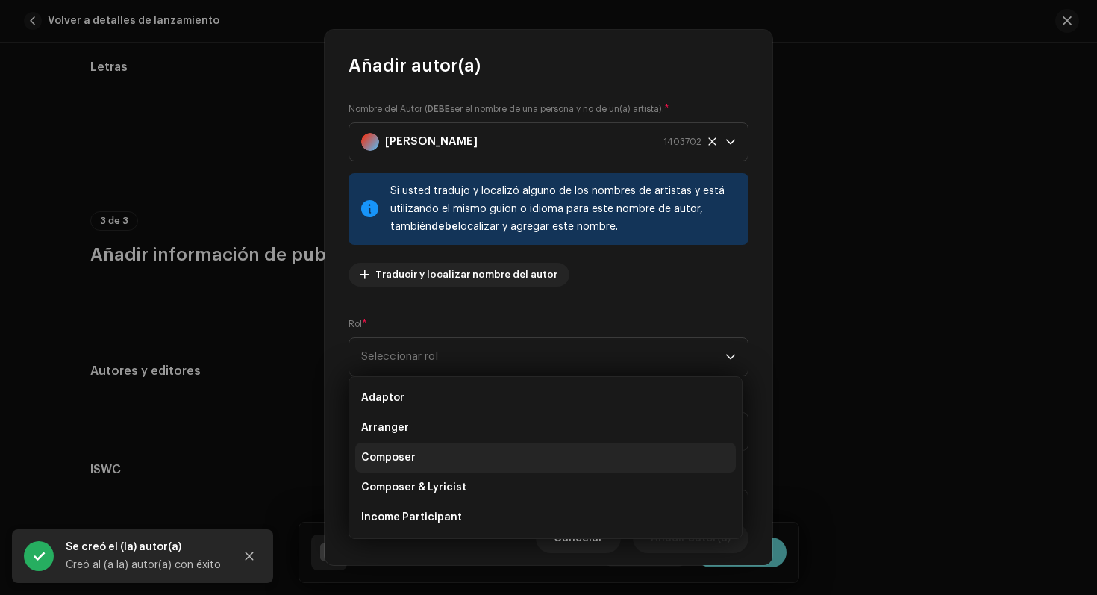
click at [420, 455] on li "Composer" at bounding box center [545, 458] width 381 height 30
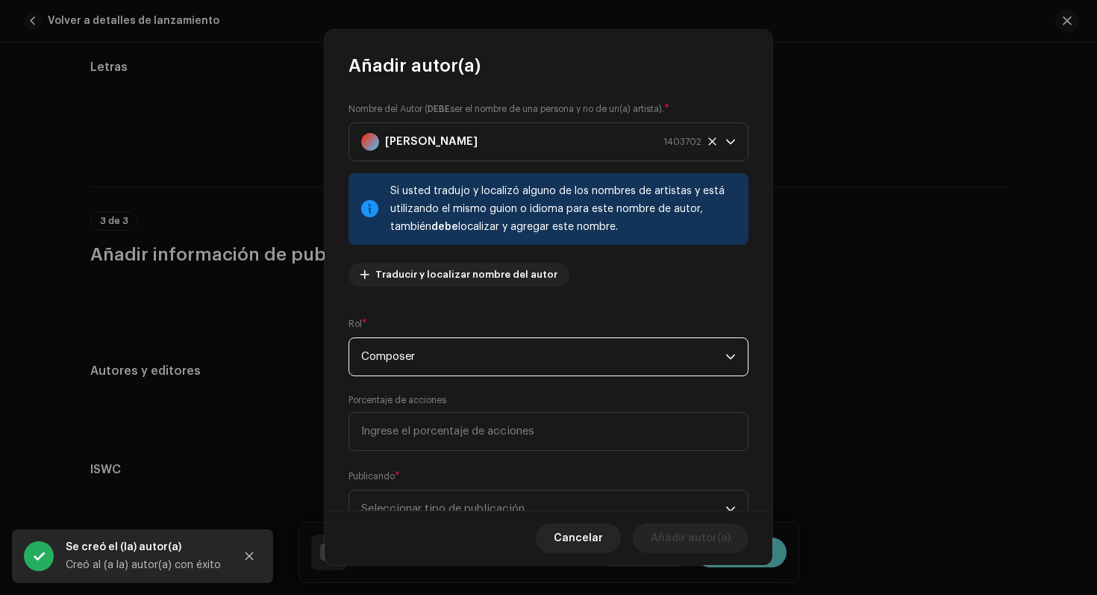
click at [451, 362] on span "Composer" at bounding box center [543, 356] width 364 height 37
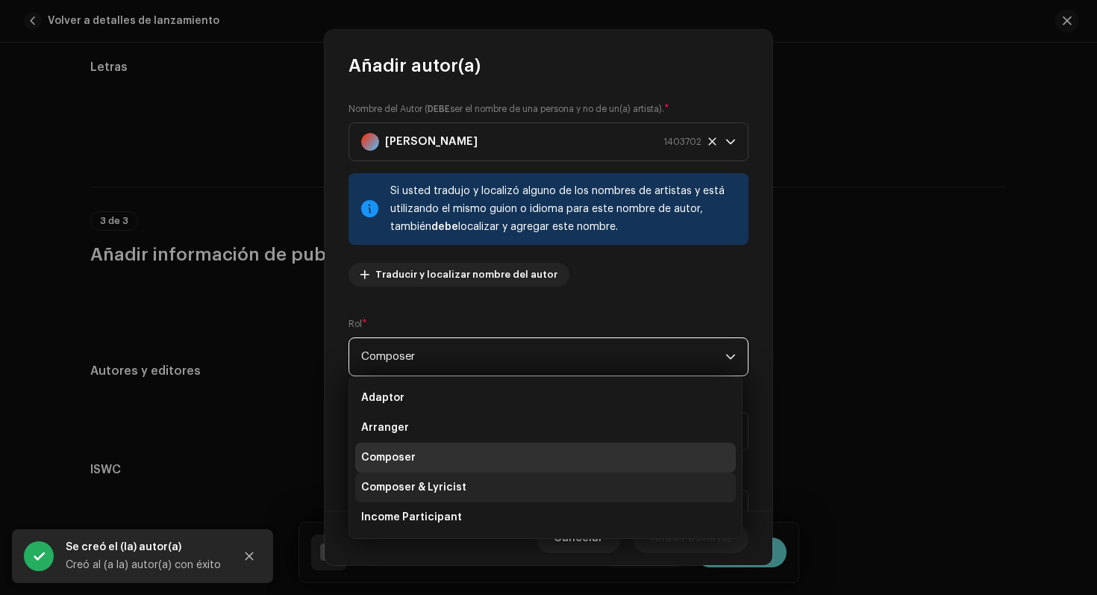
click at [444, 491] on span "Composer & Lyricist" at bounding box center [413, 487] width 105 height 15
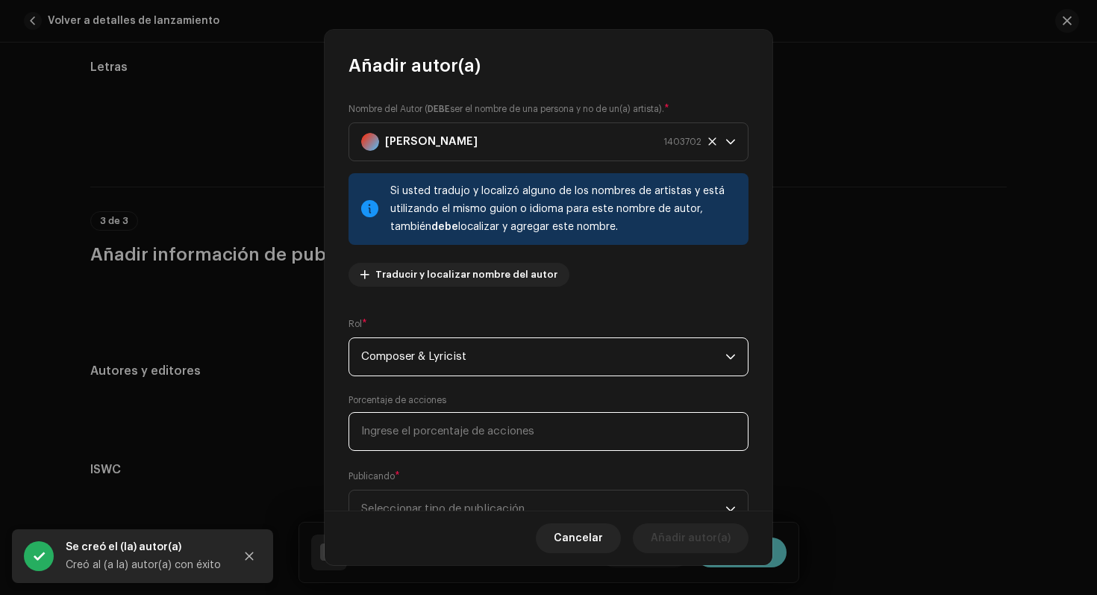
click at [469, 442] on input at bounding box center [549, 431] width 400 height 39
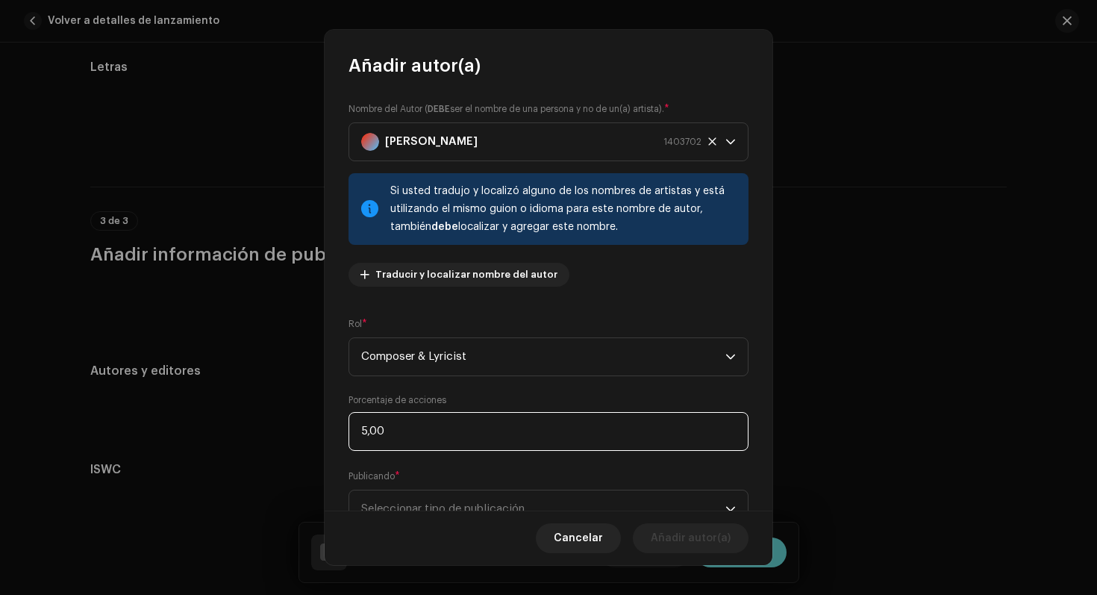
type input "50,00"
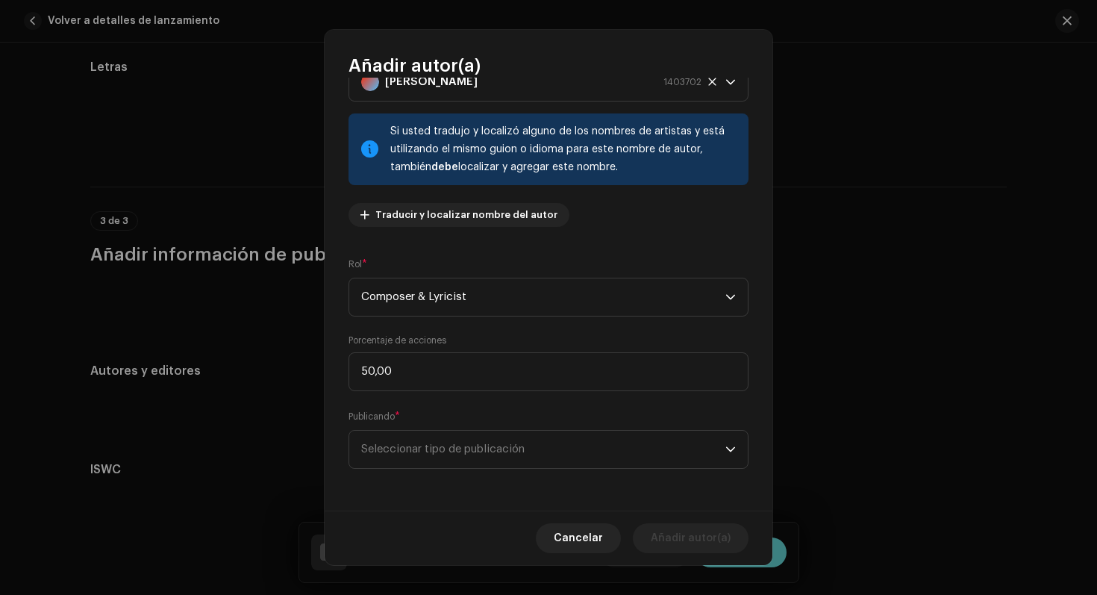
click at [499, 480] on div "Nombre del Autor ( DEBE ser el nombre de una persona y no de un(a) artista). * …" at bounding box center [549, 294] width 448 height 433
click at [499, 461] on span "Seleccionar tipo de publicación" at bounding box center [543, 449] width 364 height 37
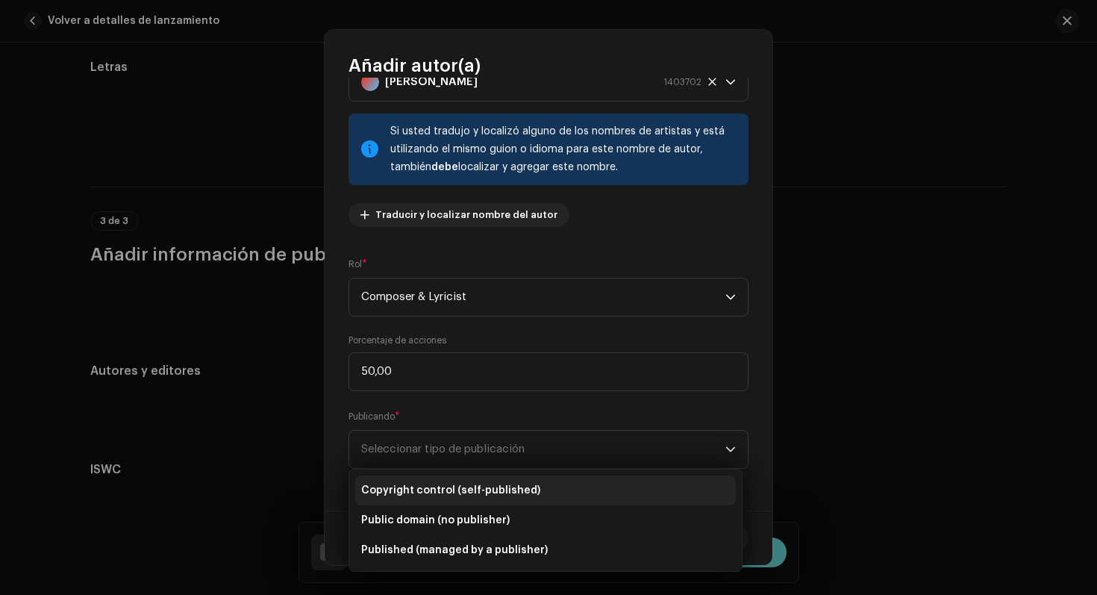
click at [493, 493] on span "Copyright control (self-published)" at bounding box center [450, 490] width 179 height 15
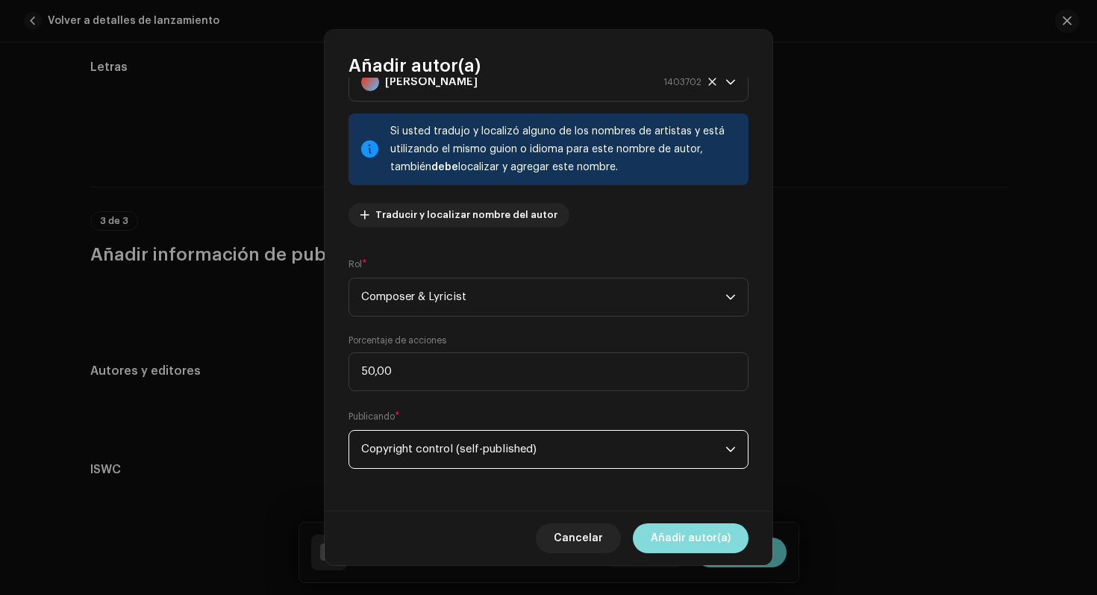
click at [666, 530] on span "Añadir autor(a)" at bounding box center [691, 538] width 80 height 30
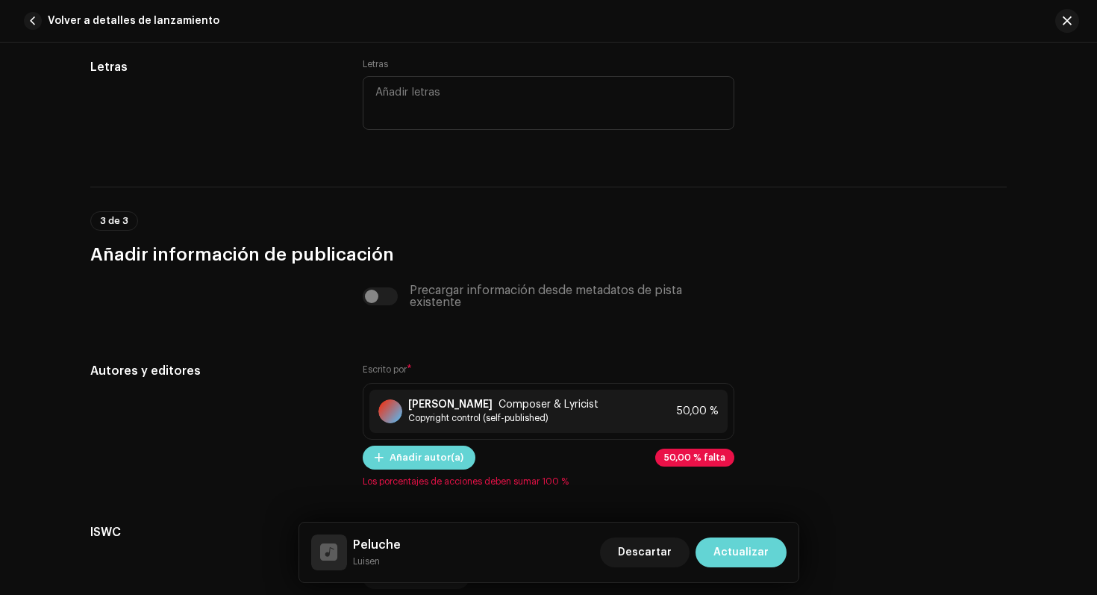
scroll to position [3090, 0]
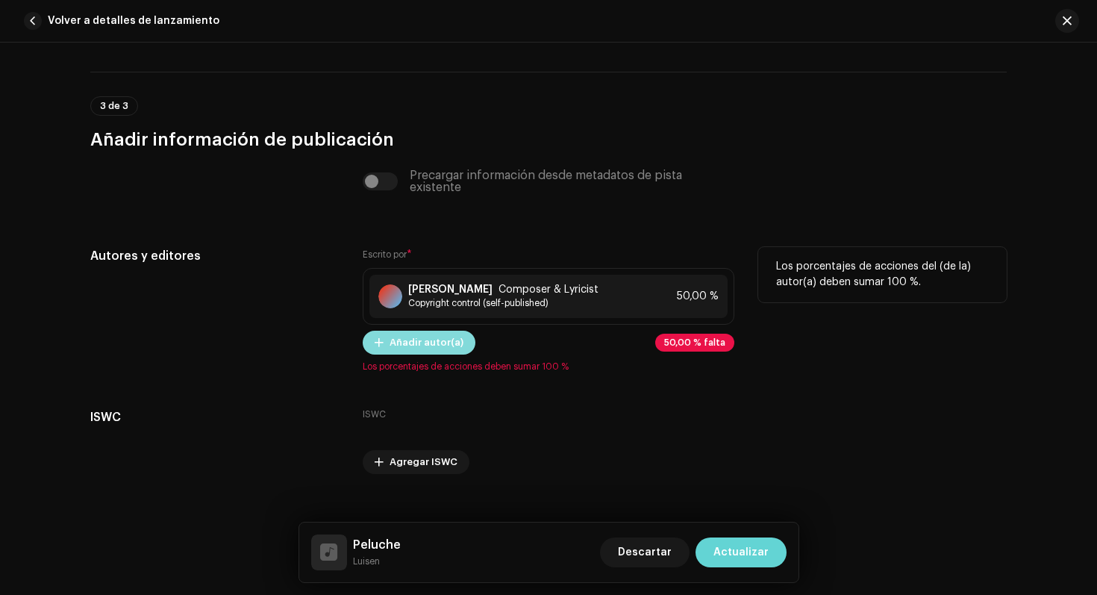
click at [420, 335] on span "Añadir autor(a)" at bounding box center [427, 343] width 74 height 30
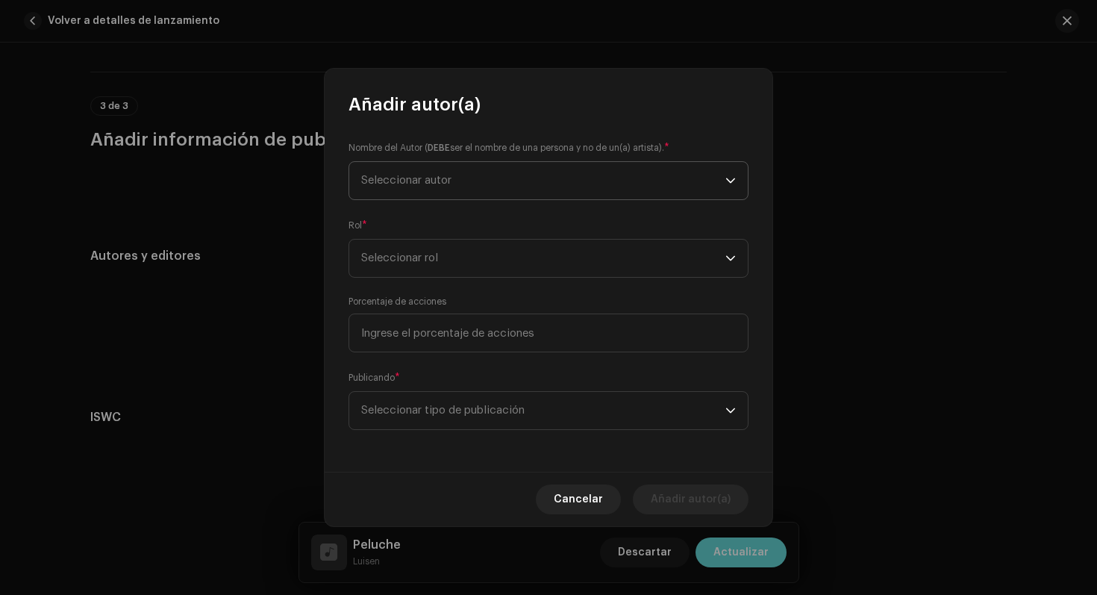
click at [470, 193] on span "Seleccionar autor" at bounding box center [543, 180] width 364 height 37
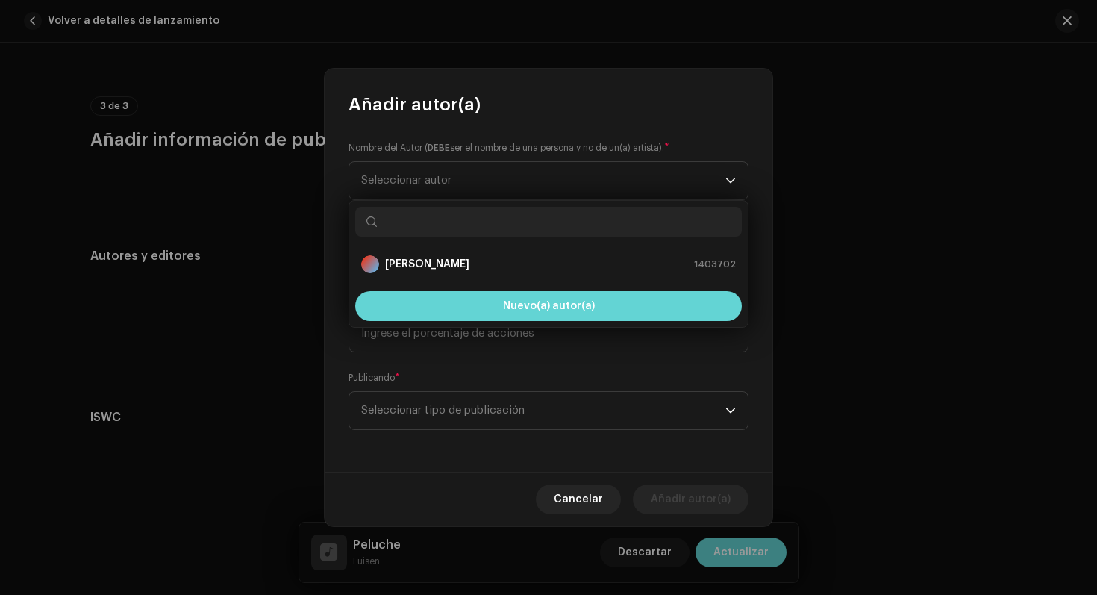
paste input "[PERSON_NAME]"
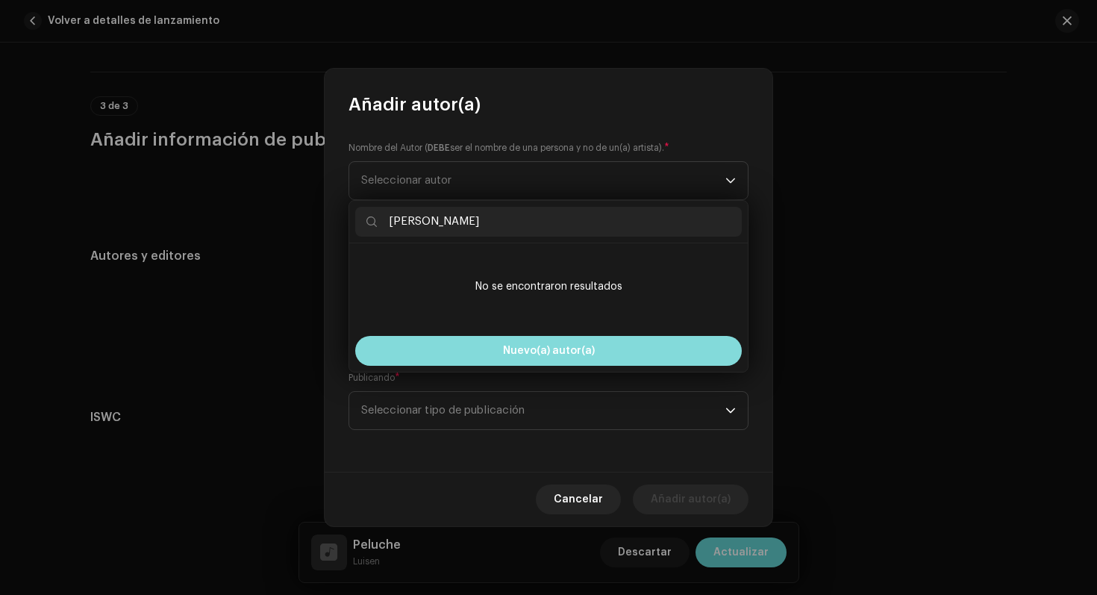
type input "[PERSON_NAME]"
click at [483, 344] on button "Nuevo(a) autor(a)" at bounding box center [548, 351] width 387 height 30
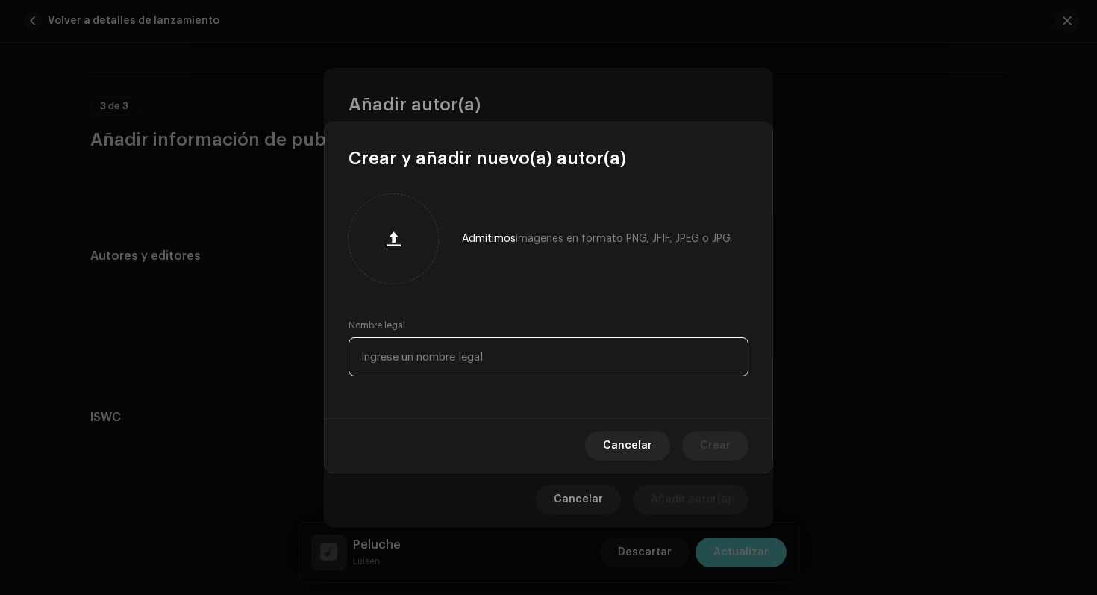
click at [458, 355] on input "text" at bounding box center [549, 356] width 400 height 39
paste input "[PERSON_NAME]"
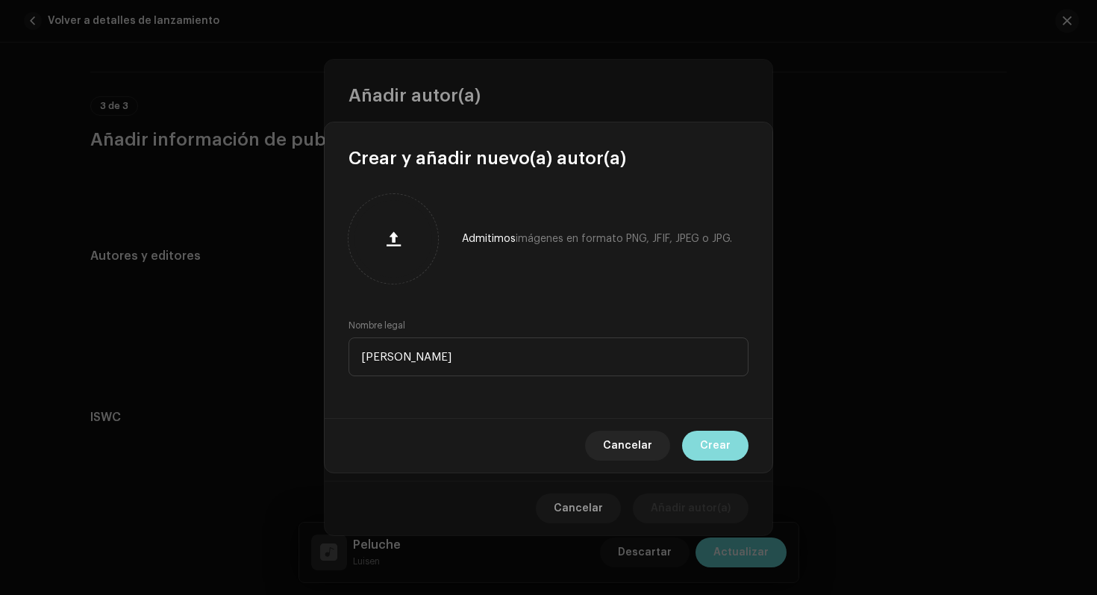
type input "[PERSON_NAME]"
click at [723, 460] on span "Crear" at bounding box center [715, 446] width 31 height 30
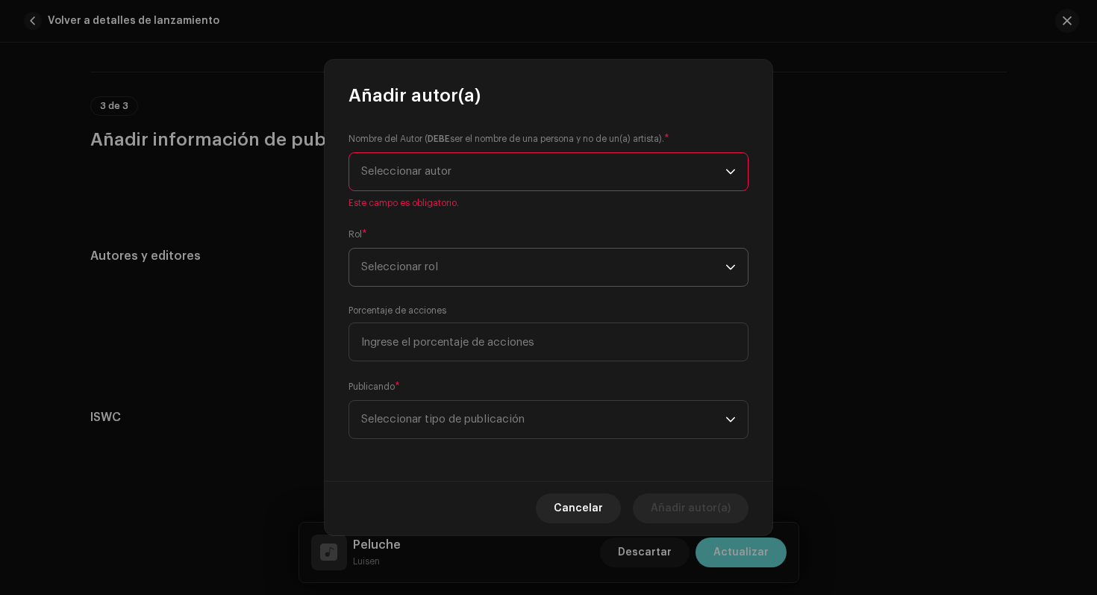
click at [470, 286] on p-select "Seleccionar rol" at bounding box center [549, 267] width 400 height 39
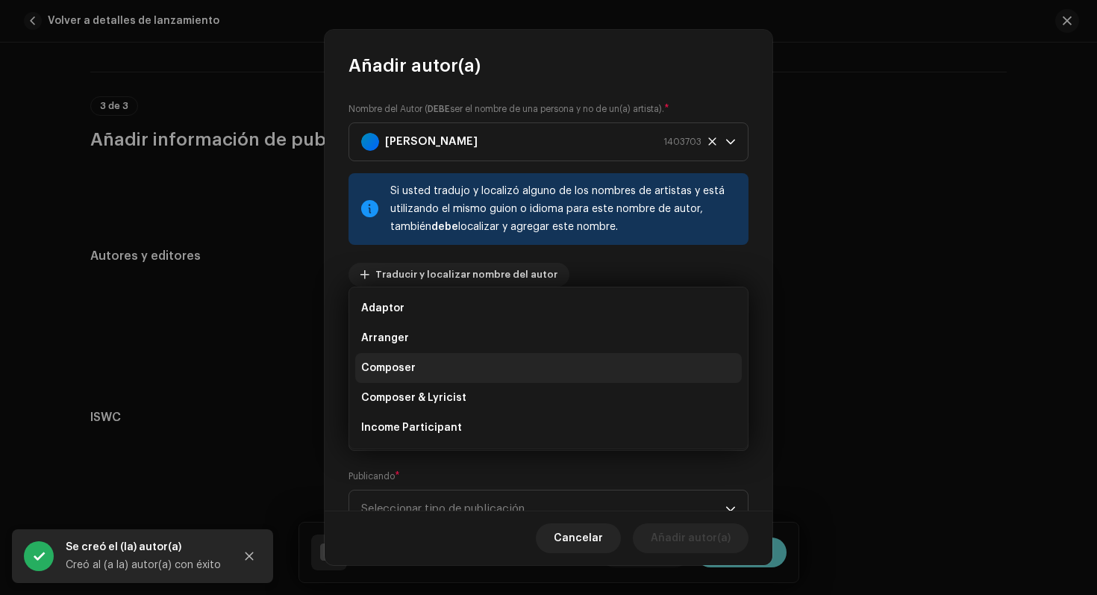
click at [430, 368] on li "Composer" at bounding box center [548, 368] width 387 height 30
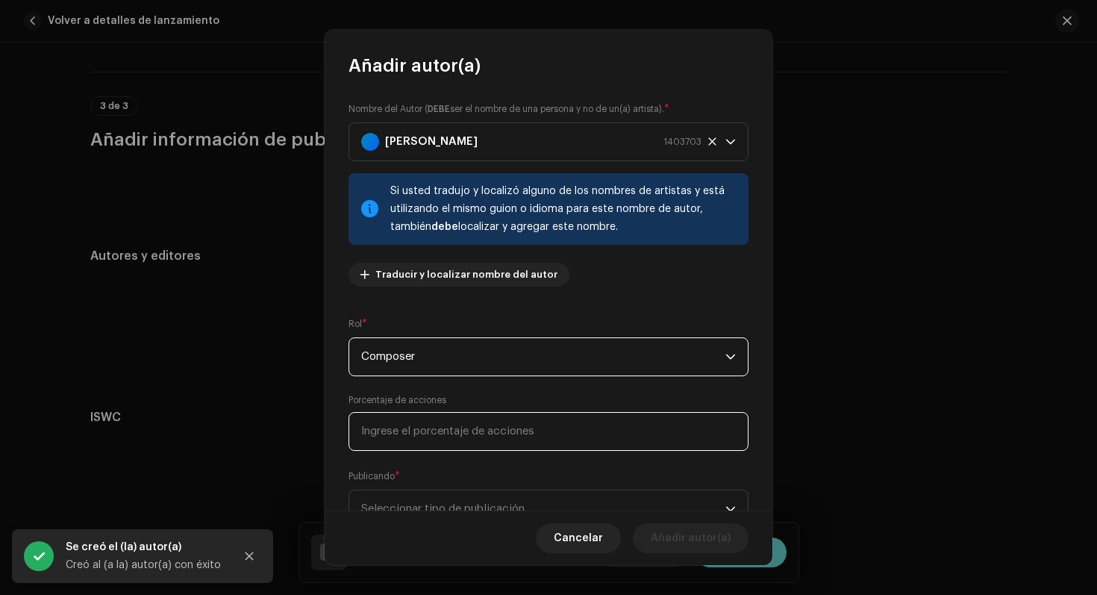
click at [457, 417] on input at bounding box center [549, 431] width 400 height 39
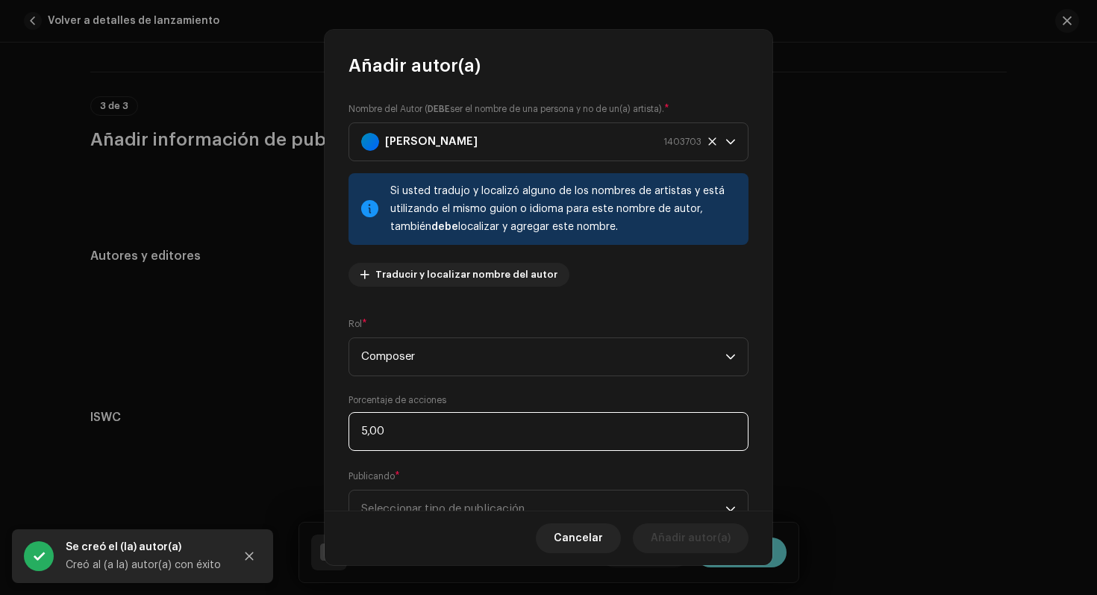
type input "50,00"
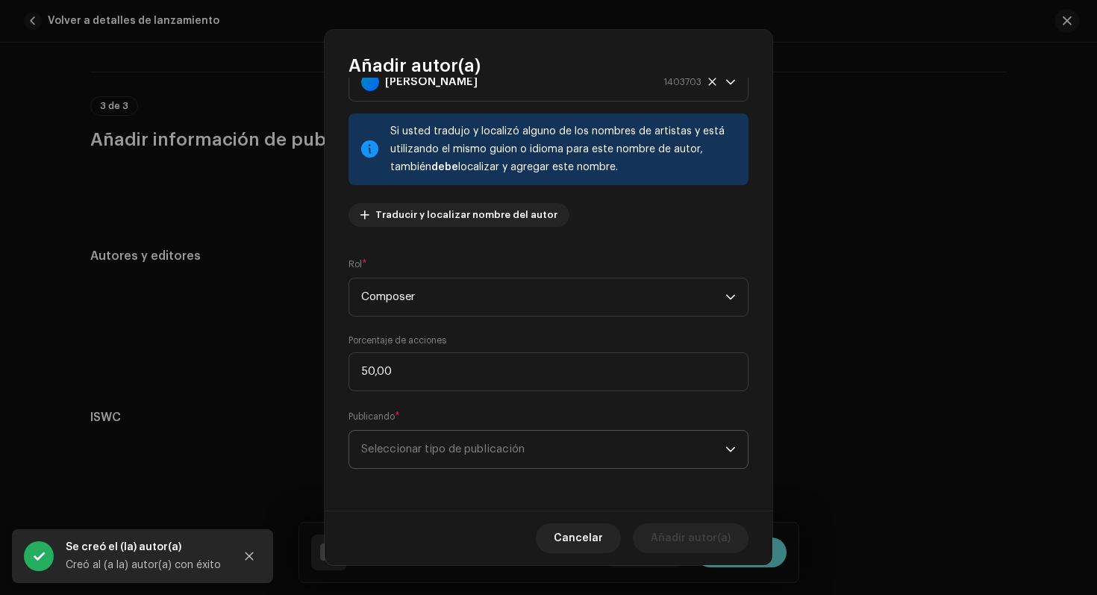
click at [525, 452] on span "Seleccionar tipo de publicación" at bounding box center [543, 449] width 364 height 37
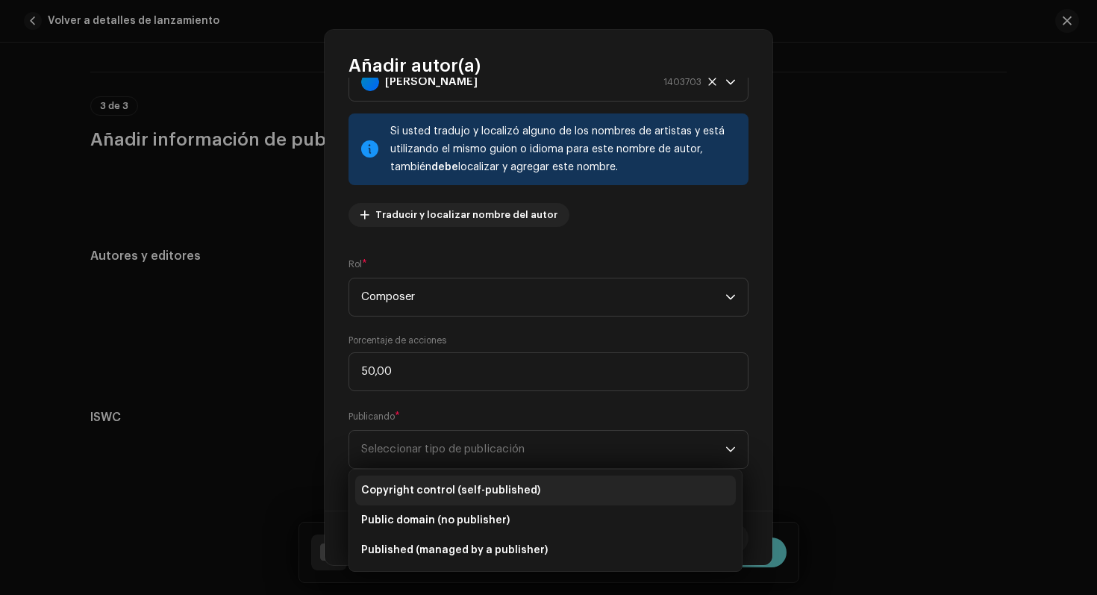
click at [535, 486] on li "Copyright control (self-published)" at bounding box center [545, 491] width 381 height 30
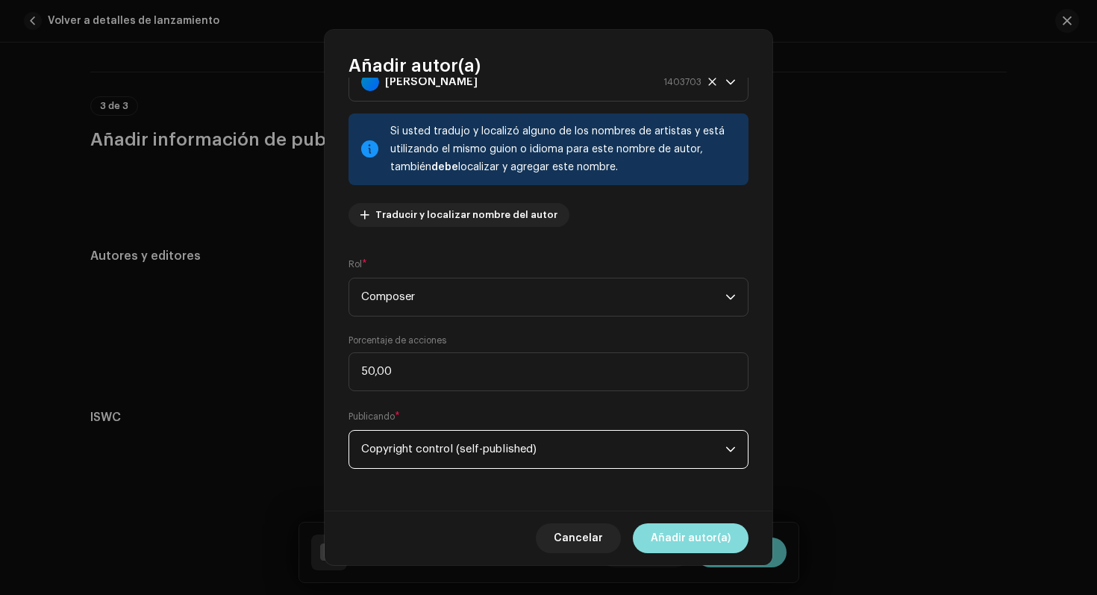
click at [696, 538] on span "Añadir autor(a)" at bounding box center [691, 538] width 80 height 30
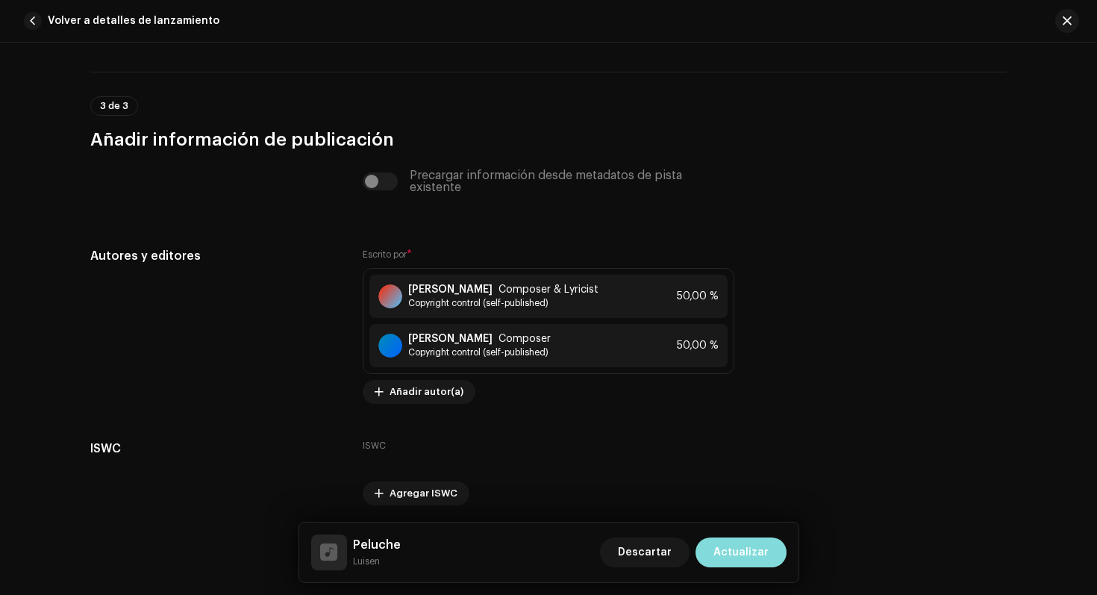
click at [722, 543] on span "Actualizar" at bounding box center [741, 552] width 55 height 30
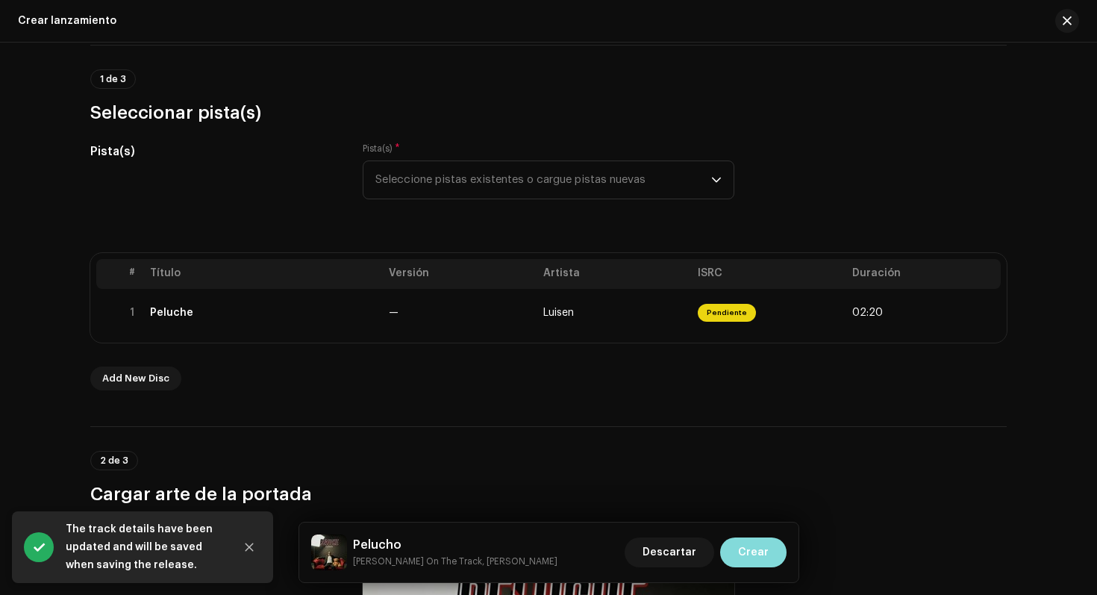
click at [761, 557] on span "Crear" at bounding box center [753, 552] width 31 height 30
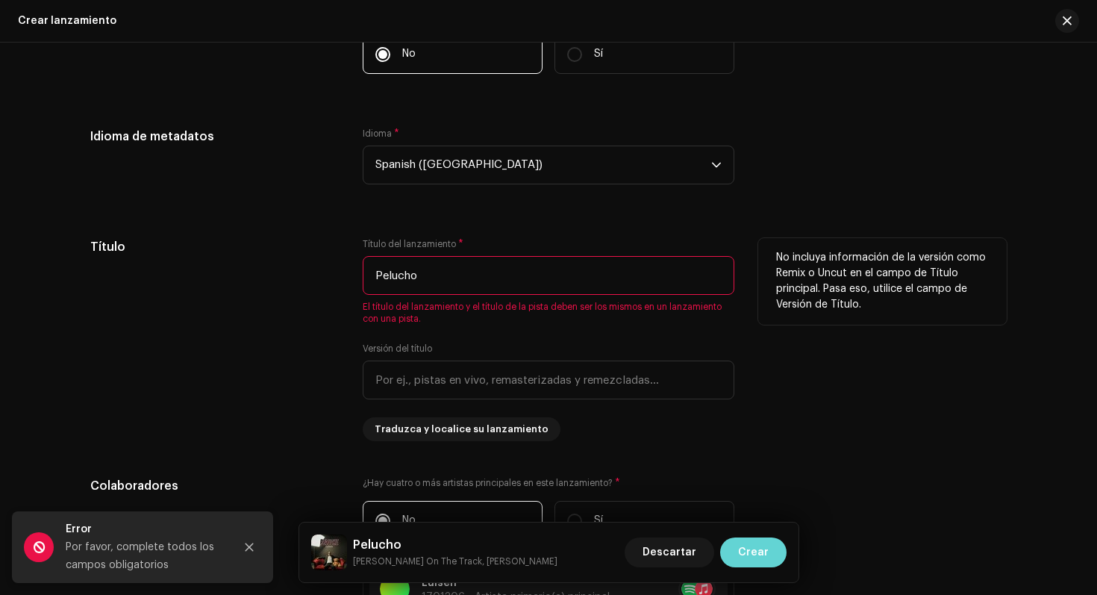
scroll to position [1226, 0]
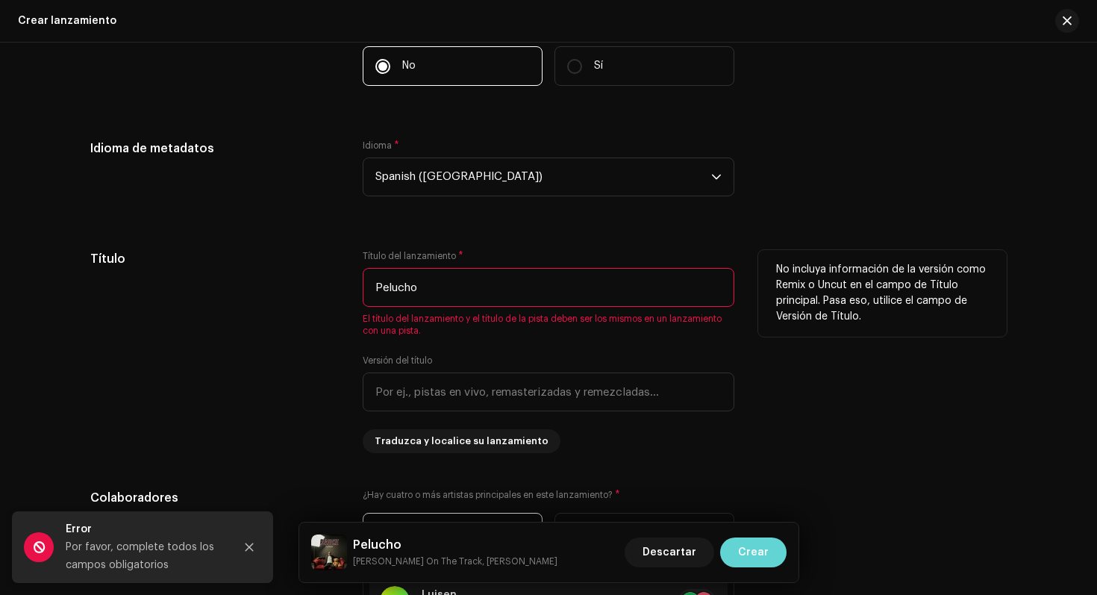
click at [494, 284] on input "Pelucho" at bounding box center [549, 287] width 372 height 39
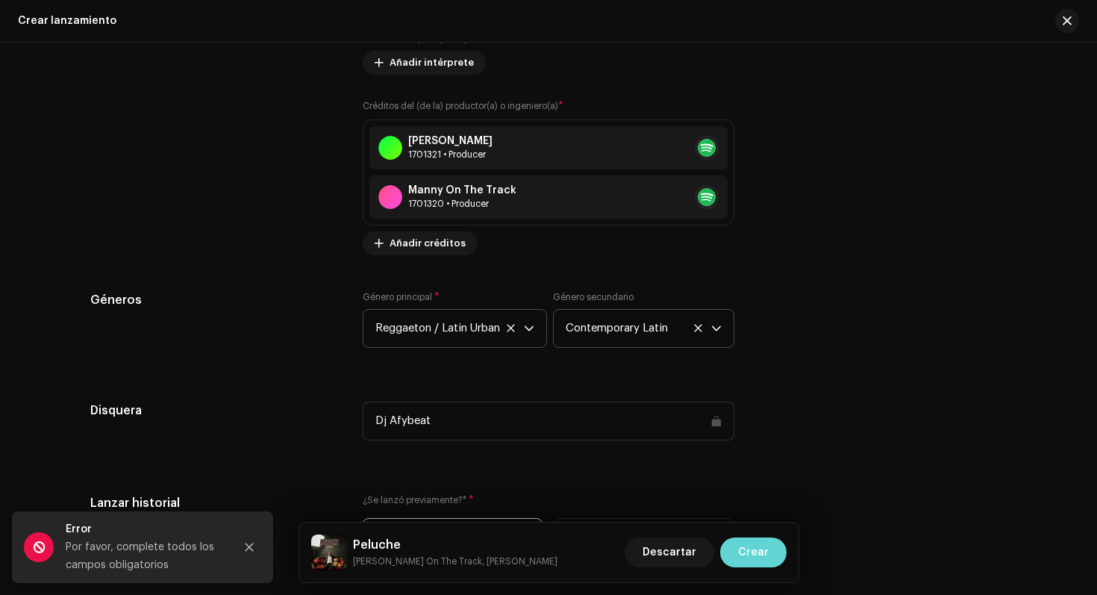
scroll to position [2525, 0]
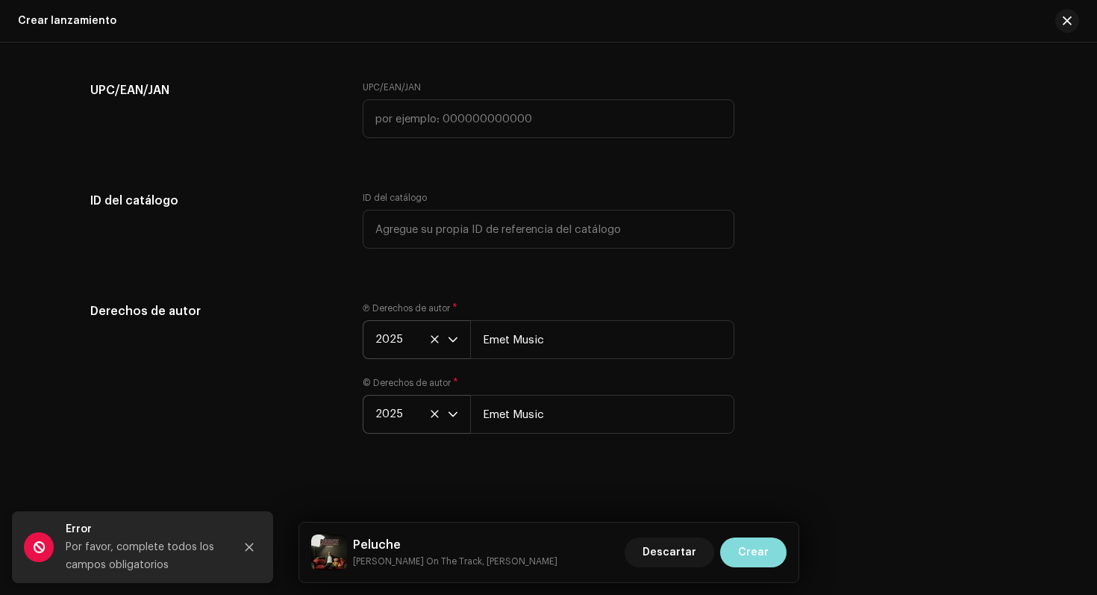
type input "Peluche"
click at [738, 555] on button "Crear" at bounding box center [753, 552] width 66 height 30
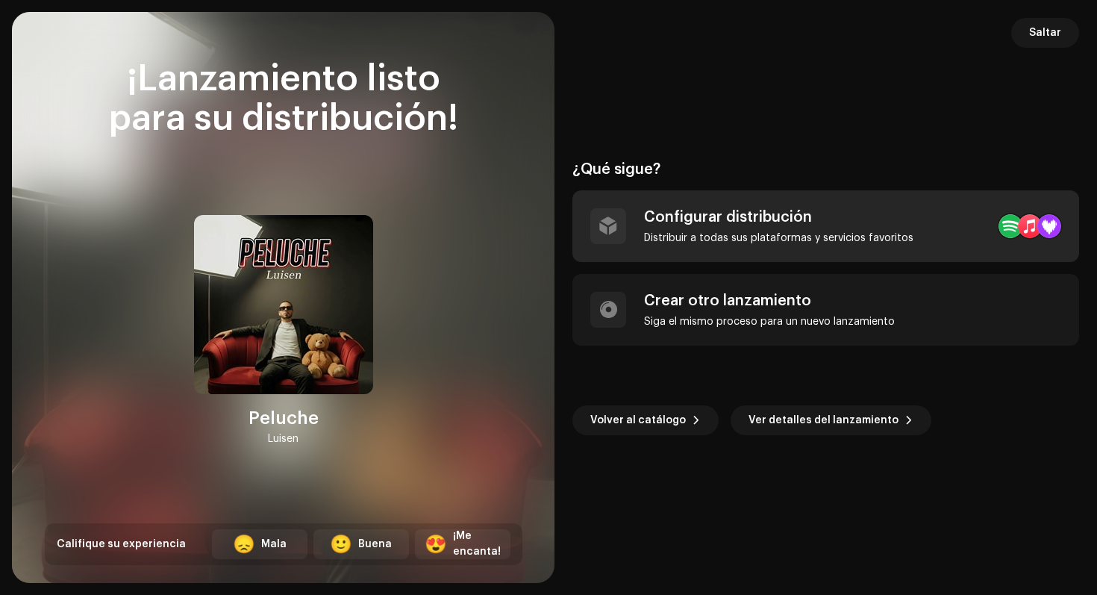
click at [699, 237] on div "Distribuir a todas sus plataformas y servicios favoritos" at bounding box center [778, 238] width 269 height 12
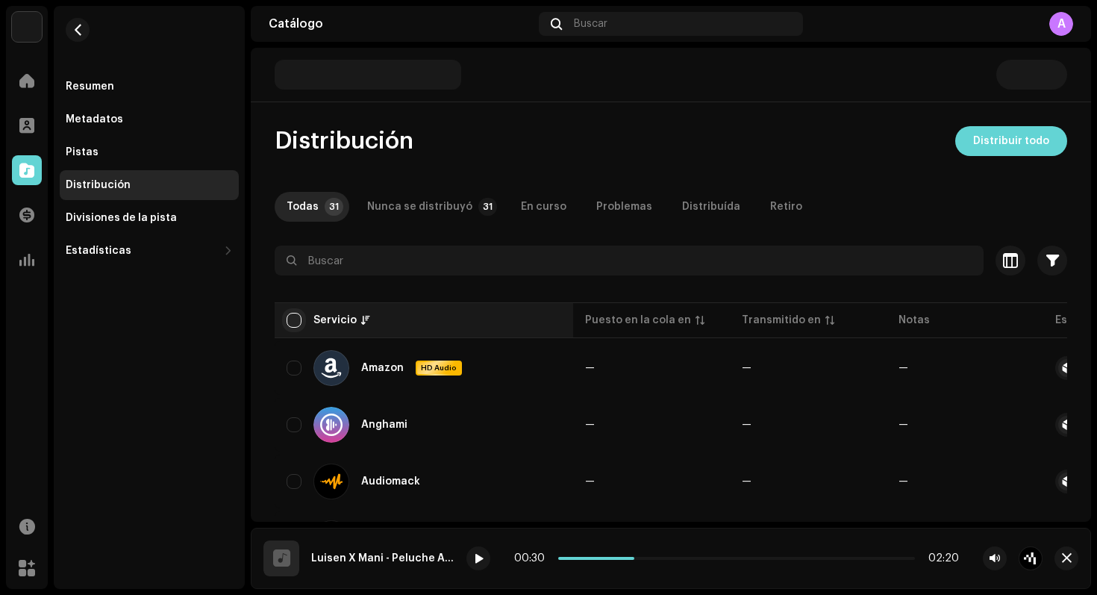
click at [295, 320] on input "checkbox" at bounding box center [294, 320] width 15 height 15
checkbox input "true"
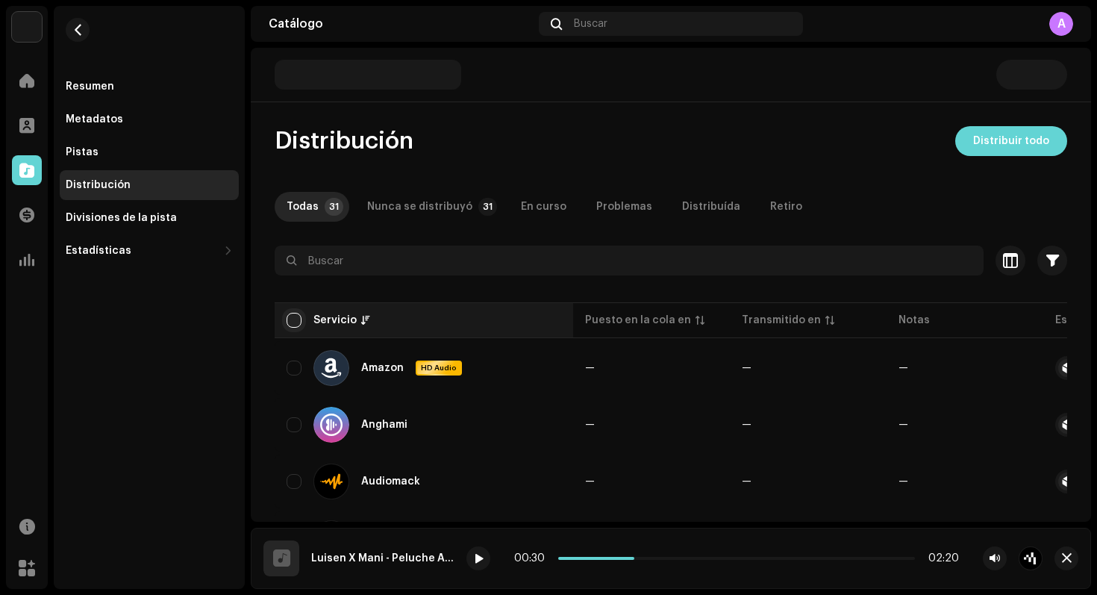
checkbox input "true"
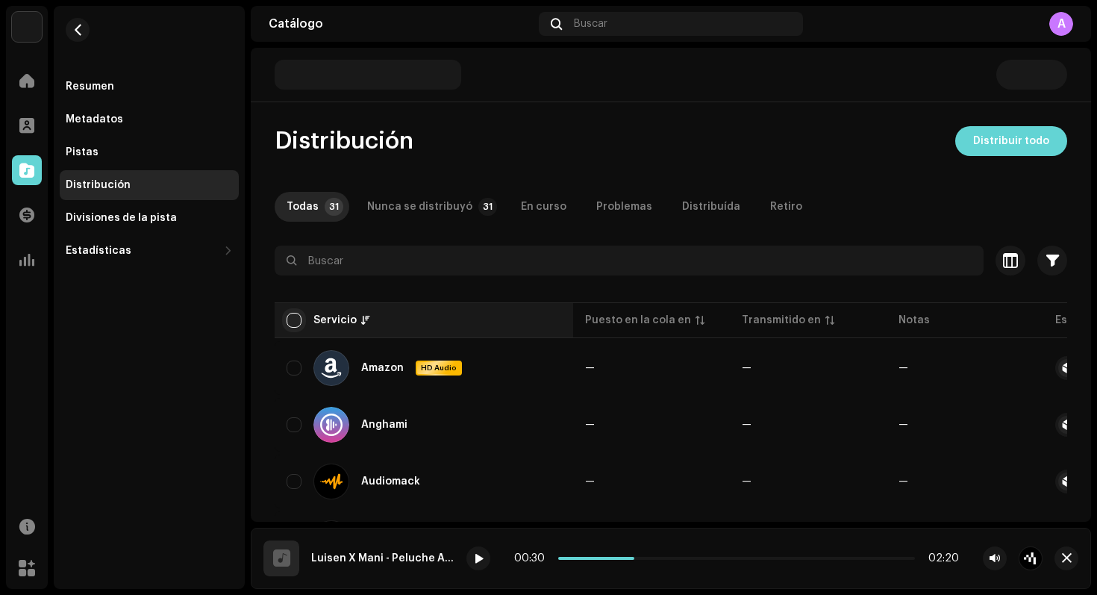
checkbox input "true"
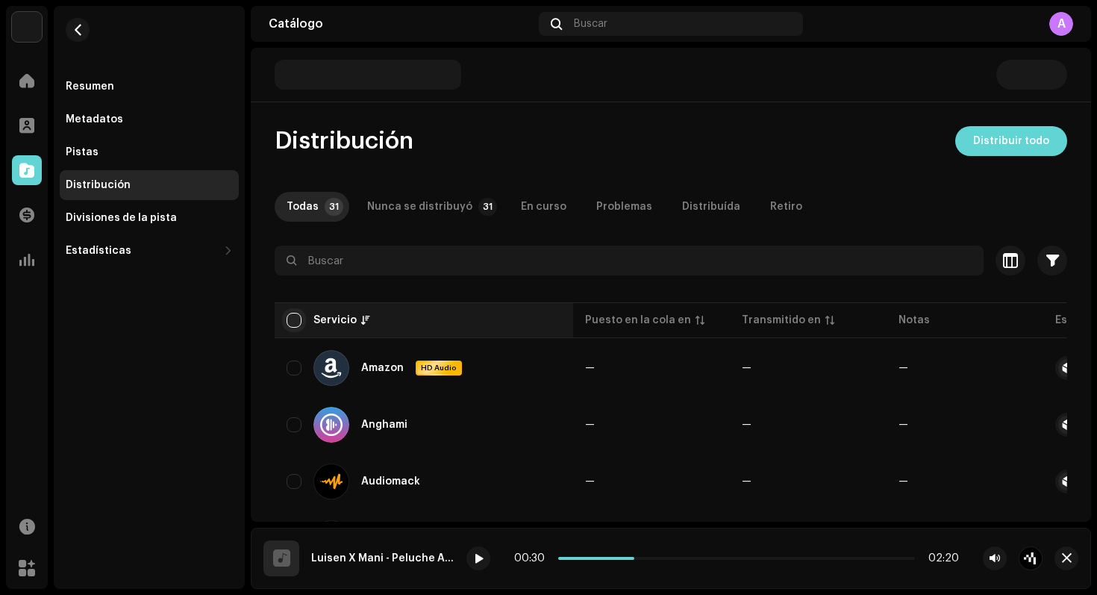
checkbox input "true"
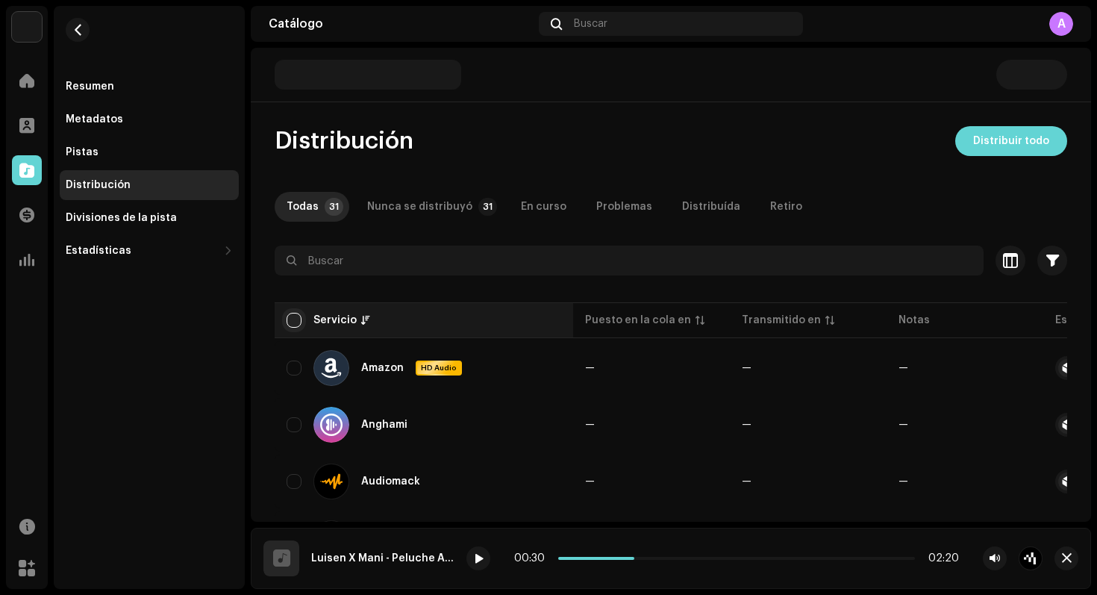
checkbox input "true"
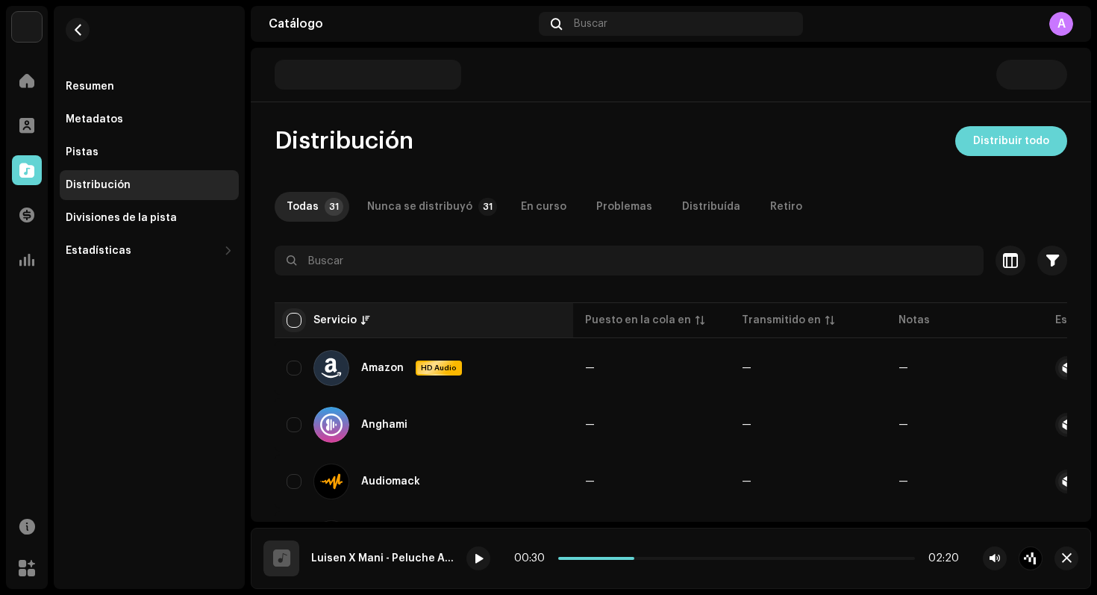
checkbox input "true"
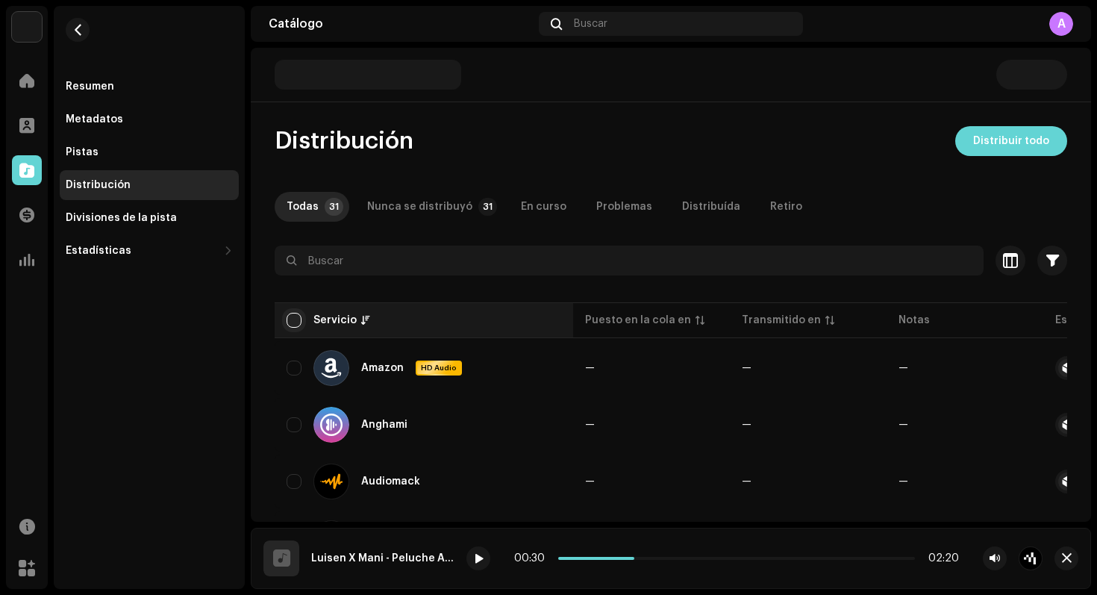
checkbox input "true"
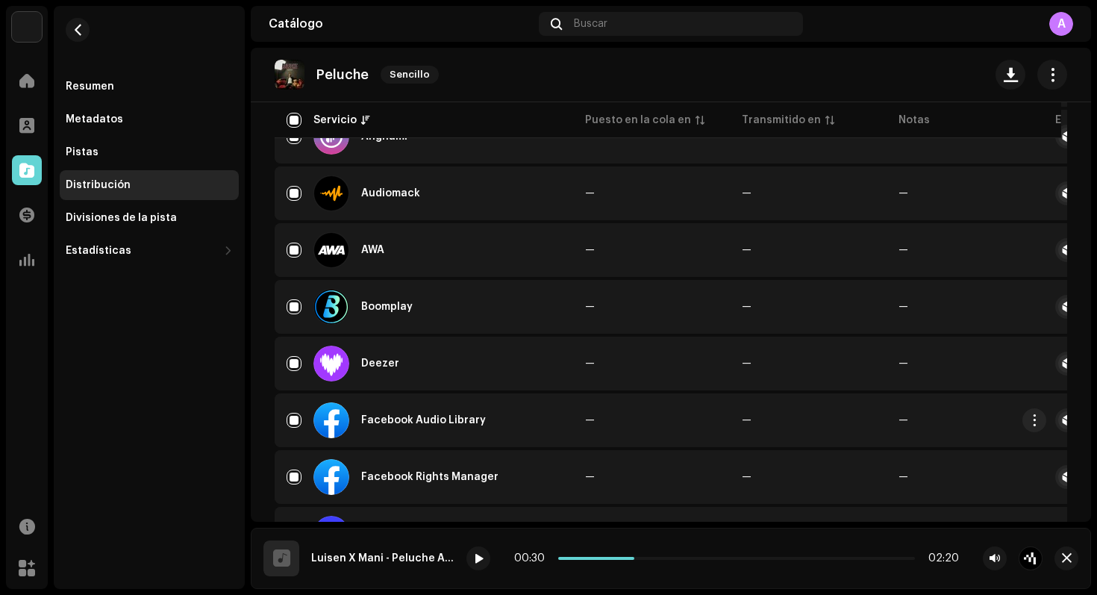
scroll to position [344, 0]
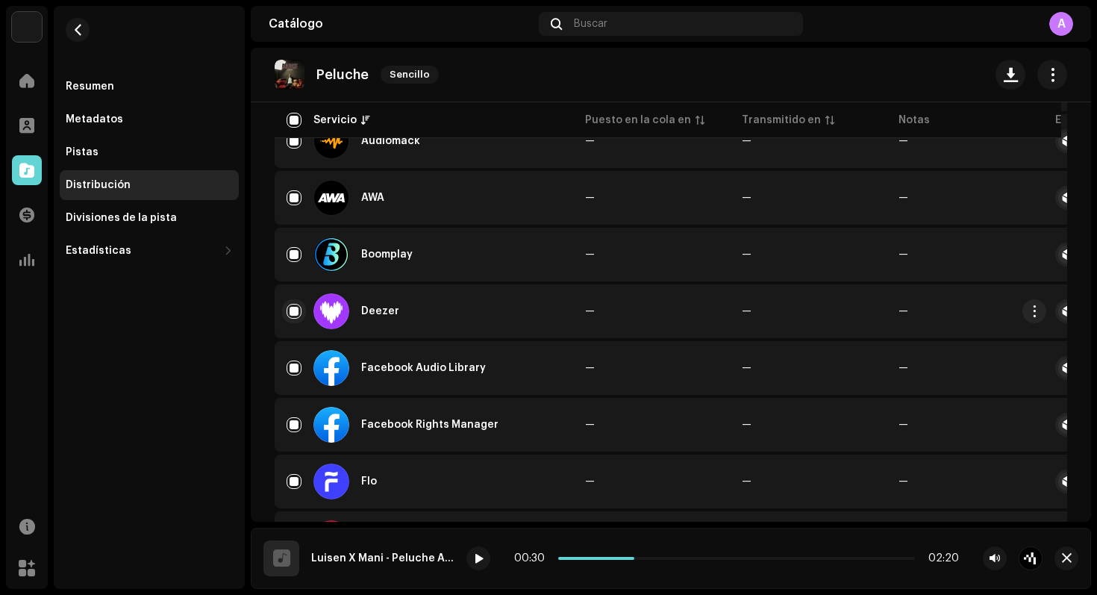
click at [296, 308] on input "Row Selected" at bounding box center [294, 311] width 15 height 15
checkbox input "false"
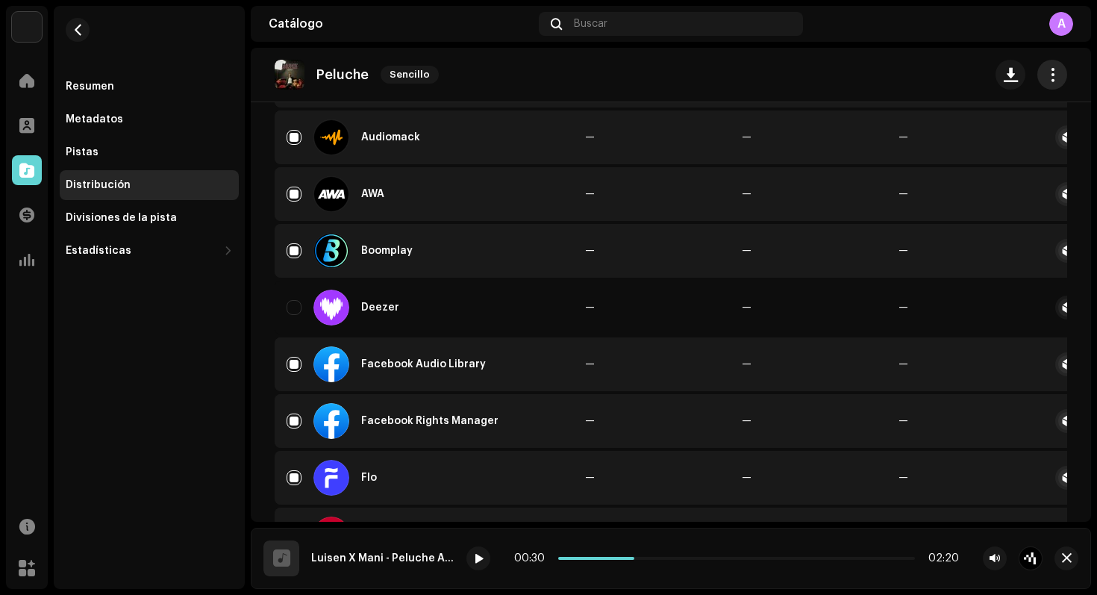
scroll to position [0, 0]
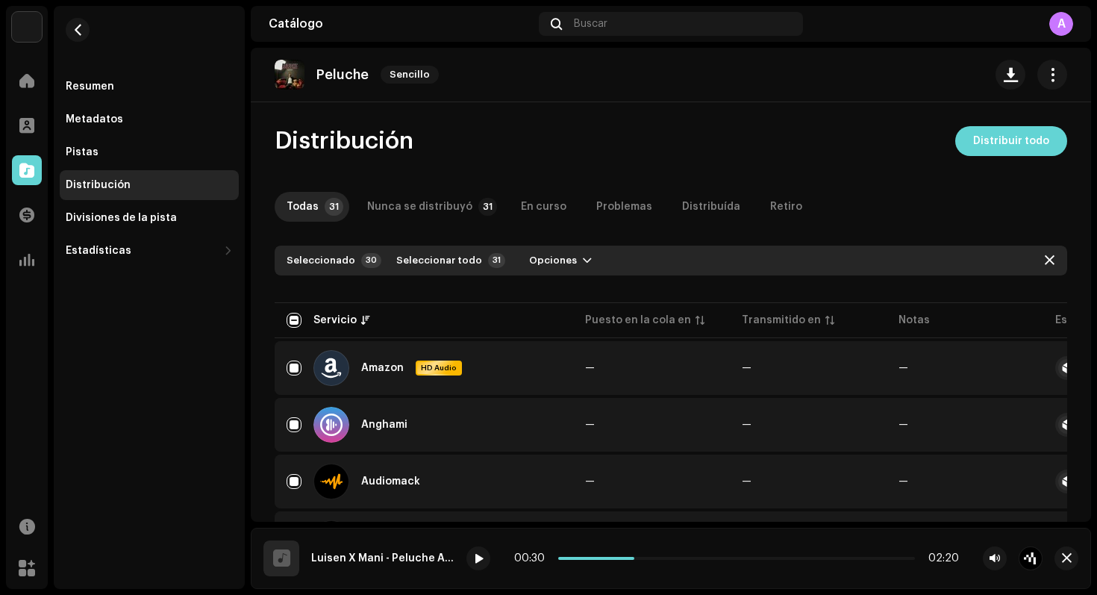
click at [1023, 140] on span "Distribuir todo" at bounding box center [1011, 141] width 76 height 30
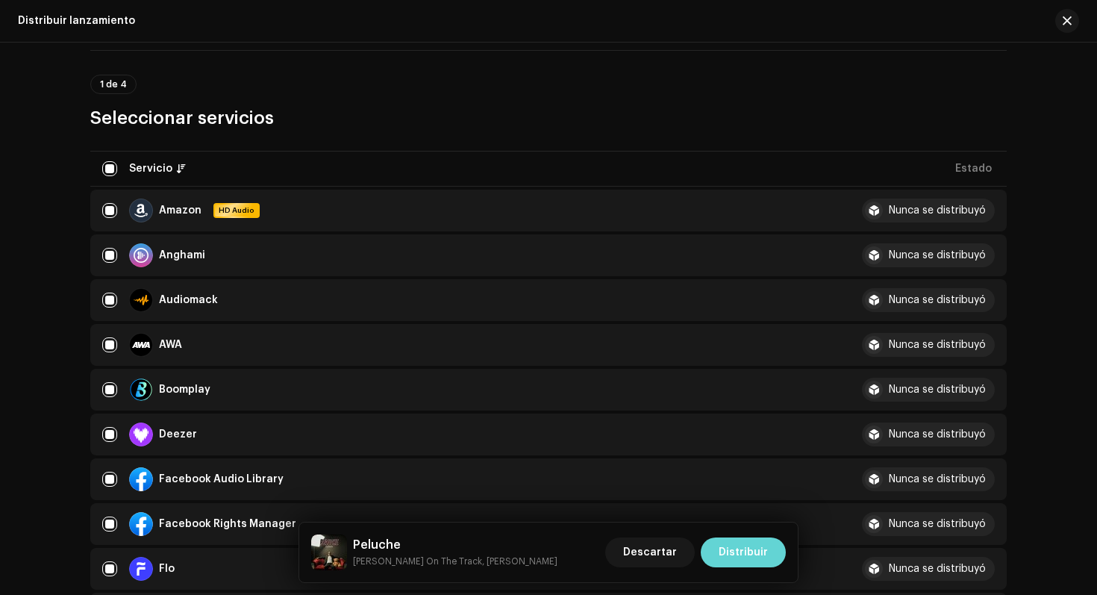
scroll to position [117, 0]
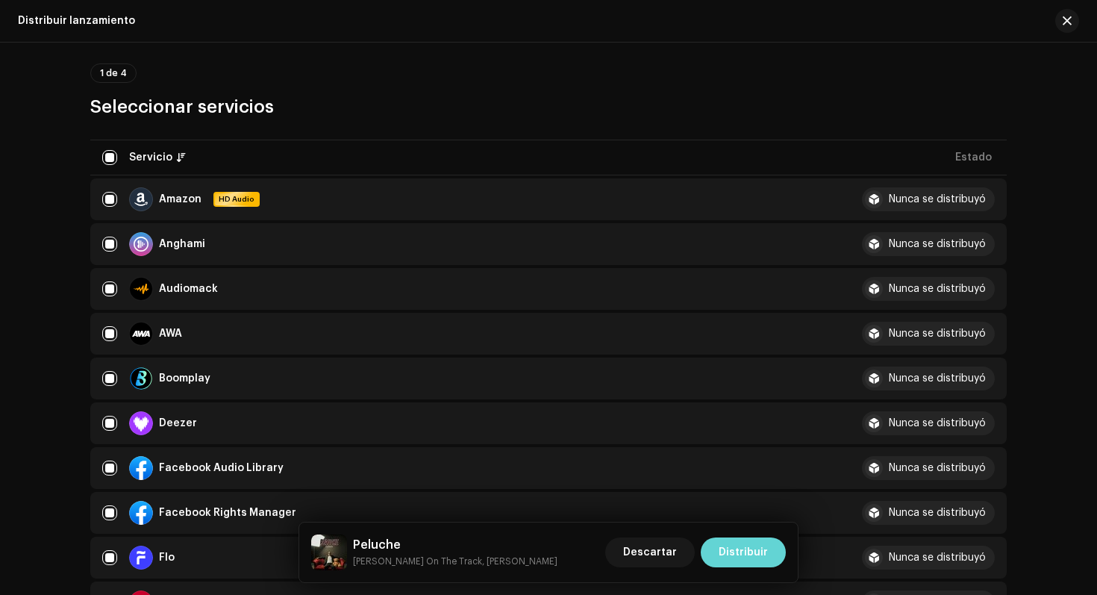
click at [94, 421] on td "Deezer" at bounding box center [470, 423] width 760 height 42
click at [110, 421] on input "checkbox" at bounding box center [109, 423] width 15 height 15
checkbox input "false"
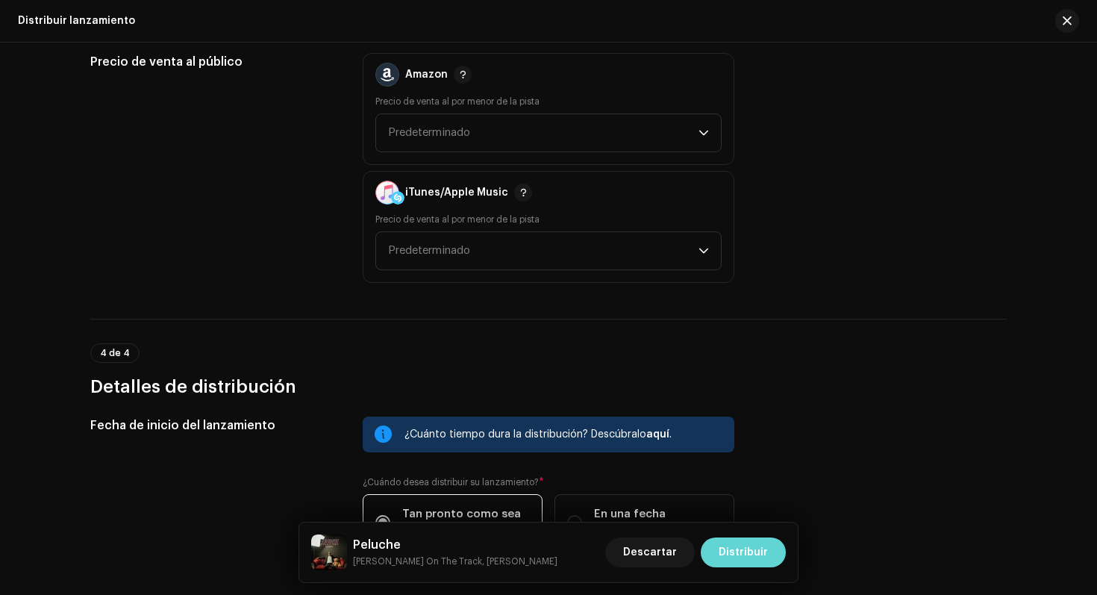
scroll to position [2368, 0]
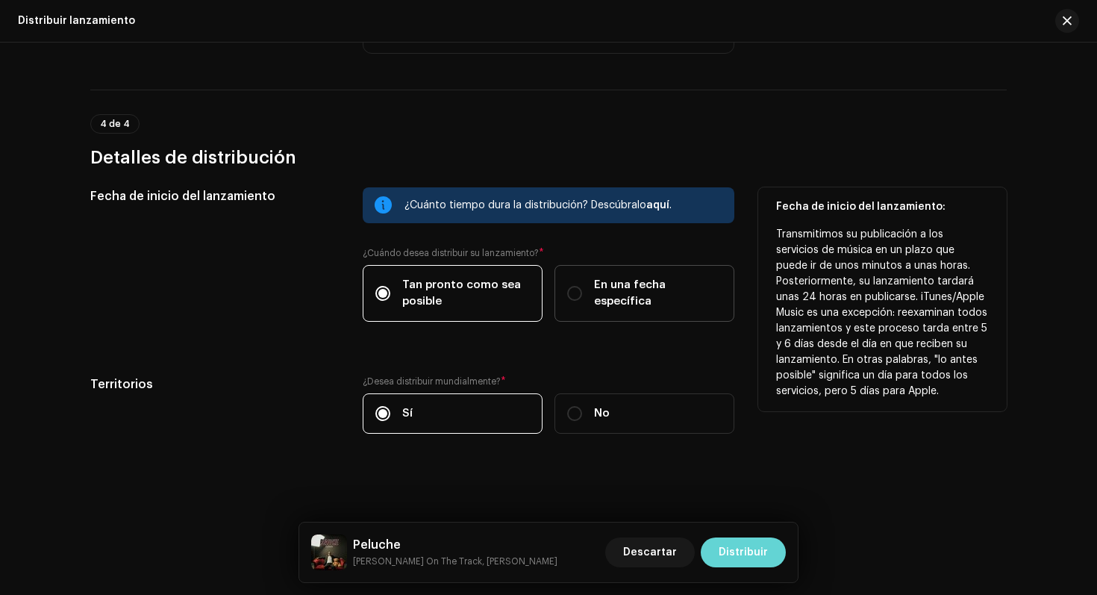
click at [555, 294] on label "En una fecha específica" at bounding box center [645, 293] width 180 height 57
click at [567, 294] on input "En una fecha específica" at bounding box center [574, 293] width 15 height 15
radio input "true"
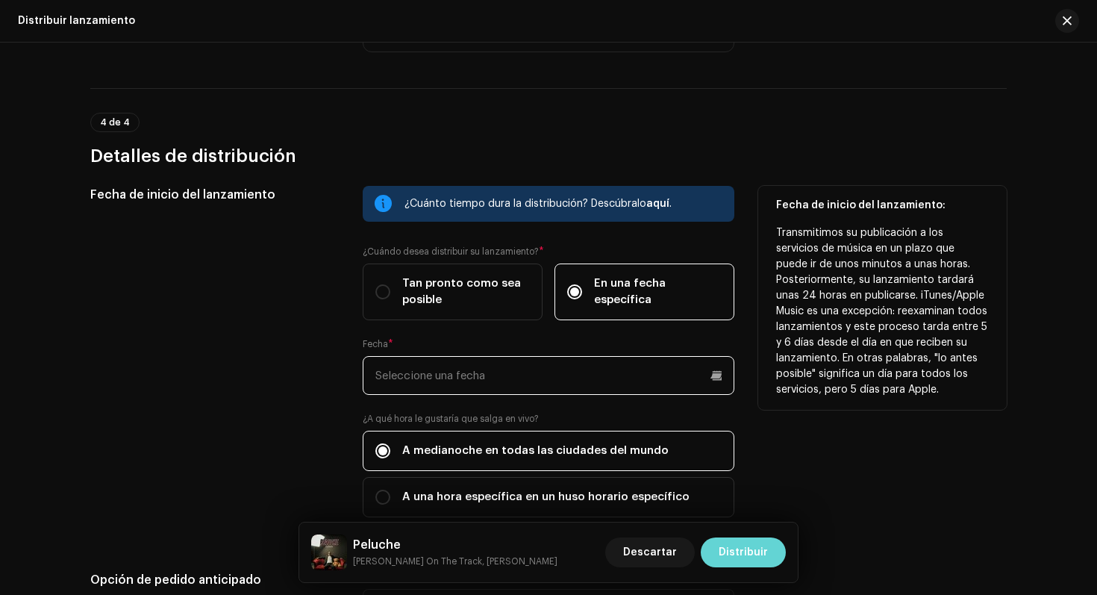
click at [523, 373] on input "text" at bounding box center [549, 375] width 372 height 39
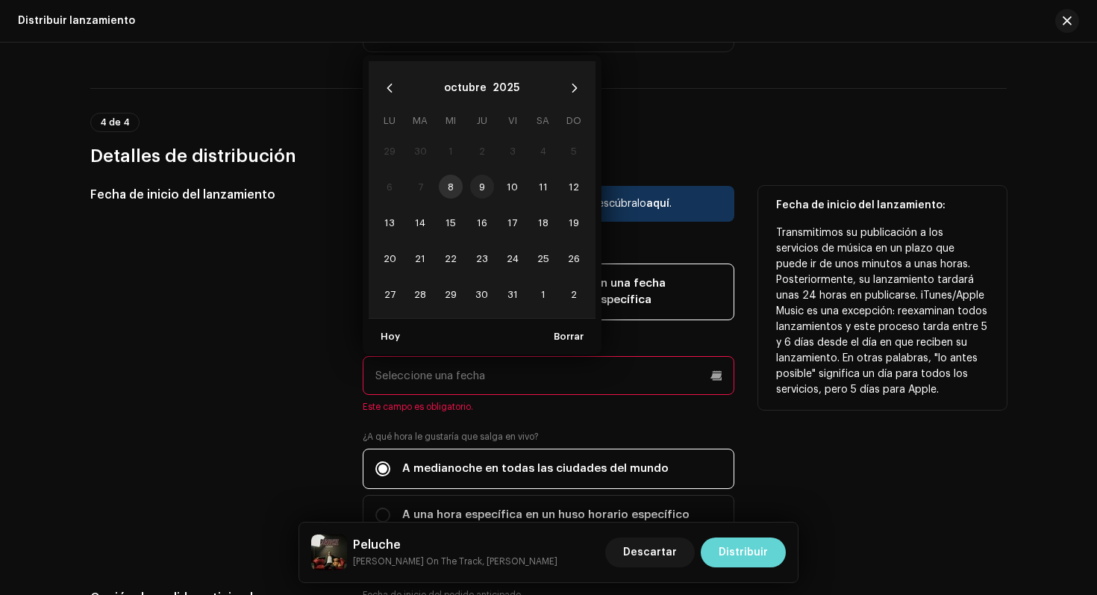
click at [474, 189] on span "9" at bounding box center [482, 187] width 24 height 24
type input "[DATE]"
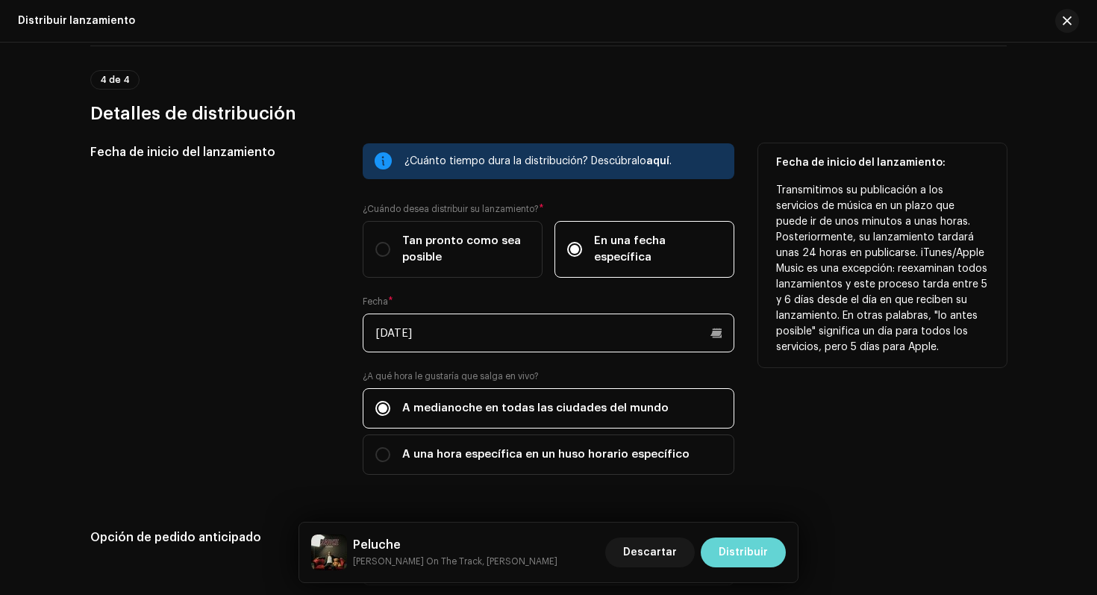
scroll to position [2504, 0]
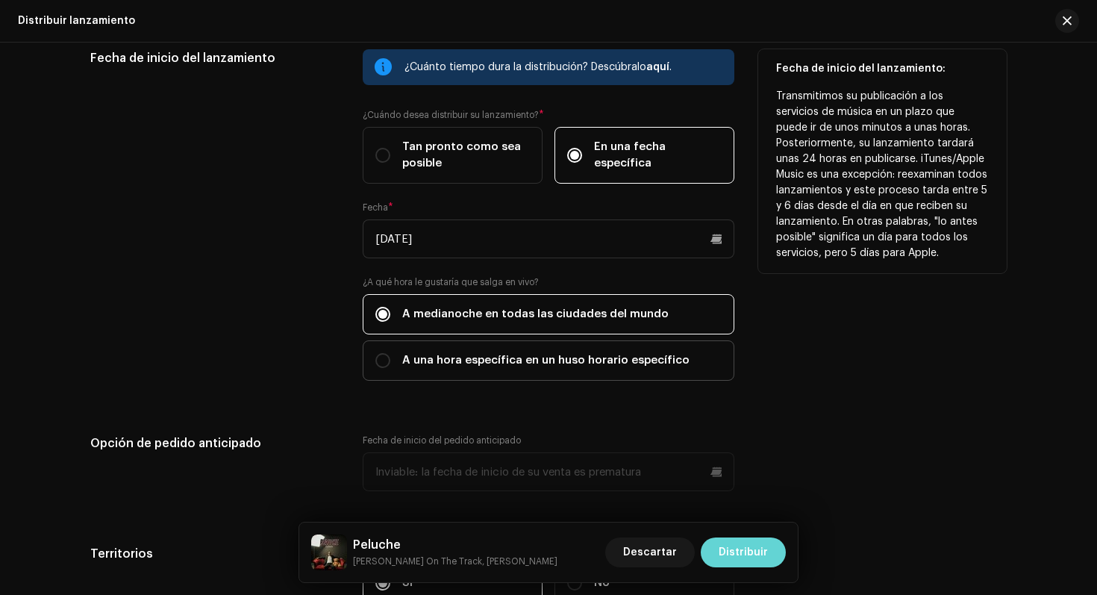
click at [428, 367] on span "A una hora específica en un huso horario específico" at bounding box center [545, 360] width 287 height 16
click at [390, 367] on input "A una hora específica en un huso horario específico" at bounding box center [382, 360] width 15 height 15
radio input "true"
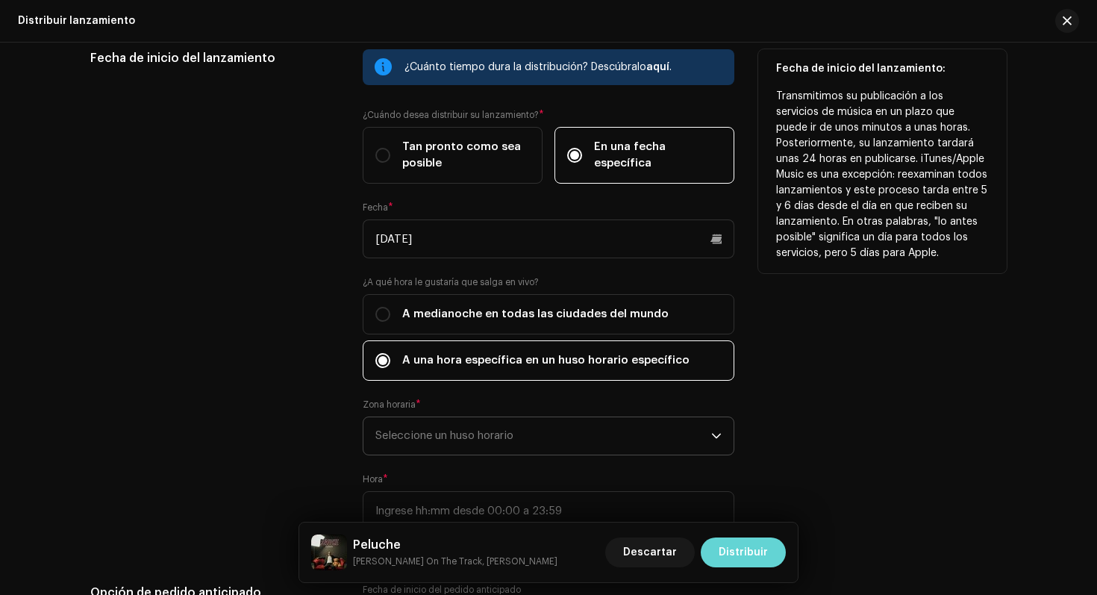
click at [502, 437] on span "Seleccione un huso horario" at bounding box center [543, 435] width 336 height 37
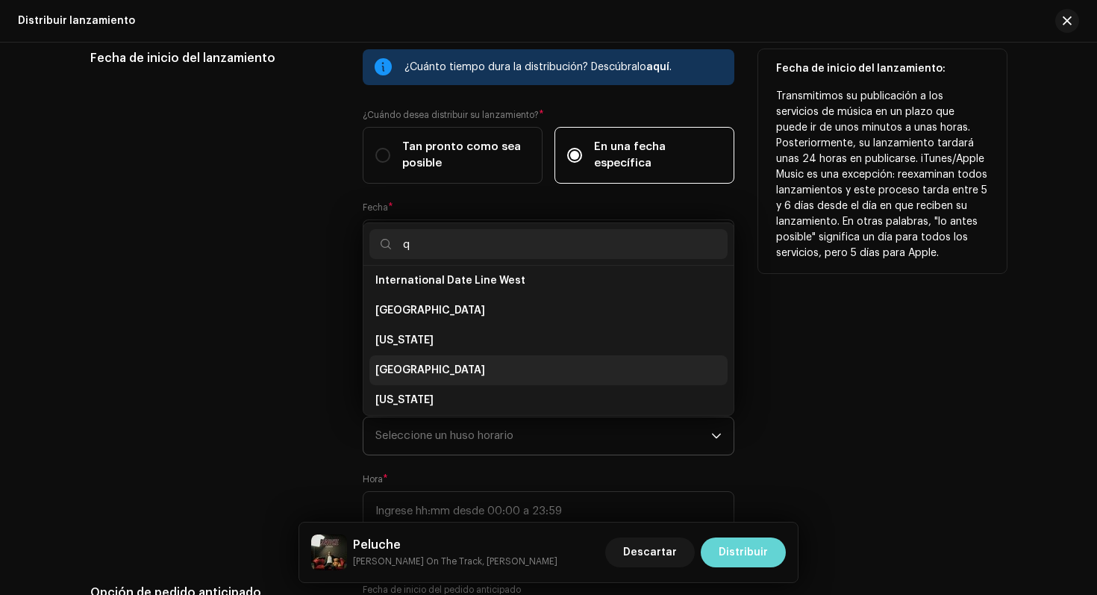
scroll to position [0, 0]
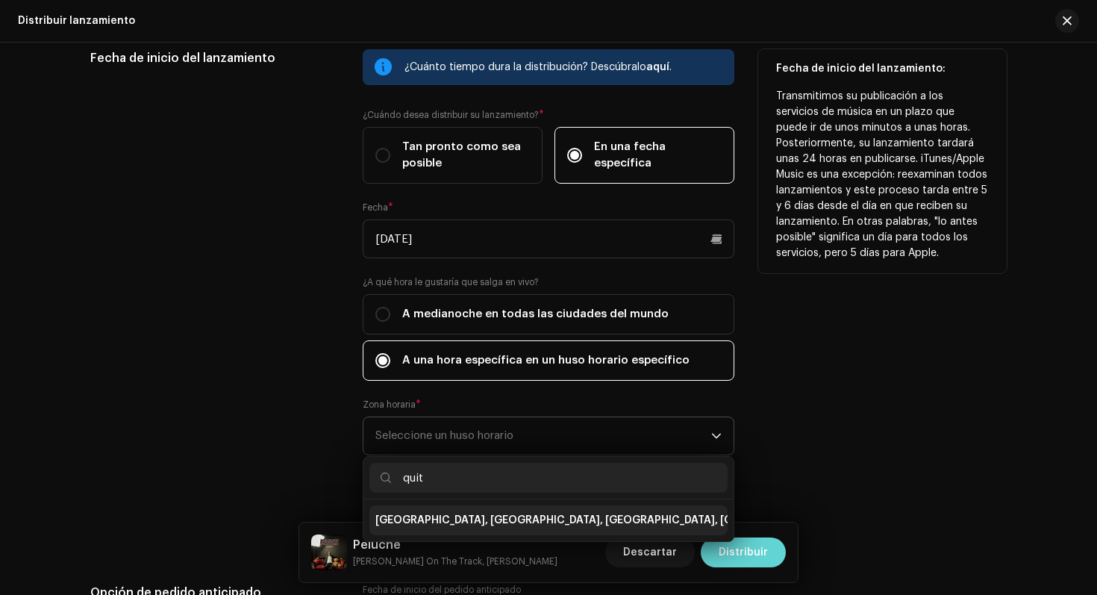
type input "quit"
click at [476, 513] on li "[GEOGRAPHIC_DATA], [GEOGRAPHIC_DATA], [GEOGRAPHIC_DATA], [GEOGRAPHIC_DATA][PERS…" at bounding box center [549, 520] width 358 height 30
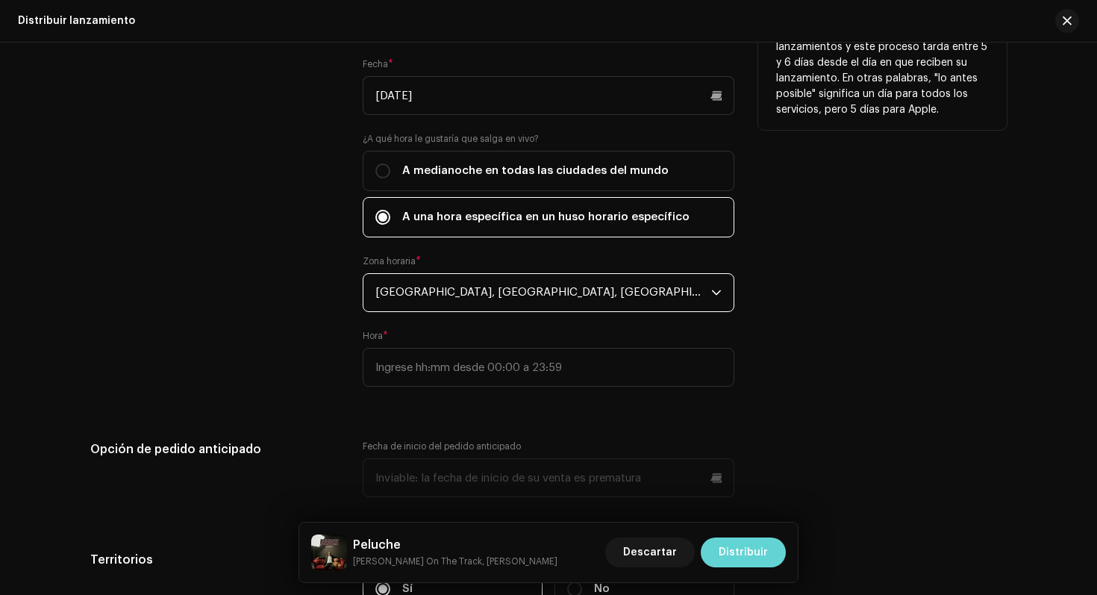
scroll to position [2662, 0]
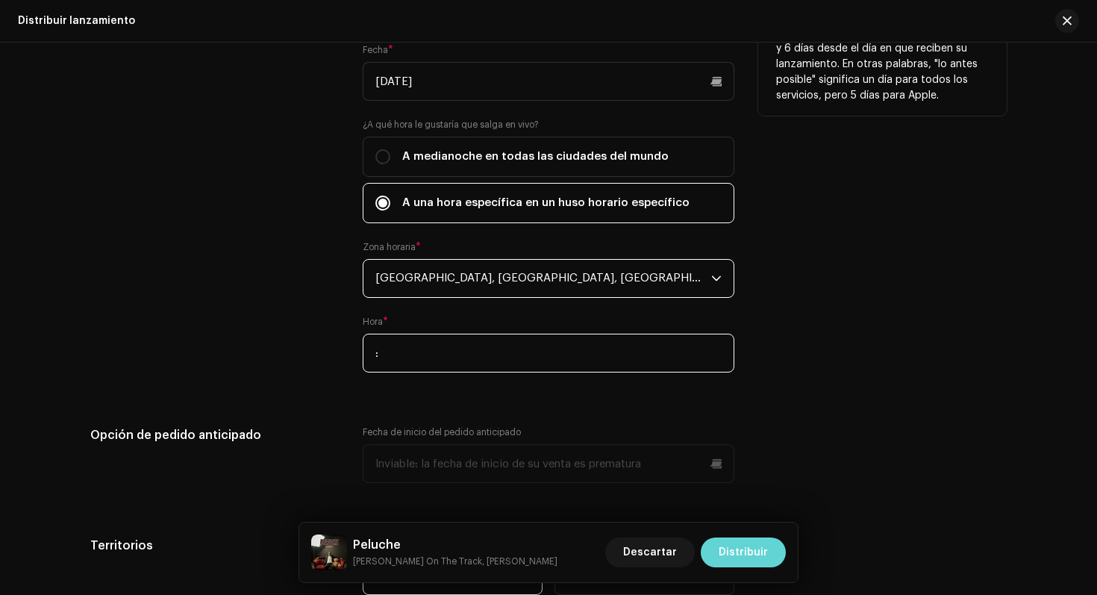
click at [511, 359] on input ":" at bounding box center [549, 353] width 372 height 39
type input "19:00"
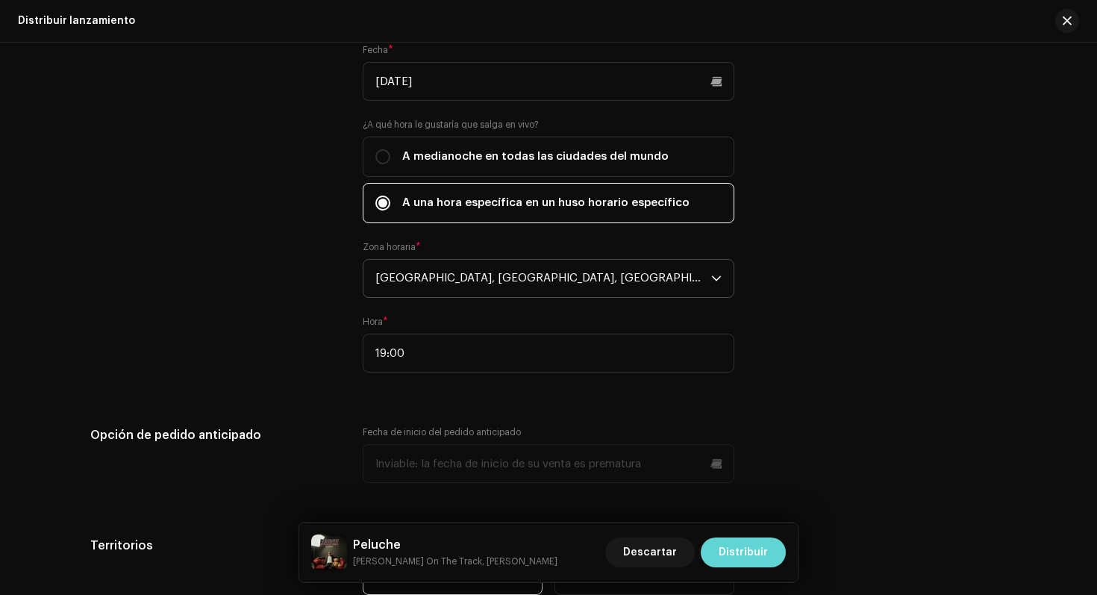
click at [635, 417] on div "Fecha de inicio del lanzamiento ¿Cuánto tiempo dura la distribución? Descúbralo…" at bounding box center [548, 252] width 917 height 721
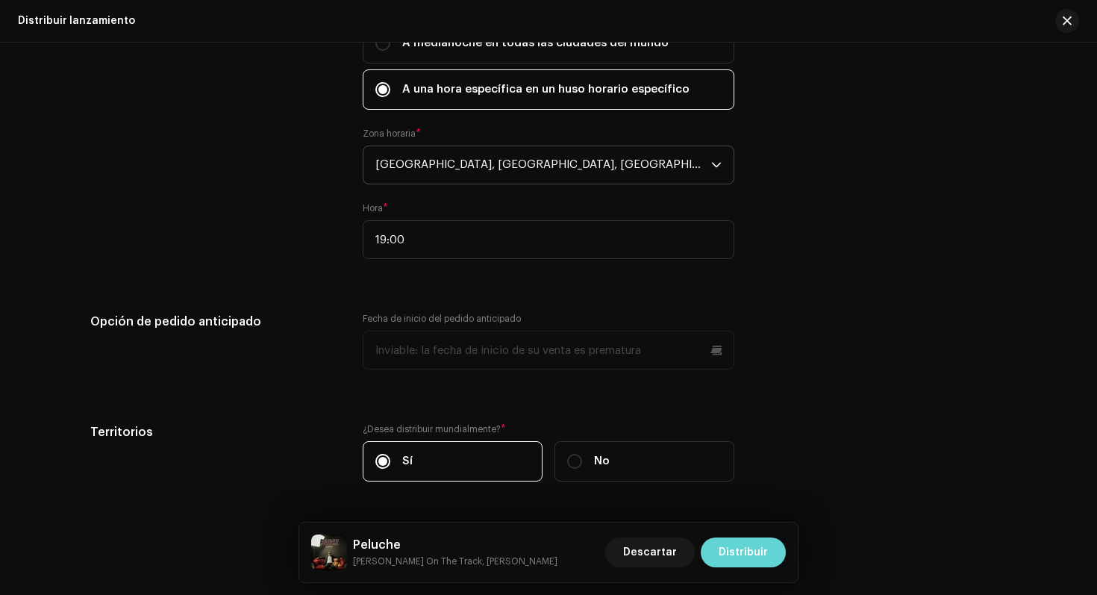
scroll to position [2826, 0]
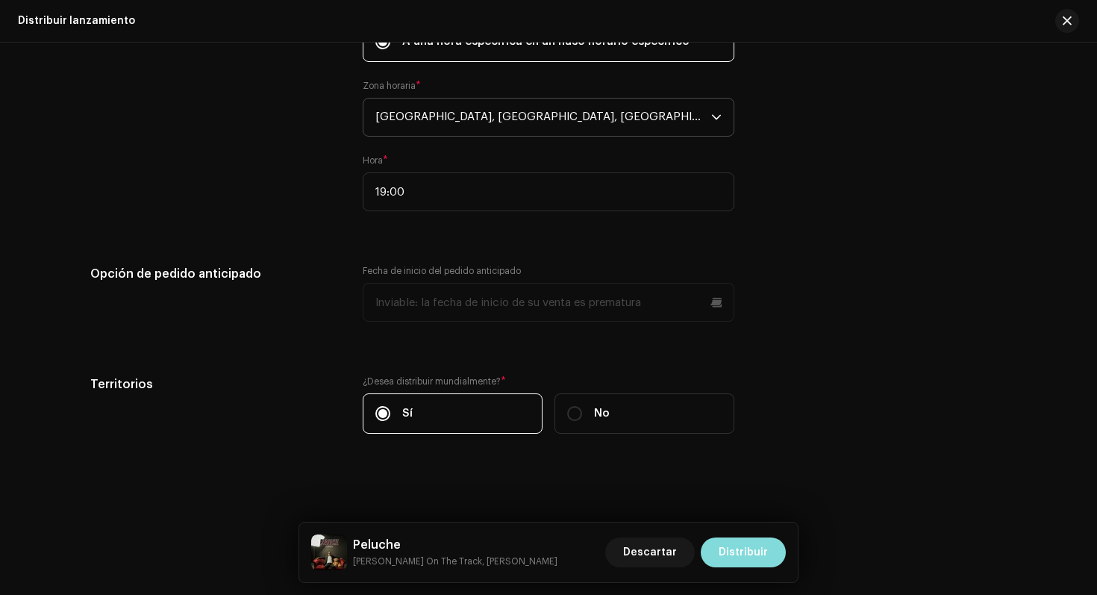
click at [735, 557] on span "Distribuir" at bounding box center [743, 552] width 49 height 30
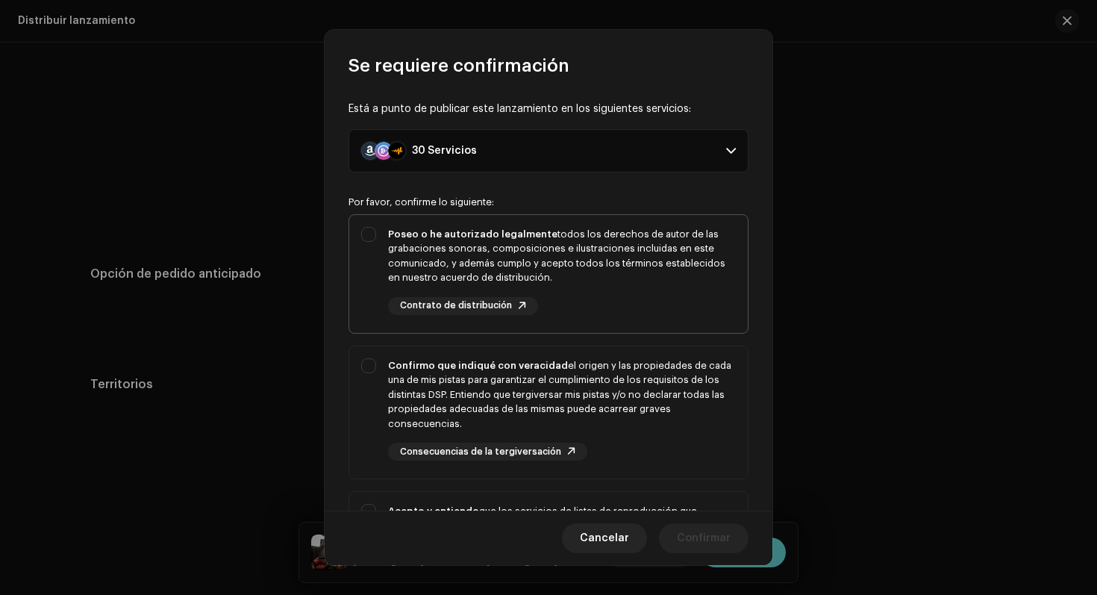
click at [366, 248] on div "Poseo o he autorizado legalmente todos los derechos de autor de las grabaciones…" at bounding box center [548, 271] width 399 height 112
checkbox input "true"
click at [378, 367] on div "Confirmo que indiqué con veracidad el origen y las propiedades de cada una de m…" at bounding box center [548, 409] width 399 height 127
checkbox input "true"
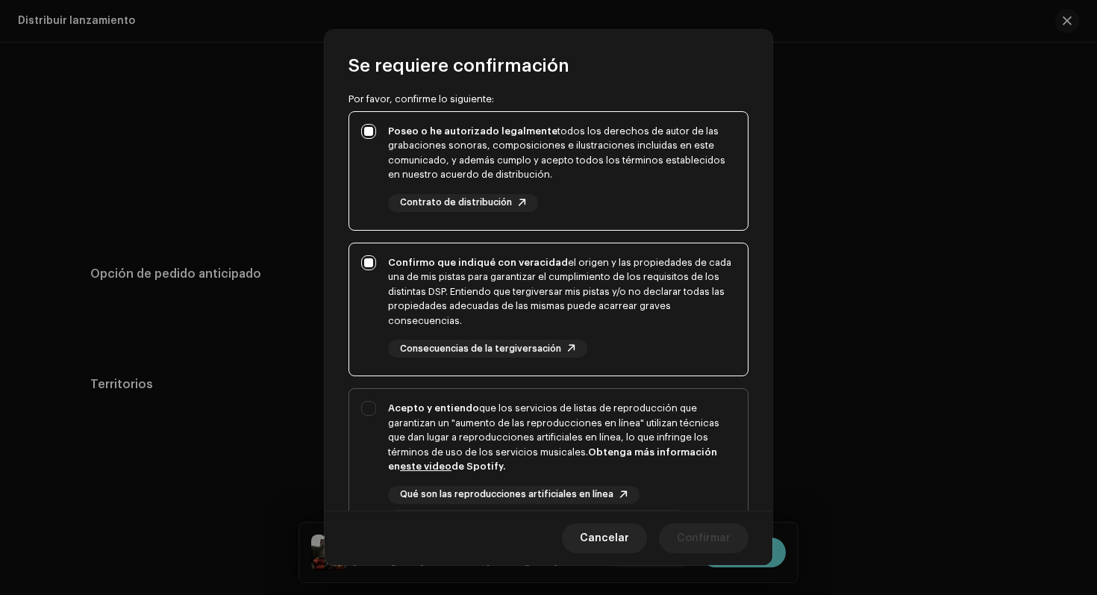
click at [371, 439] on div "Acepto y entiendo que los servicios de listas de reproducción que garantizan un…" at bounding box center [548, 464] width 399 height 151
checkbox input "true"
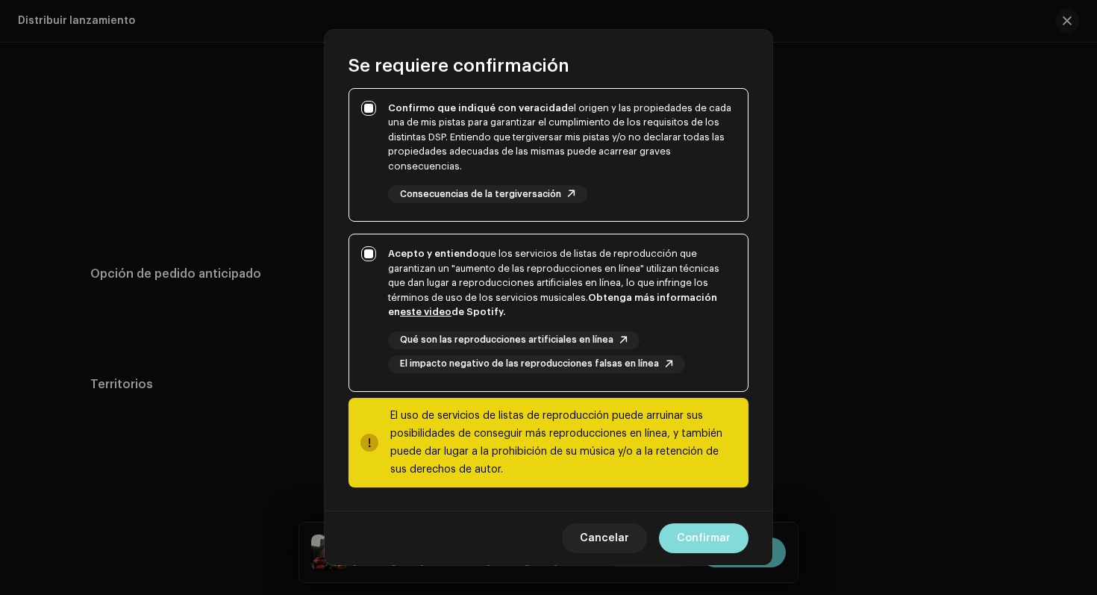
click at [707, 534] on span "Confirmar" at bounding box center [704, 538] width 54 height 30
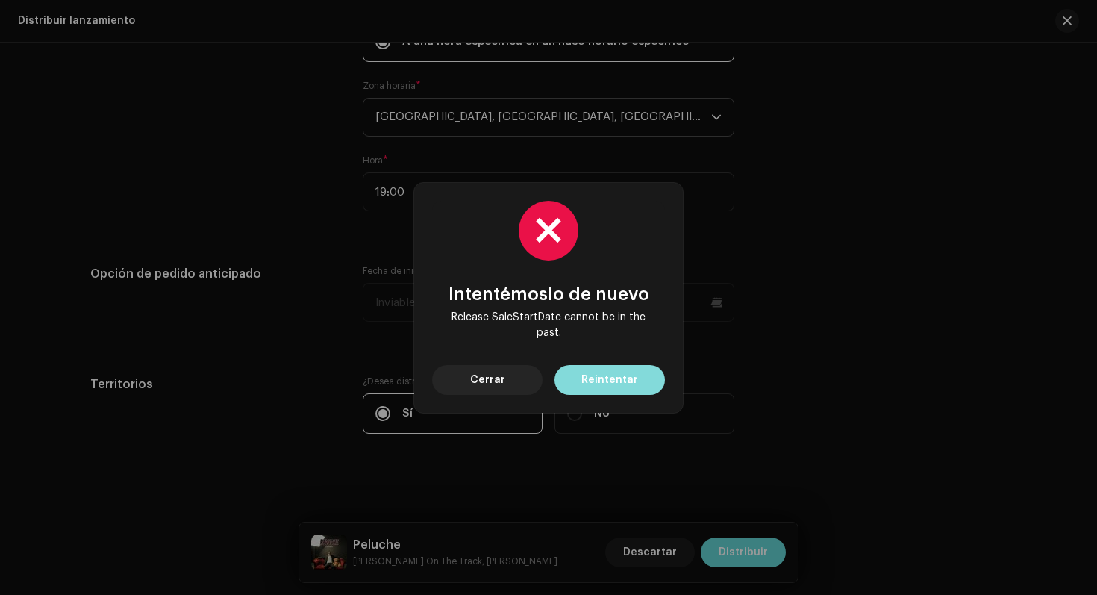
click at [631, 375] on span "Reintentar" at bounding box center [610, 380] width 57 height 30
click at [508, 378] on button "Cerrar" at bounding box center [487, 380] width 110 height 30
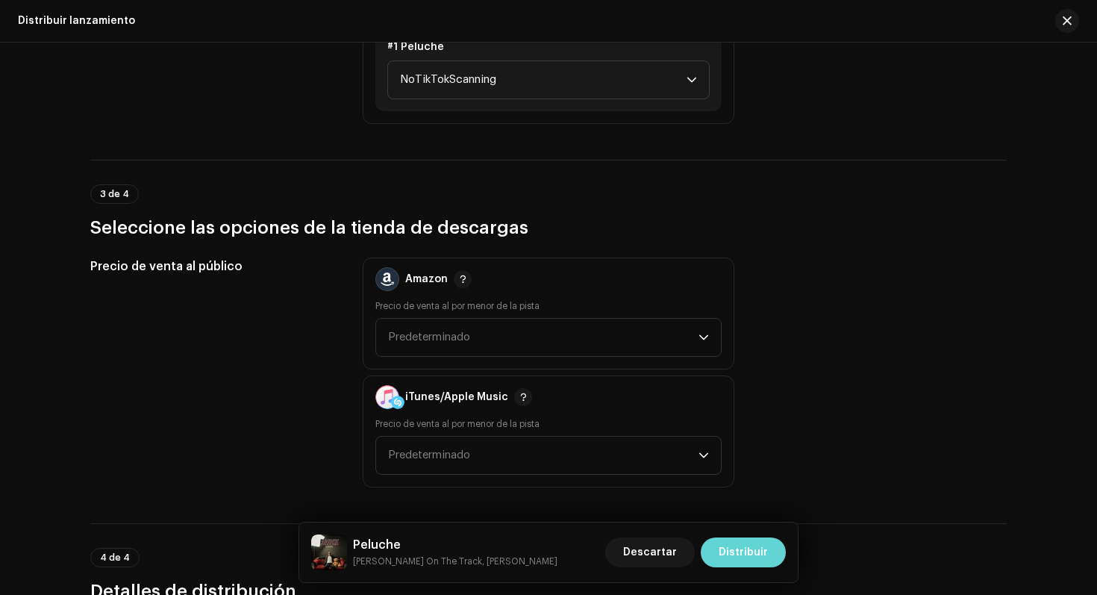
scroll to position [1937, 0]
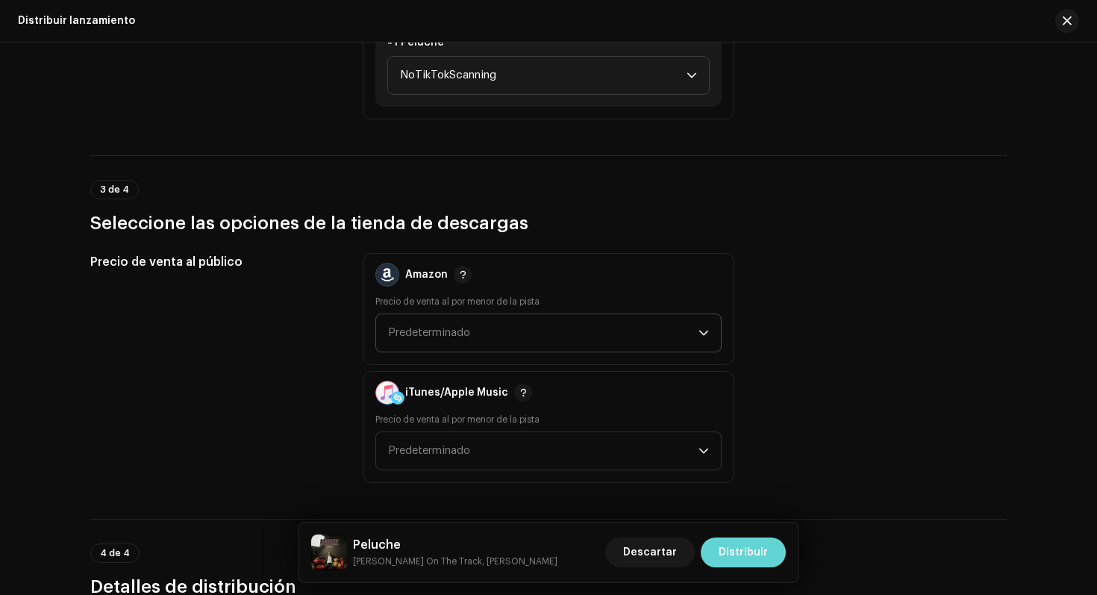
click at [513, 334] on span "Predeterminado" at bounding box center [543, 332] width 311 height 37
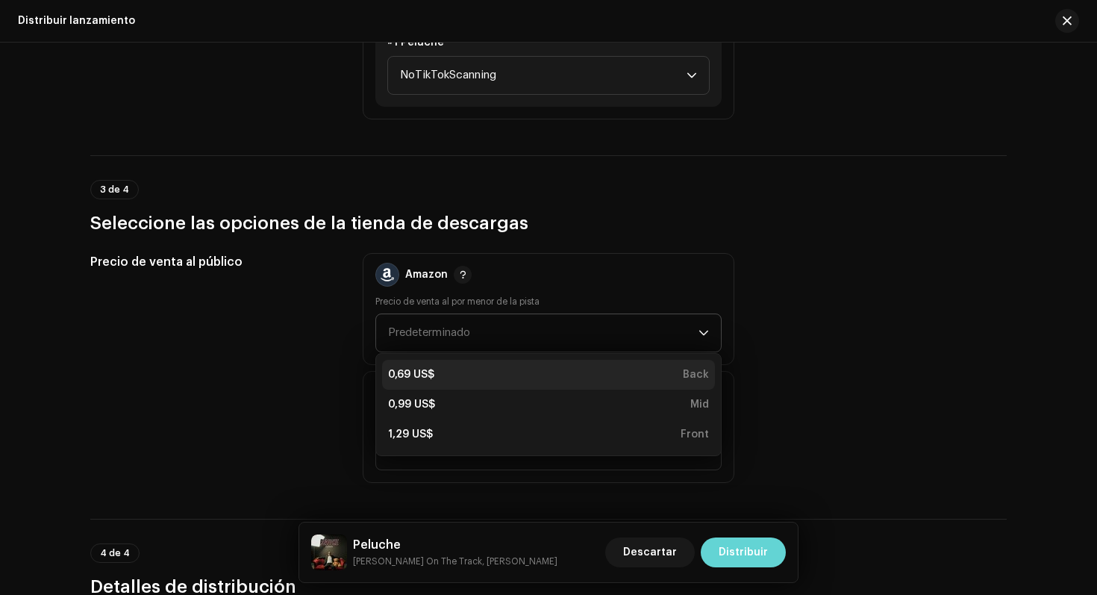
click at [520, 375] on div "0,69 US$ Back" at bounding box center [548, 374] width 321 height 15
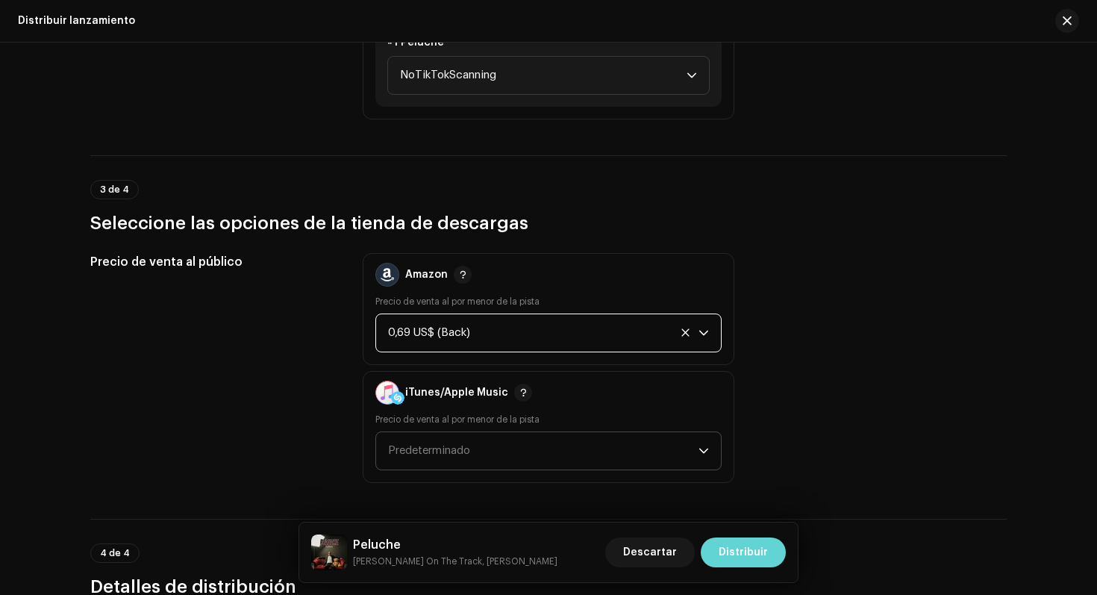
click at [534, 449] on span "Predeterminado" at bounding box center [543, 450] width 311 height 37
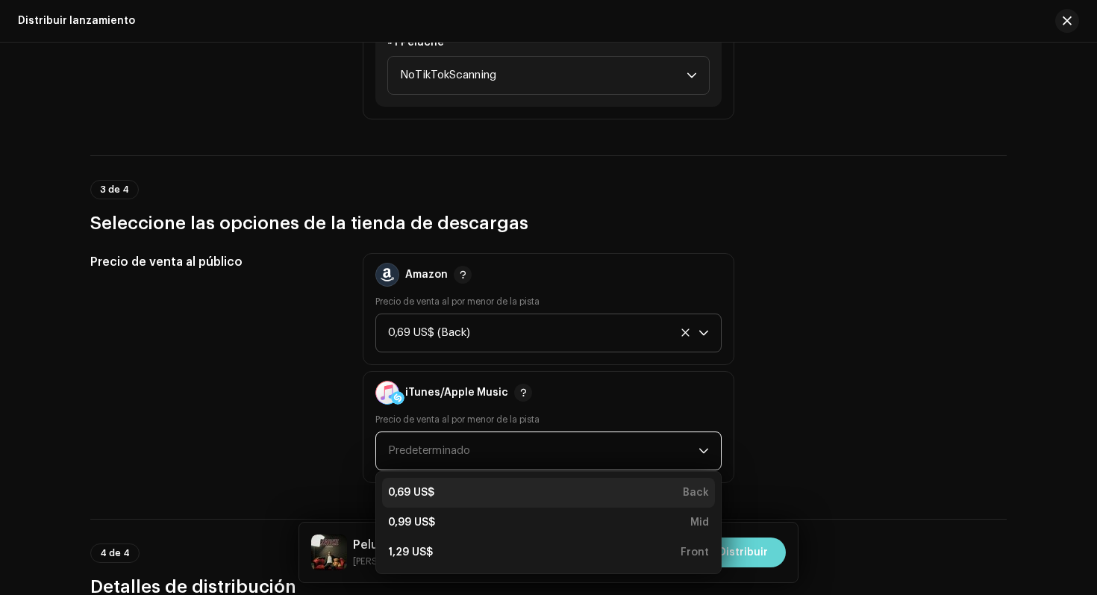
click at [526, 490] on div "0,69 US$ Back" at bounding box center [548, 492] width 321 height 15
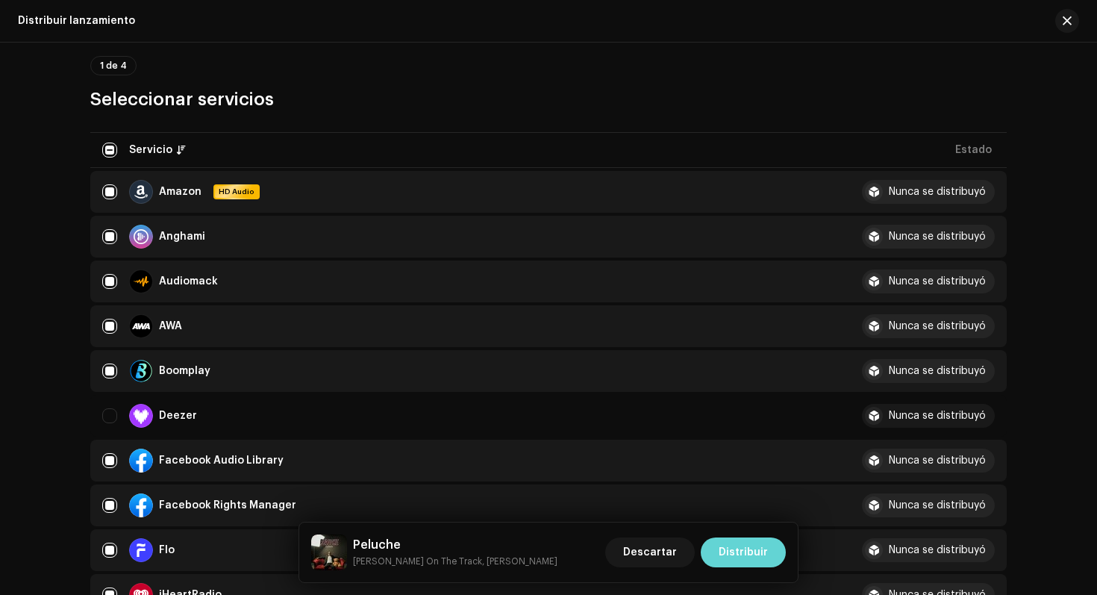
scroll to position [111, 0]
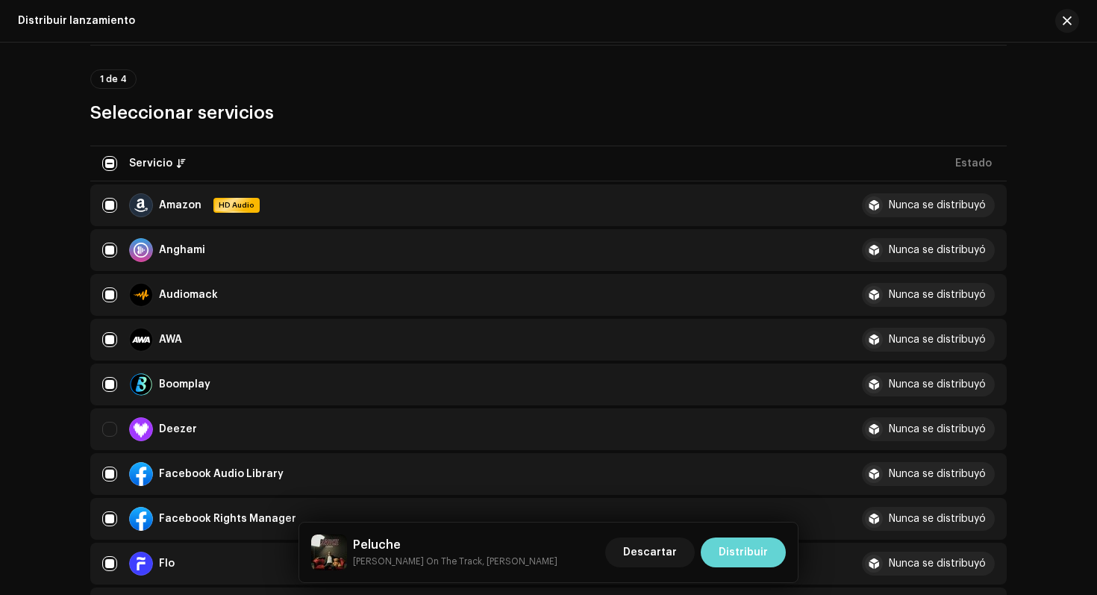
click at [116, 432] on div "Deezer" at bounding box center [470, 429] width 736 height 24
click at [110, 431] on input "Row Unselected" at bounding box center [109, 429] width 15 height 15
checkbox input "true"
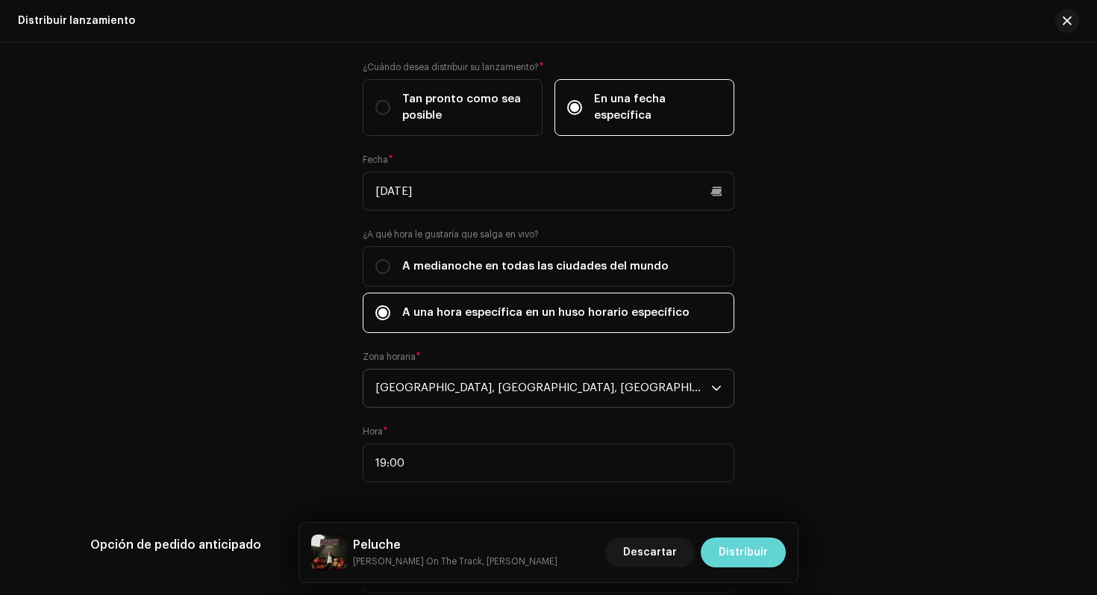
scroll to position [2826, 0]
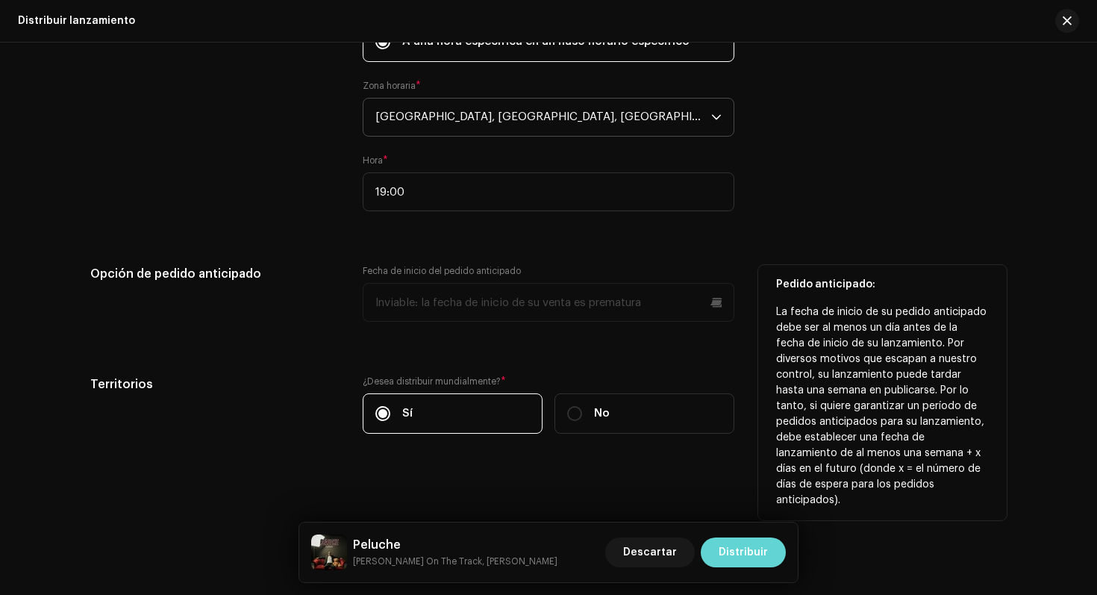
click at [637, 303] on p-datepicker at bounding box center [549, 302] width 372 height 39
click at [714, 305] on p-datepicker at bounding box center [549, 302] width 372 height 39
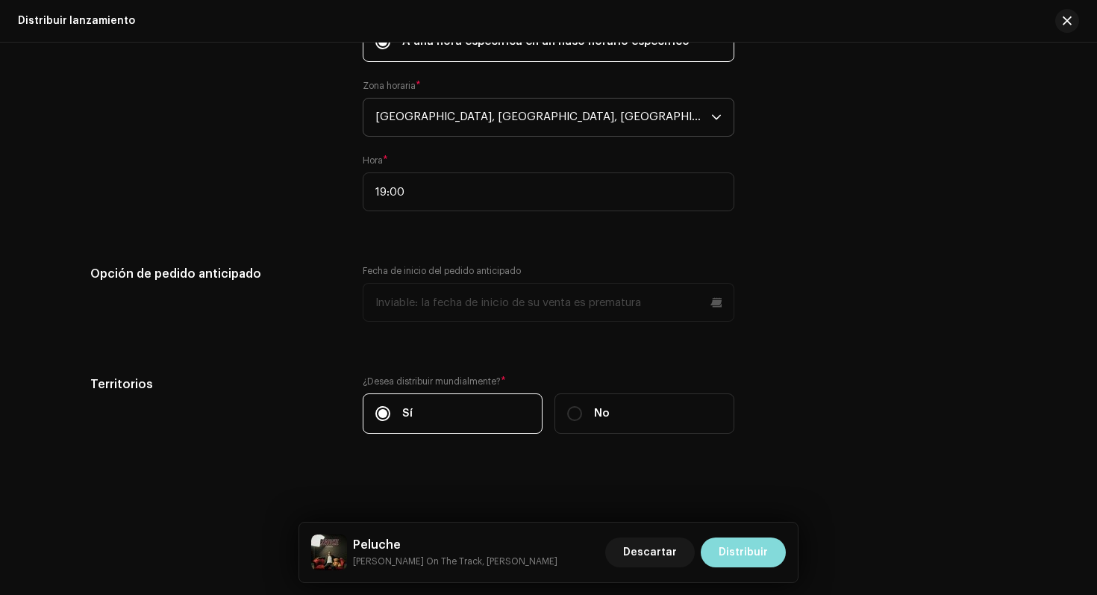
click at [731, 546] on span "Distribuir" at bounding box center [743, 552] width 49 height 30
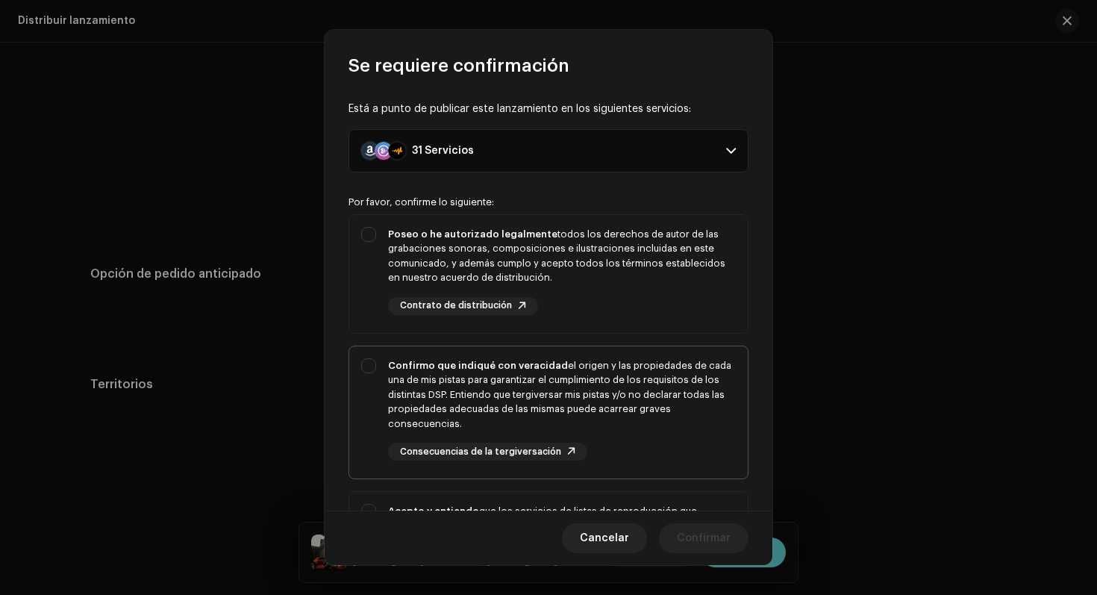
click at [377, 369] on div "Confirmo que indiqué con veracidad el origen y las propiedades de cada una de m…" at bounding box center [548, 409] width 399 height 127
checkbox input "true"
click at [374, 249] on div "Poseo o he autorizado legalmente todos los derechos de autor de las grabaciones…" at bounding box center [548, 271] width 399 height 112
checkbox input "true"
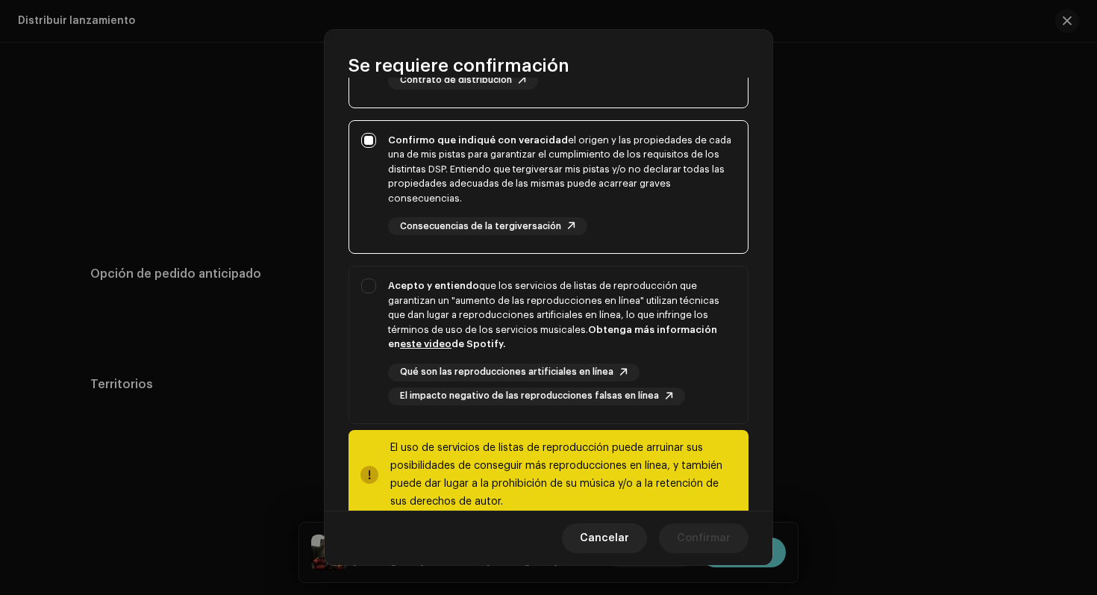
scroll to position [258, 0]
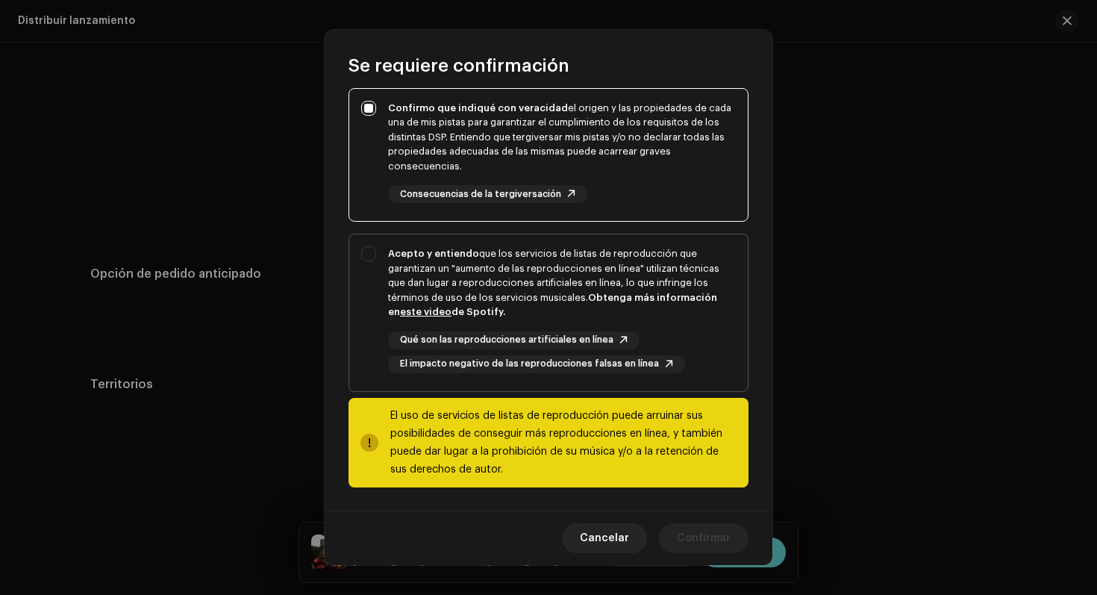
click at [376, 267] on div "Acepto y entiendo que los servicios de listas de reproducción que garantizan un…" at bounding box center [548, 309] width 399 height 151
checkbox input "true"
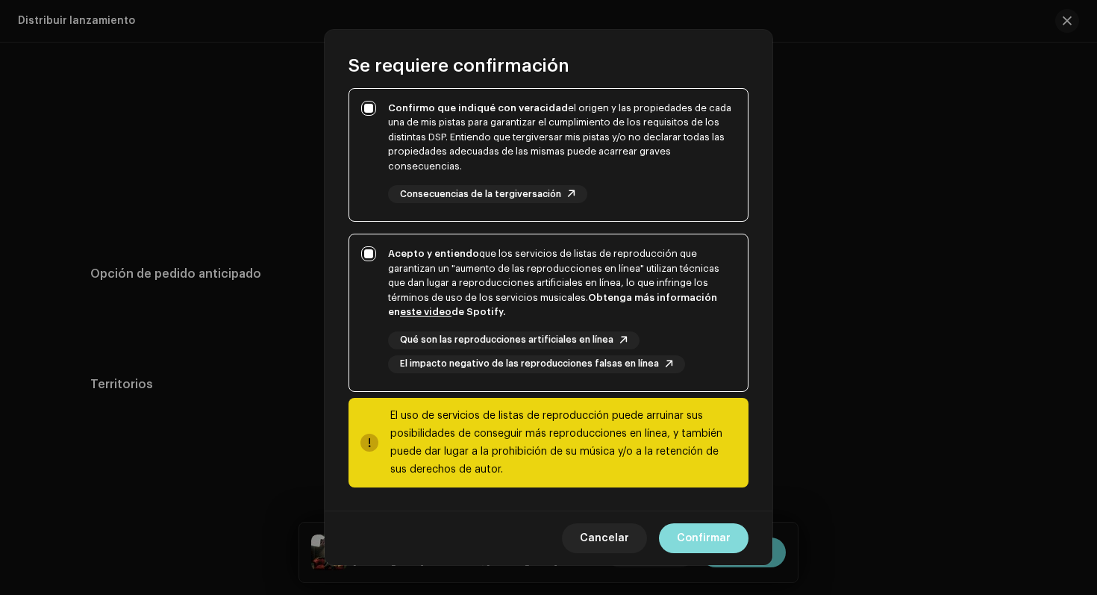
click at [708, 527] on span "Confirmar" at bounding box center [704, 538] width 54 height 30
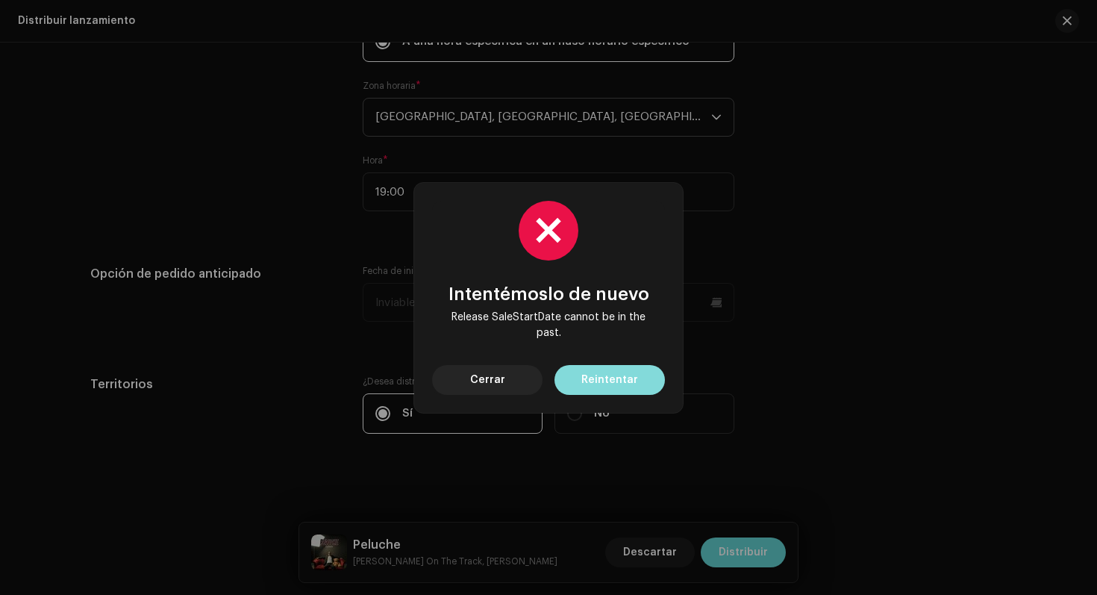
click at [592, 382] on span "Reintentar" at bounding box center [610, 380] width 57 height 30
click at [496, 368] on span "Cerrar" at bounding box center [487, 380] width 35 height 30
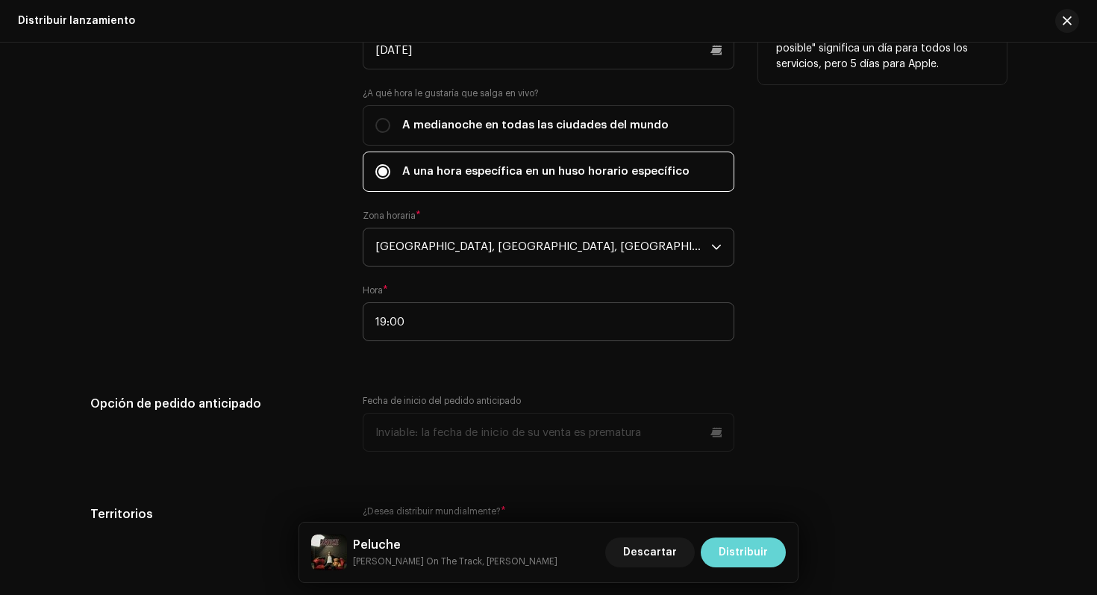
scroll to position [2775, 0]
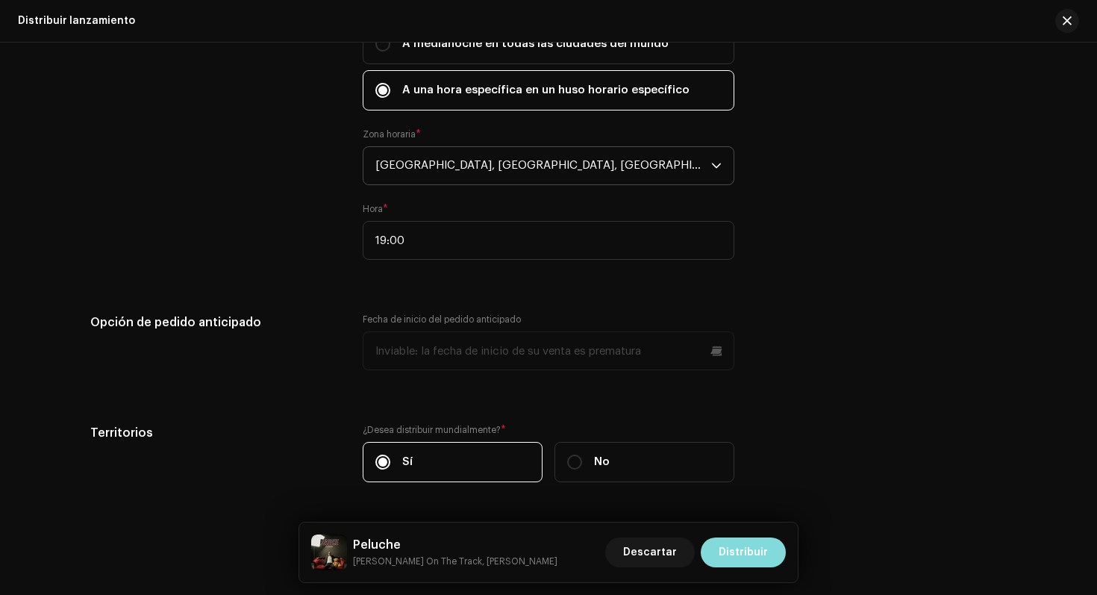
click at [726, 550] on span "Distribuir" at bounding box center [743, 552] width 49 height 30
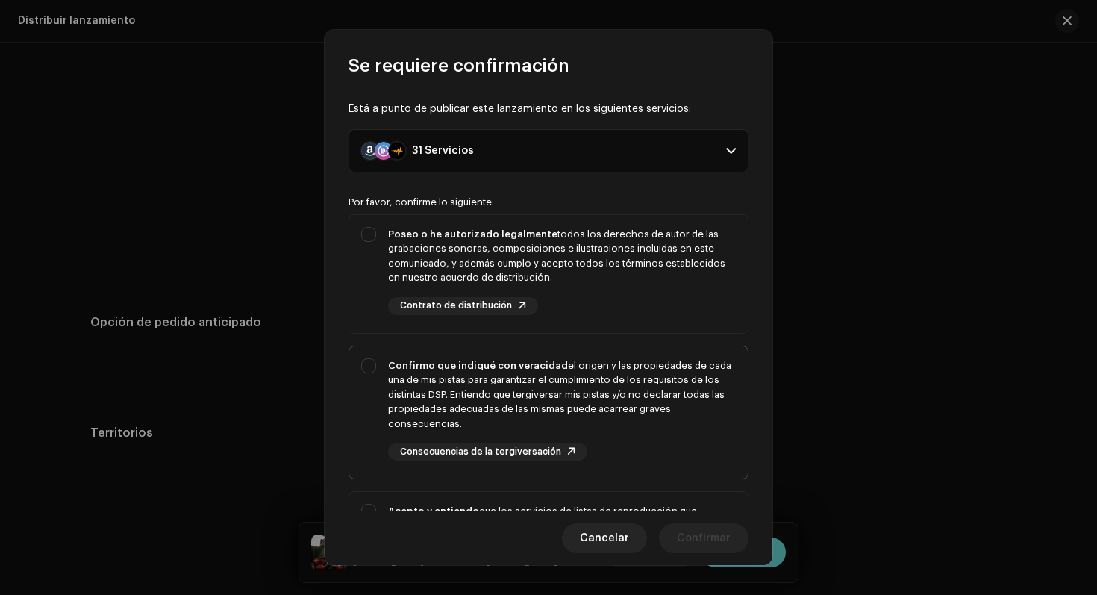
click at [387, 379] on div "Confirmo que indiqué con veracidad el origen y las propiedades de cada una de m…" at bounding box center [548, 409] width 399 height 127
checkbox input "true"
click at [368, 275] on div "Poseo o he autorizado legalmente todos los derechos de autor de las grabaciones…" at bounding box center [548, 271] width 399 height 112
checkbox input "true"
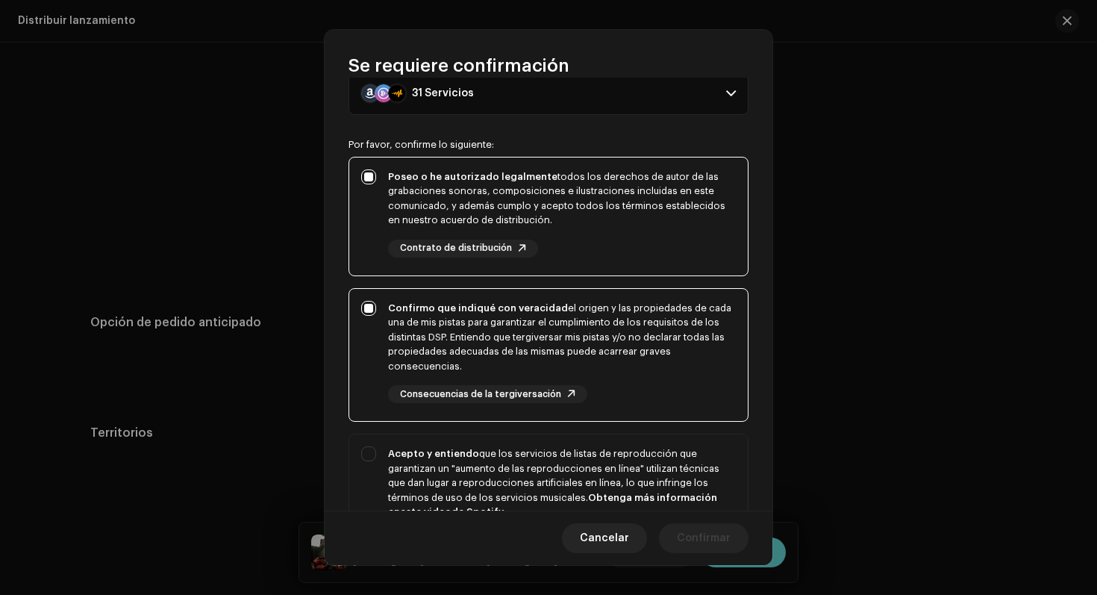
scroll to position [164, 0]
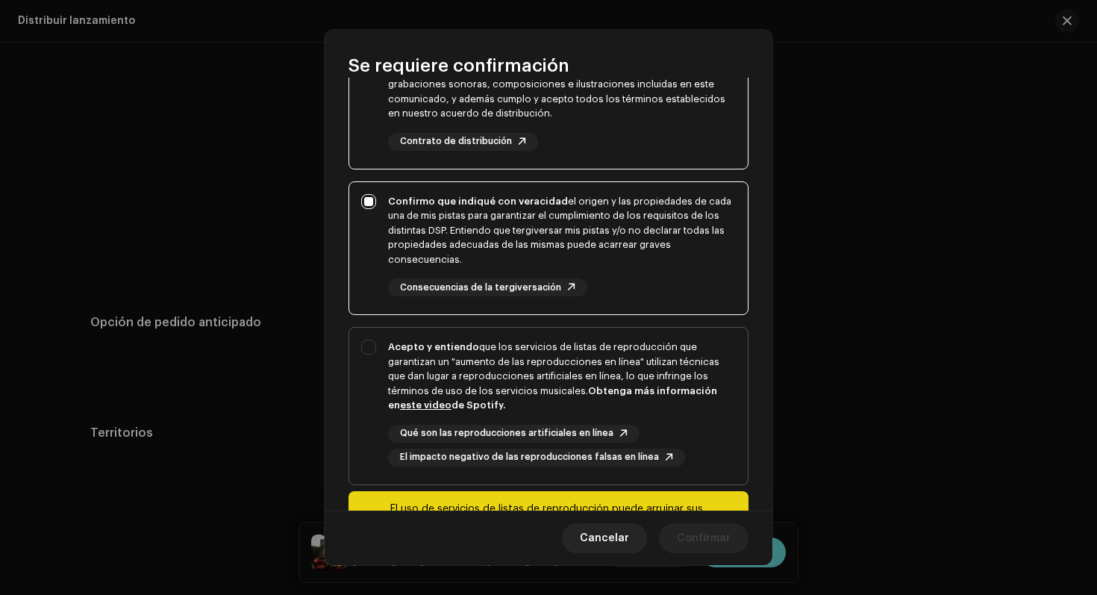
click at [370, 364] on div "Acepto y entiendo que los servicios de listas de reproducción que garantizan un…" at bounding box center [548, 403] width 399 height 151
checkbox input "true"
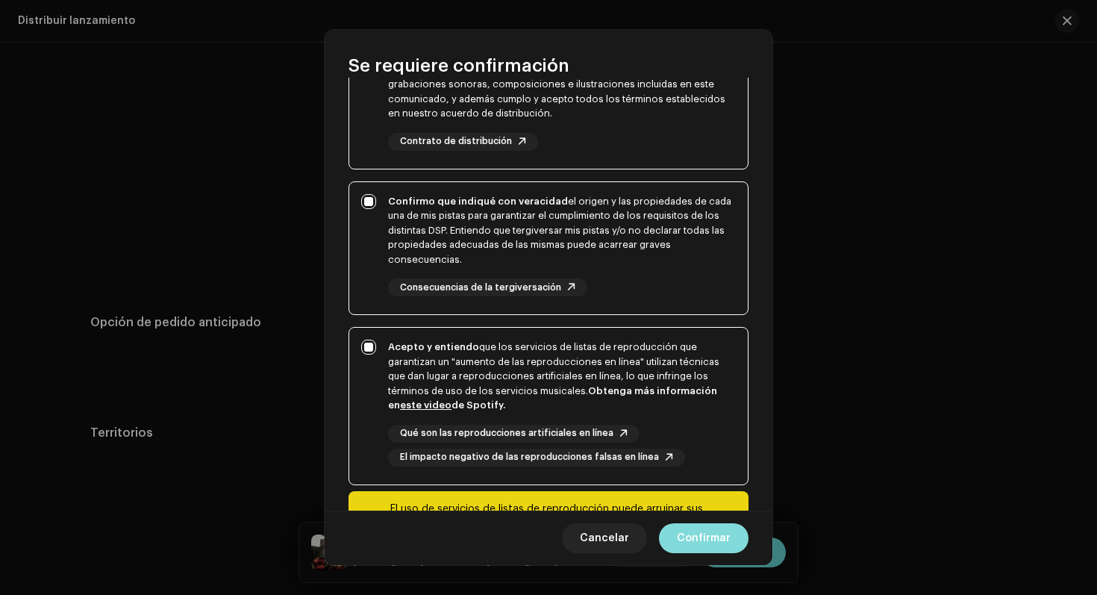
click at [679, 534] on button "Confirmar" at bounding box center [704, 538] width 90 height 30
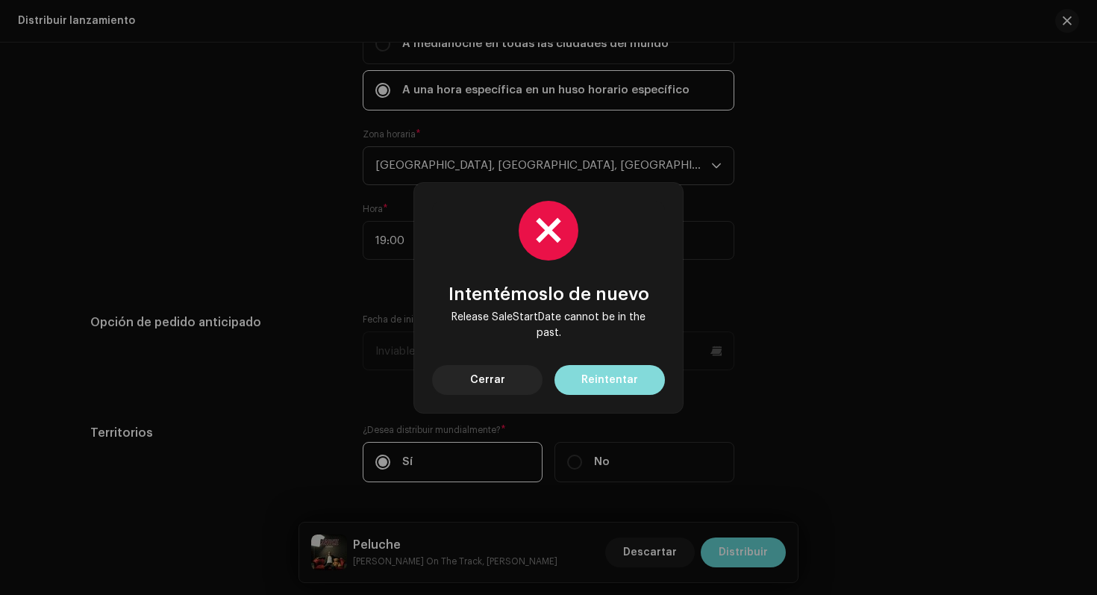
click at [596, 381] on span "Reintentar" at bounding box center [610, 380] width 57 height 30
click at [529, 374] on button "Cerrar" at bounding box center [487, 380] width 110 height 30
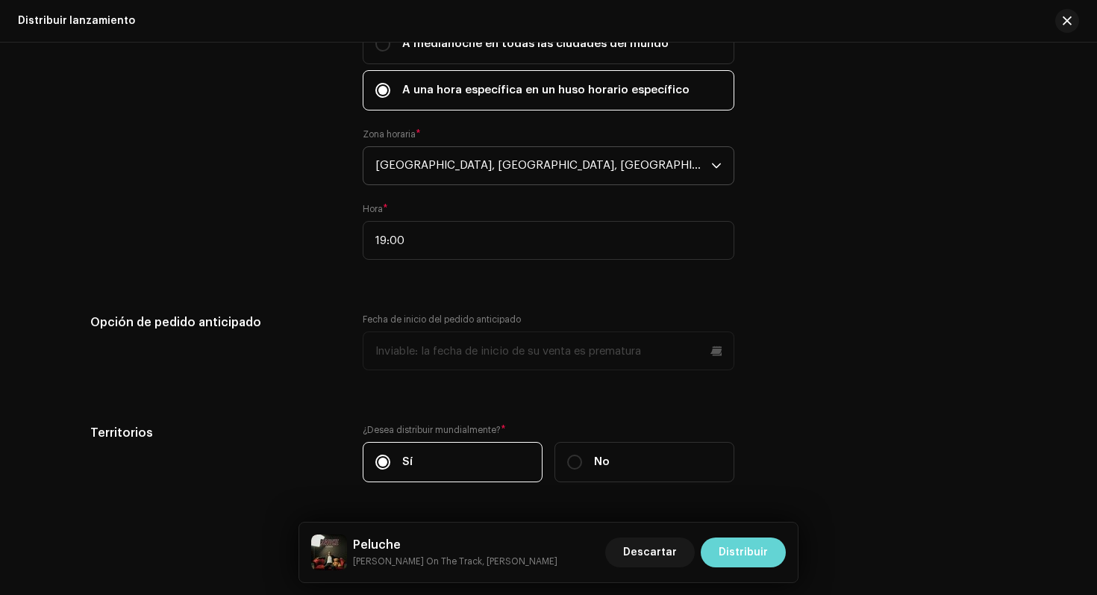
scroll to position [1556, 0]
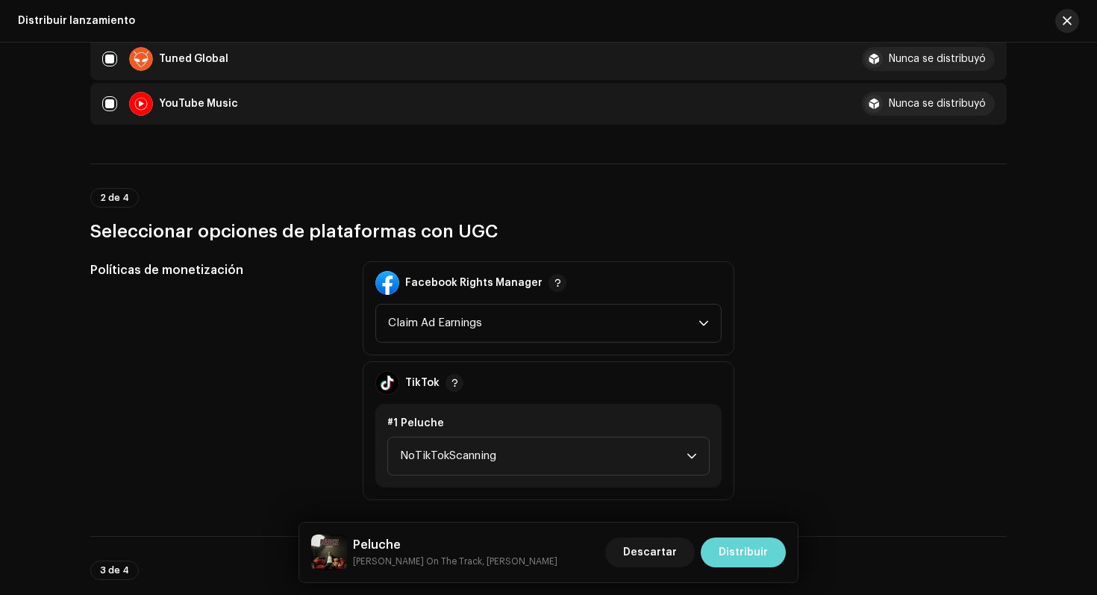
click at [1064, 21] on span "button" at bounding box center [1067, 21] width 9 height 12
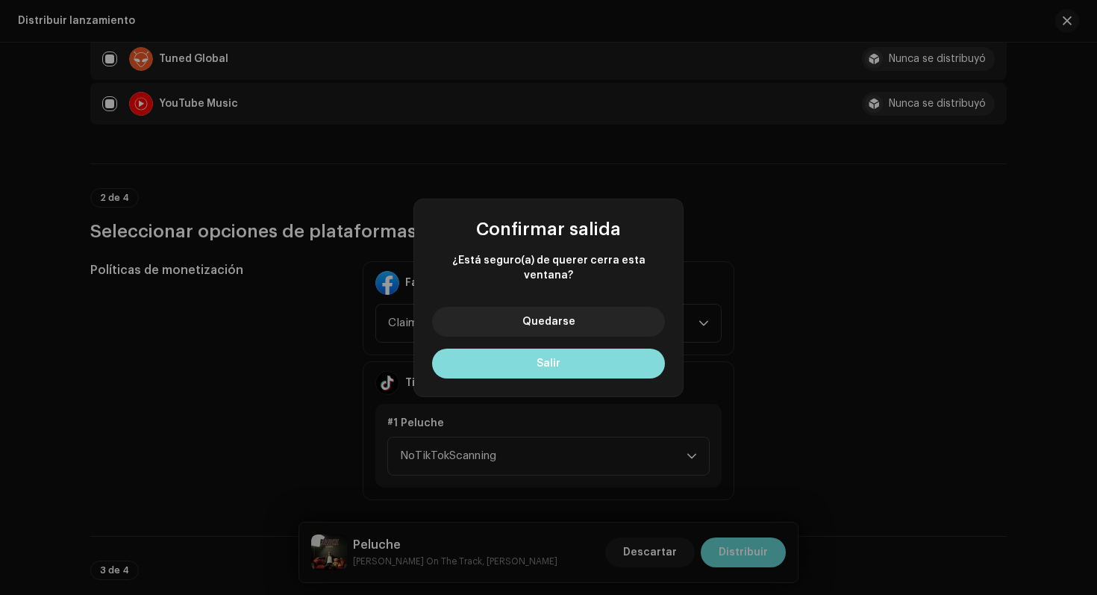
click at [570, 370] on button "Salir" at bounding box center [548, 364] width 233 height 30
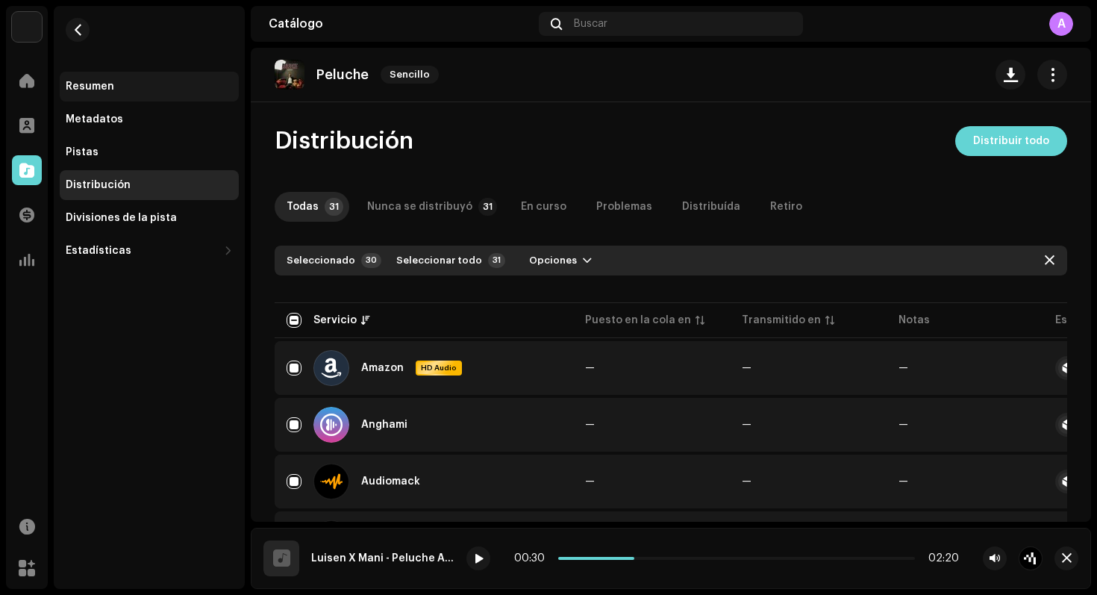
click at [92, 81] on div "Resumen" at bounding box center [90, 87] width 49 height 12
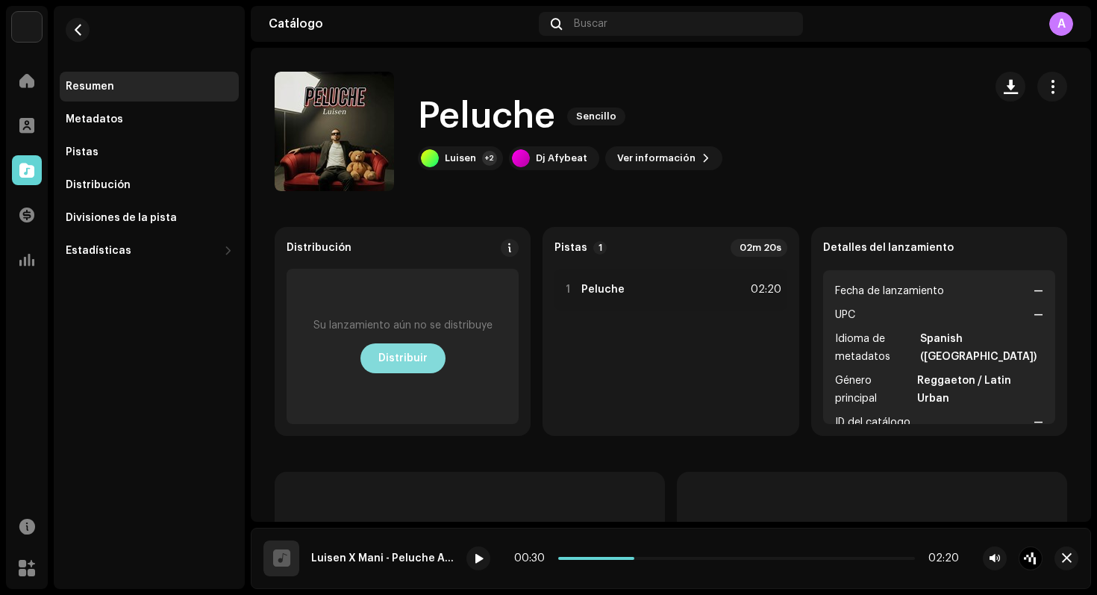
click at [411, 343] on span "Distribuir" at bounding box center [402, 358] width 49 height 30
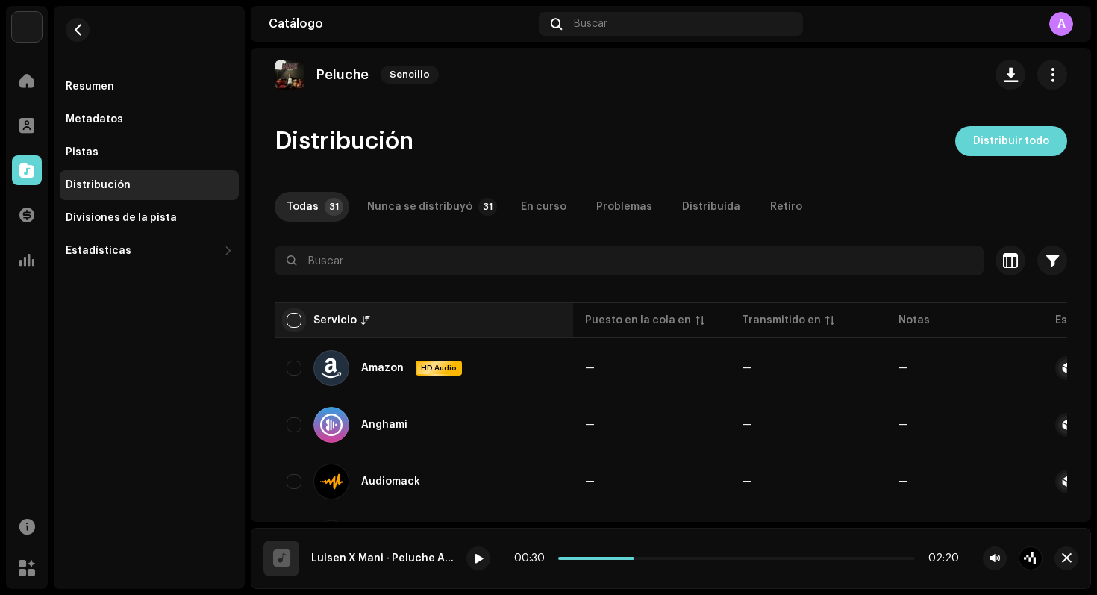
click at [293, 317] on input "checkbox" at bounding box center [294, 320] width 15 height 15
checkbox input "true"
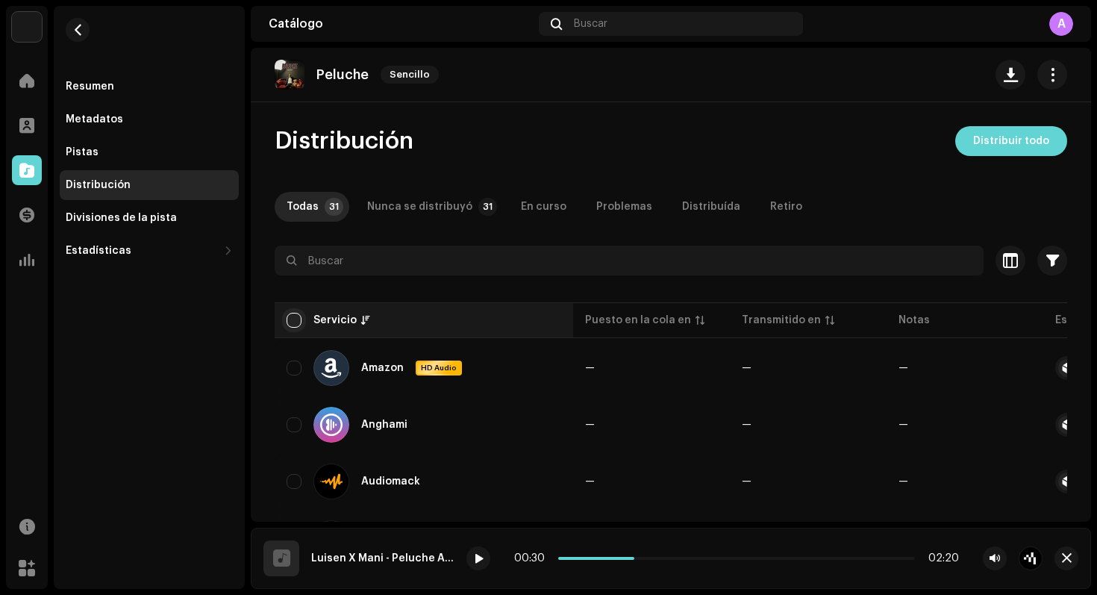
checkbox input "true"
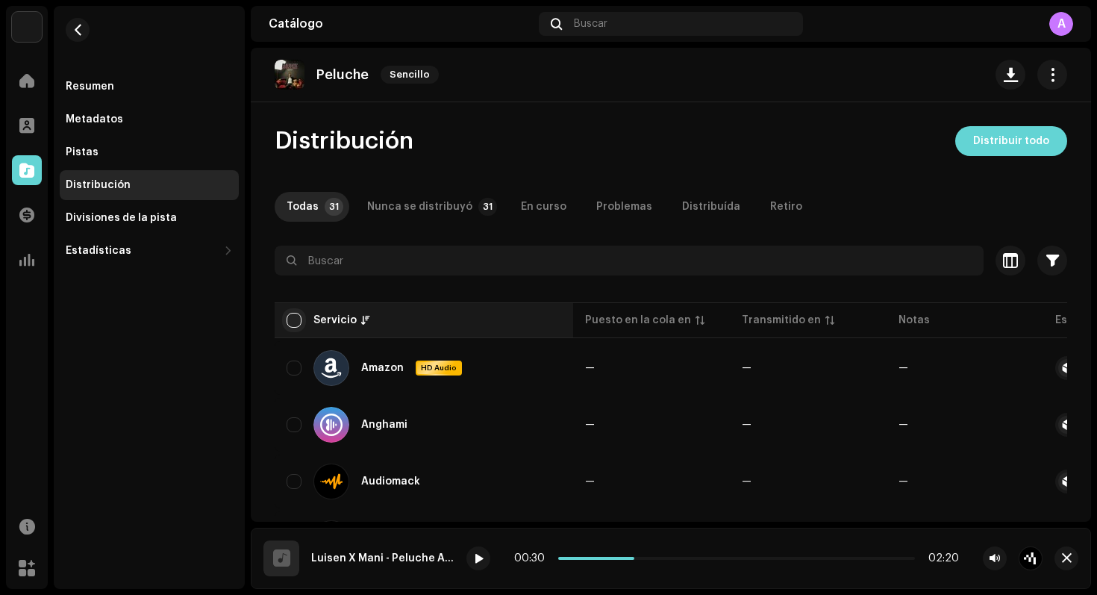
checkbox input "true"
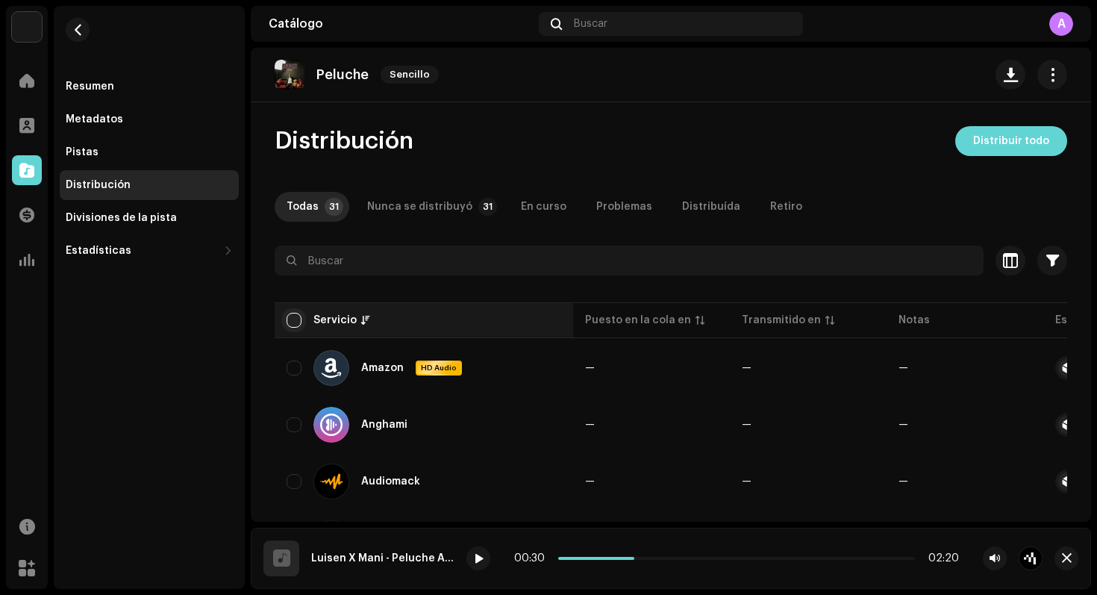
checkbox input "true"
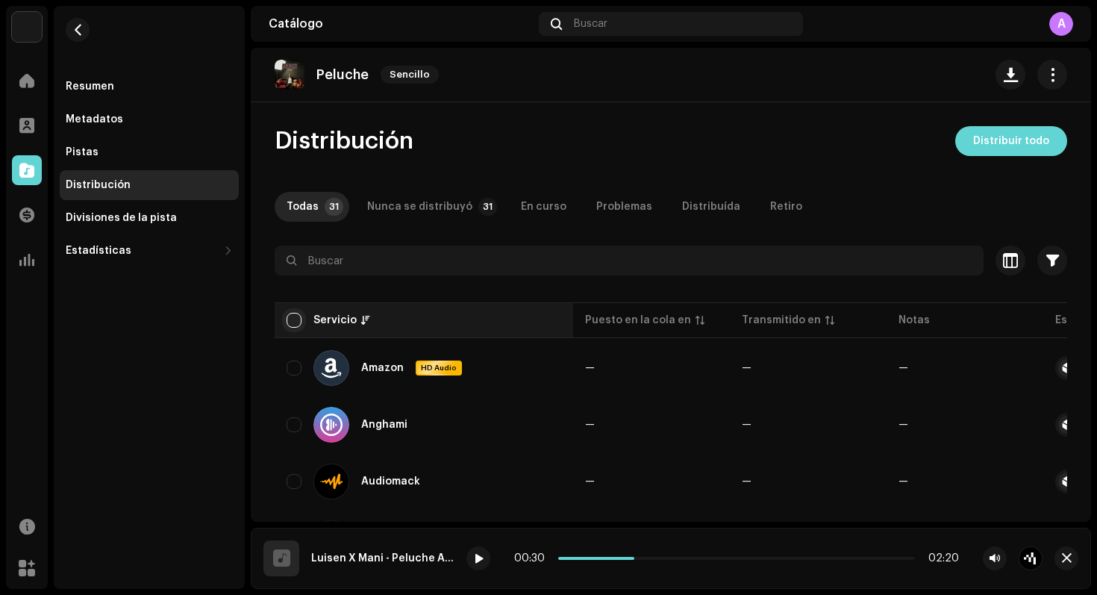
checkbox input "true"
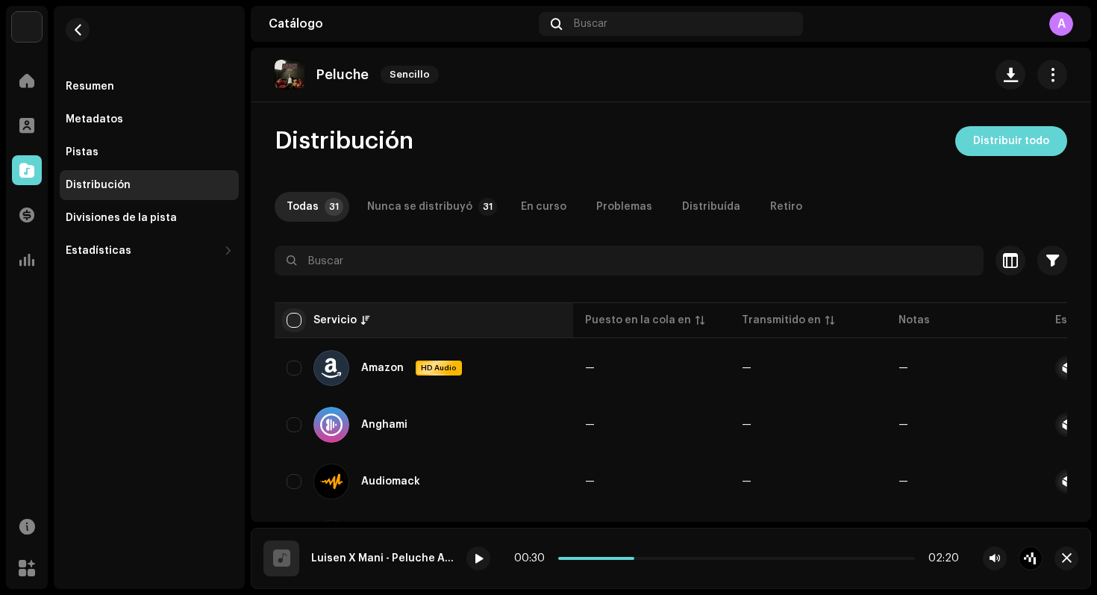
checkbox input "true"
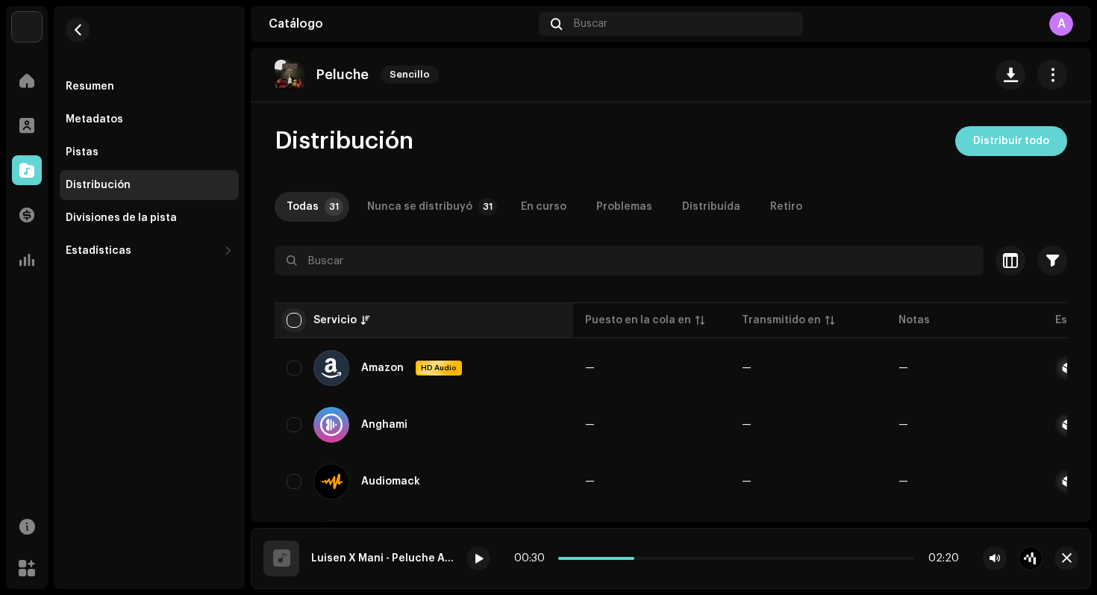
checkbox input "true"
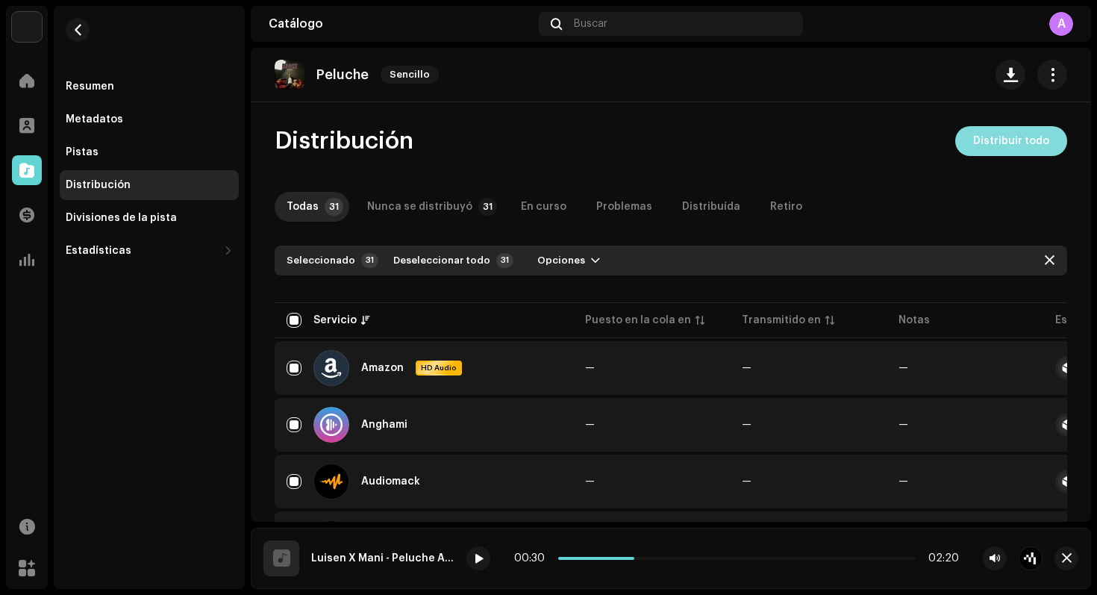
click at [981, 150] on span "Distribuir todo" at bounding box center [1011, 141] width 76 height 30
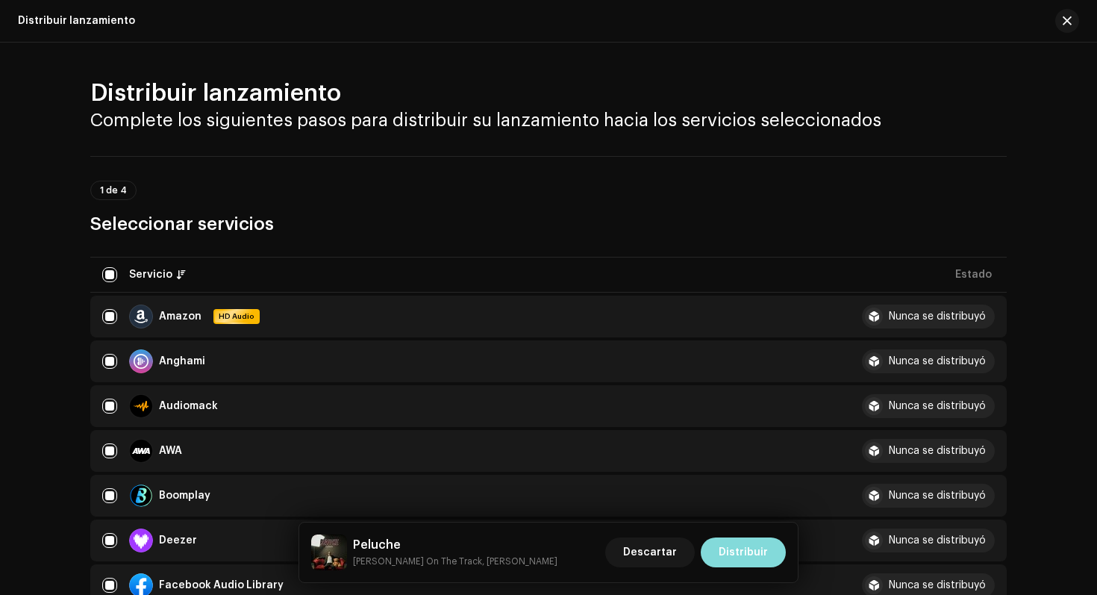
click at [752, 553] on span "Distribuir" at bounding box center [743, 552] width 49 height 30
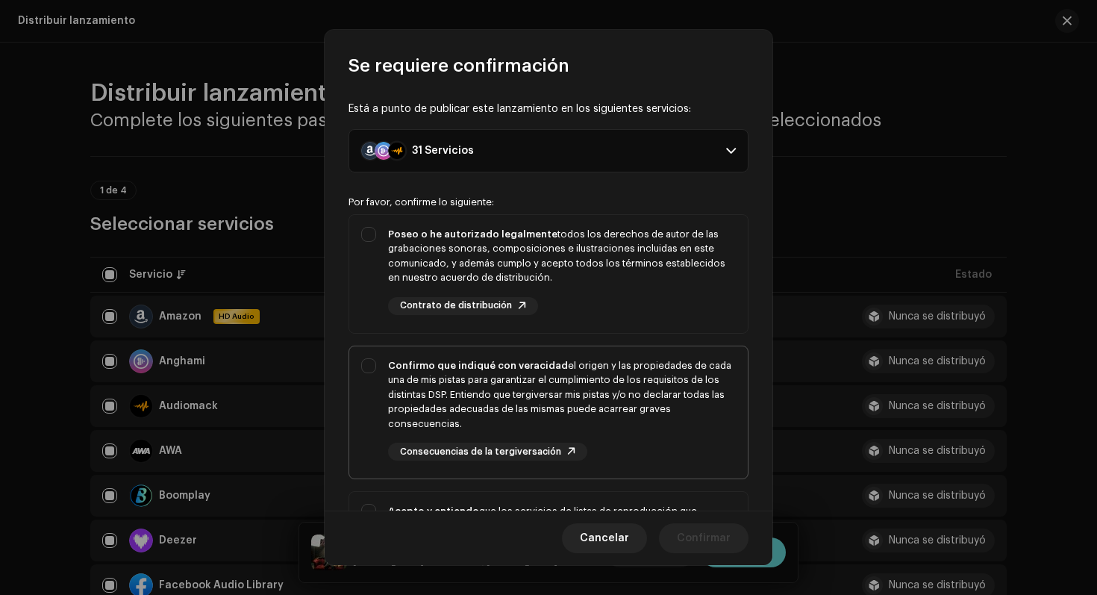
click at [359, 360] on div "Confirmo que indiqué con veracidad el origen y las propiedades de cada una de m…" at bounding box center [548, 409] width 399 height 127
checkbox input "true"
click at [368, 286] on div "Poseo o he autorizado legalmente todos los derechos de autor de las grabaciones…" at bounding box center [548, 271] width 399 height 112
checkbox input "true"
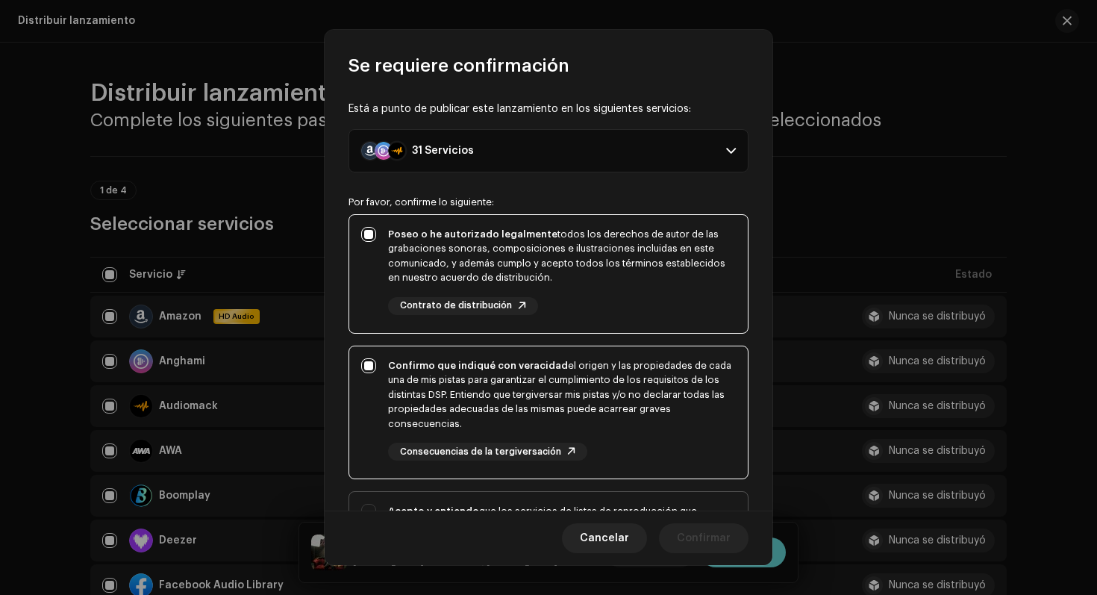
scroll to position [258, 0]
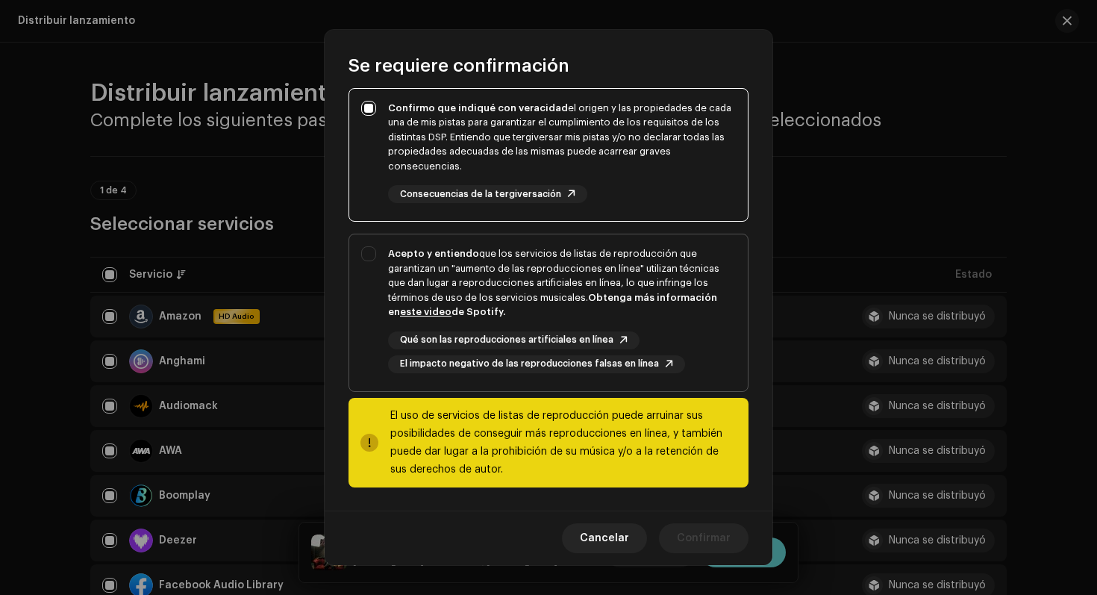
click at [371, 319] on div "Acepto y entiendo que los servicios de listas de reproducción que garantizan un…" at bounding box center [548, 309] width 399 height 151
checkbox input "true"
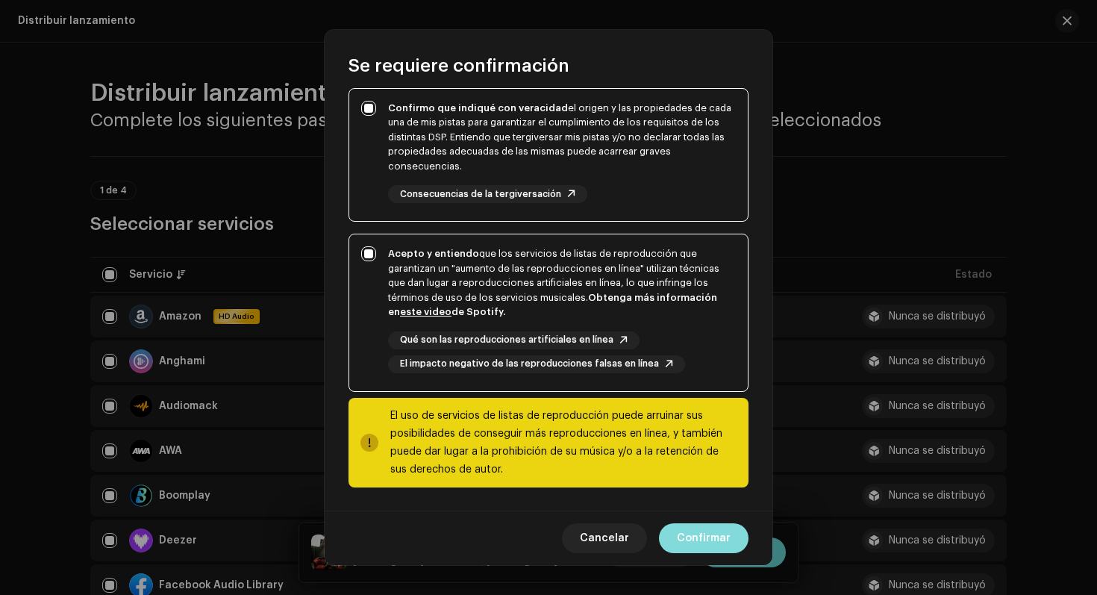
click at [694, 532] on span "Confirmar" at bounding box center [704, 538] width 54 height 30
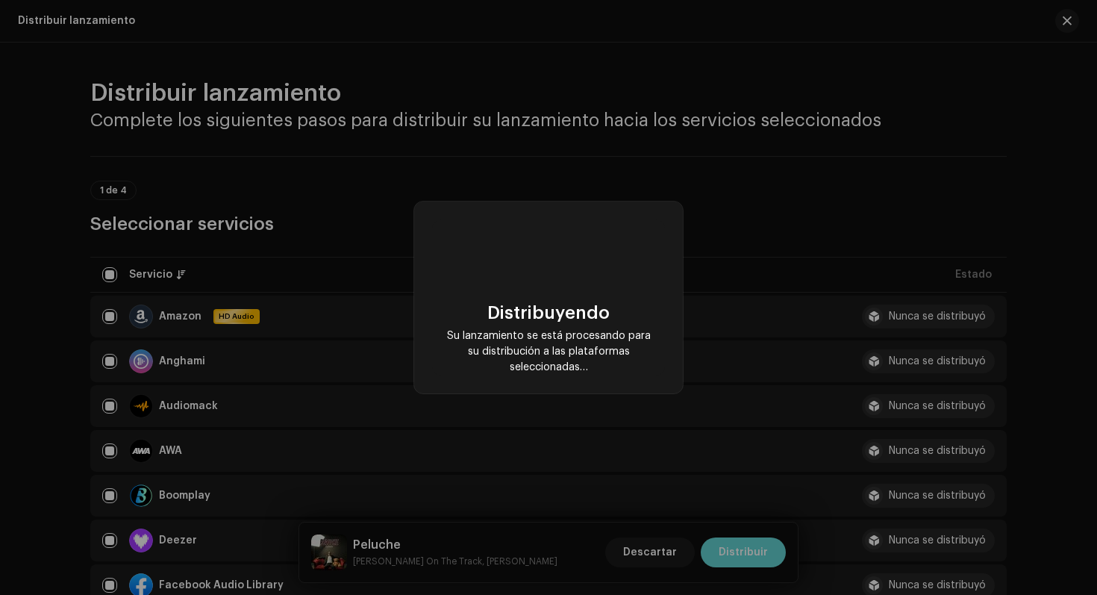
checkbox input "false"
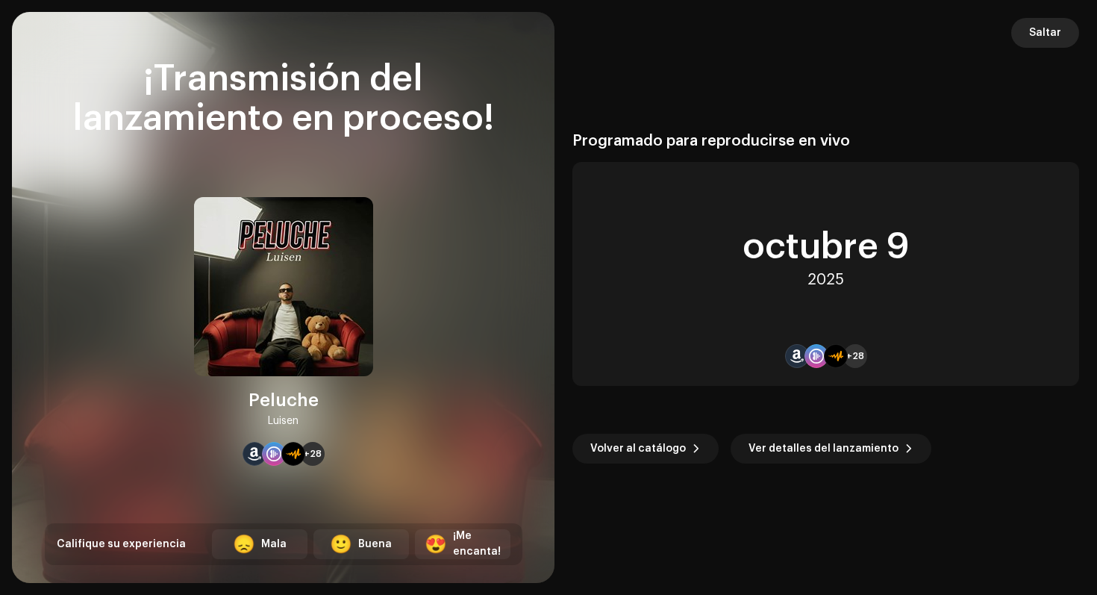
click at [1047, 33] on span "Saltar" at bounding box center [1045, 33] width 32 height 30
